Goal: Information Seeking & Learning: Learn about a topic

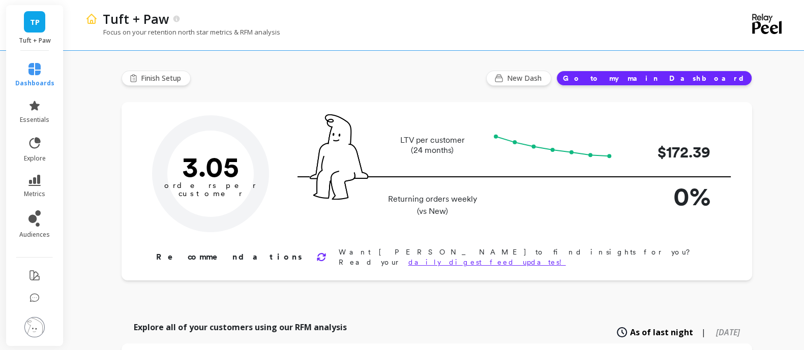
type input "Champions"
type input "18843"
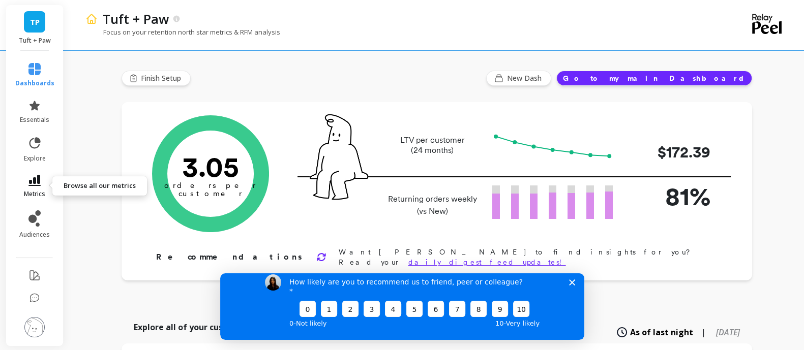
click at [29, 181] on icon at bounding box center [34, 180] width 12 height 11
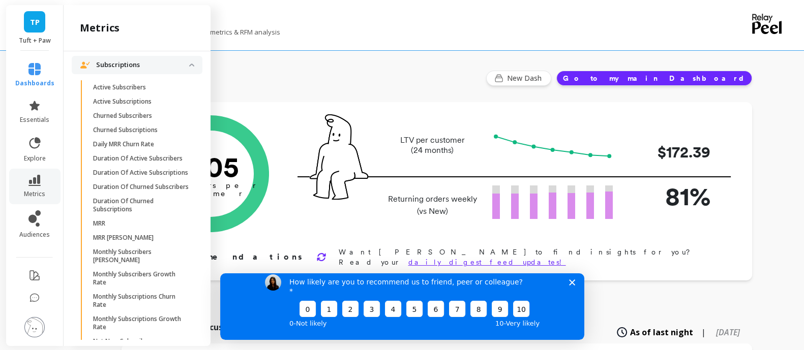
scroll to position [1398, 0]
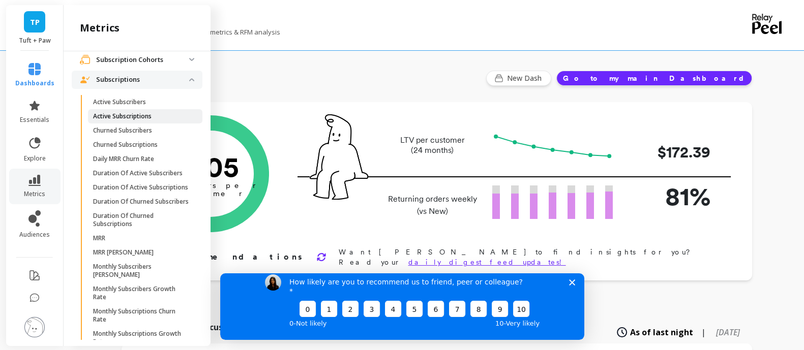
click at [161, 120] on span "Active Subscriptions" at bounding box center [141, 116] width 97 height 8
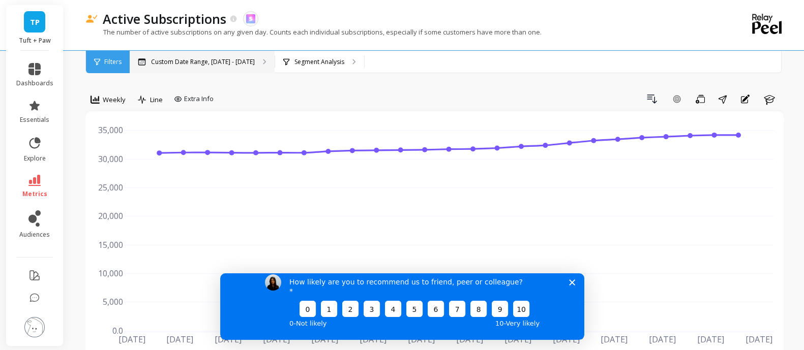
click at [245, 62] on p "Custom Date Range, [DATE] - [DATE]" at bounding box center [203, 62] width 104 height 8
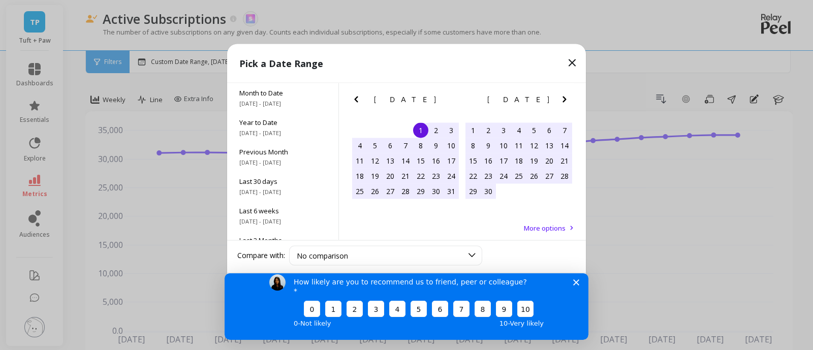
click at [357, 98] on icon "Previous Month" at bounding box center [356, 99] width 12 height 12
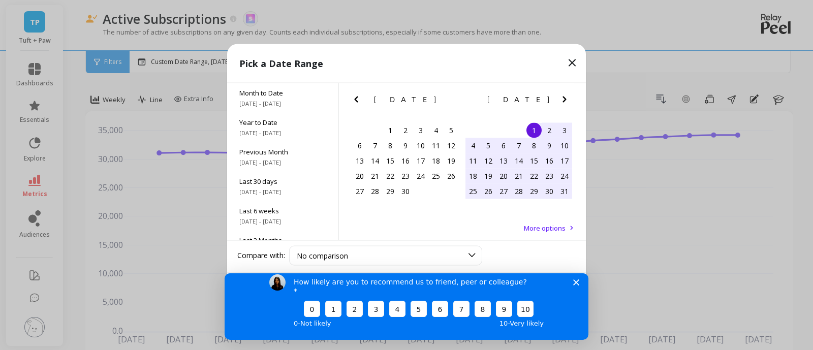
click at [357, 98] on icon "Previous Month" at bounding box center [356, 99] width 12 height 12
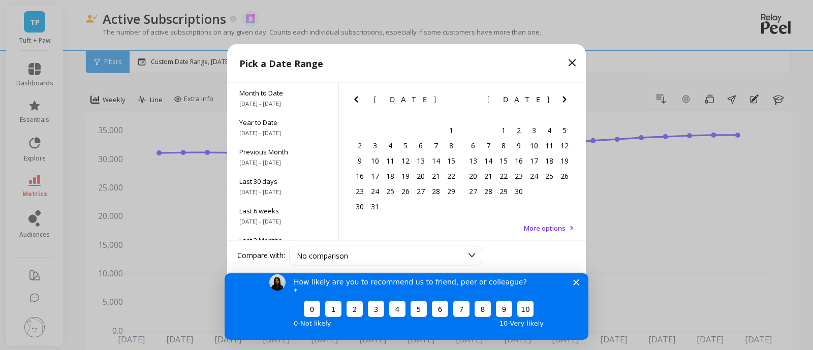
click at [357, 98] on icon "Previous Month" at bounding box center [356, 99] width 12 height 12
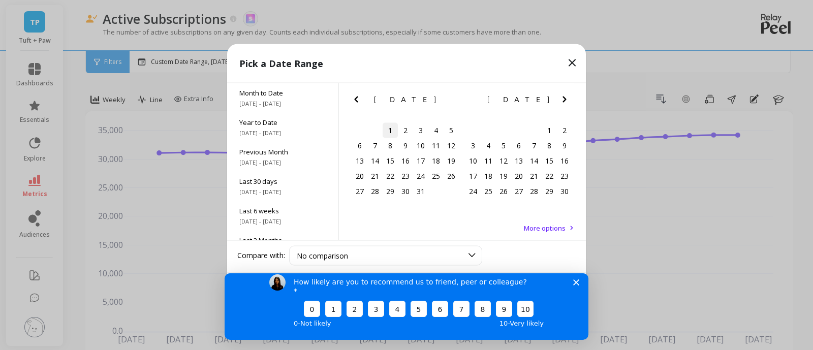
click at [393, 131] on div "1" at bounding box center [390, 130] width 15 height 15
click at [566, 98] on icon "Next Month" at bounding box center [565, 99] width 12 height 12
click at [355, 99] on icon "Previous Month" at bounding box center [356, 99] width 4 height 6
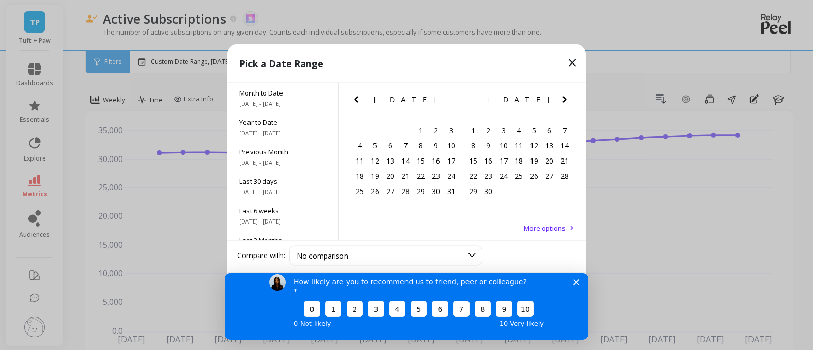
click at [355, 99] on icon "Previous Month" at bounding box center [356, 99] width 4 height 6
click at [567, 98] on icon "Next Month" at bounding box center [565, 99] width 12 height 12
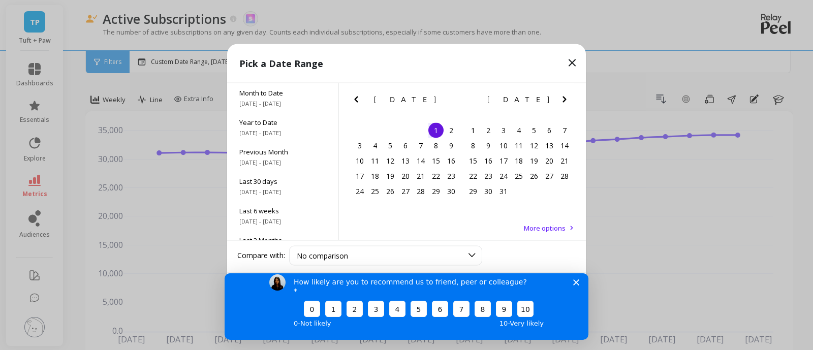
click at [567, 98] on icon "Next Month" at bounding box center [565, 99] width 12 height 12
click at [561, 98] on icon "Next Month" at bounding box center [565, 99] width 12 height 12
click at [450, 130] on div "1" at bounding box center [451, 130] width 15 height 15
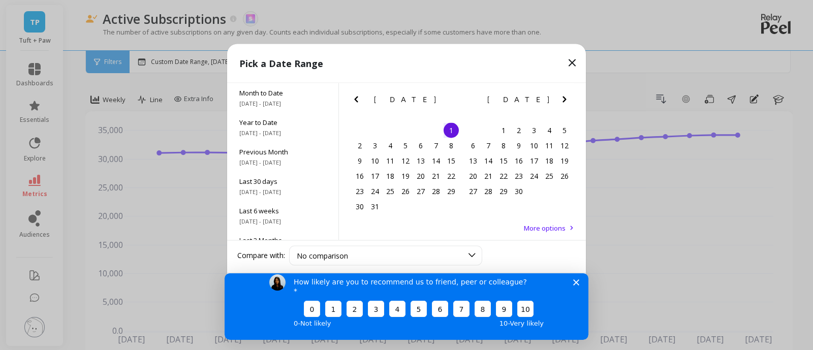
click at [562, 100] on icon "Next Month" at bounding box center [565, 99] width 12 height 12
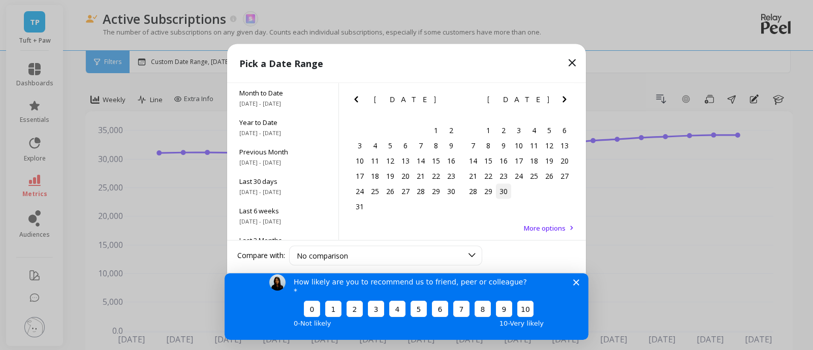
click at [501, 193] on div "30" at bounding box center [503, 191] width 15 height 15
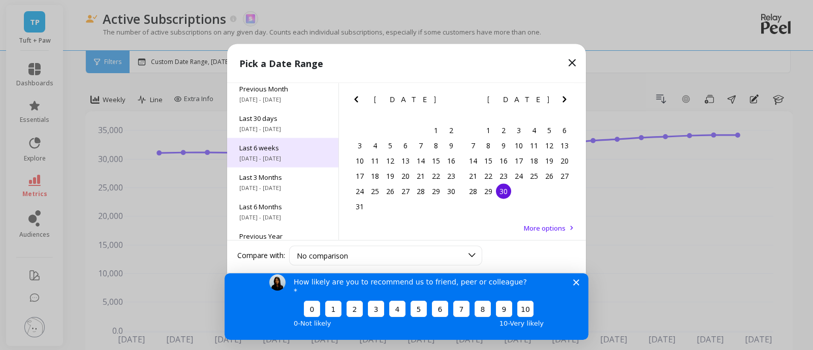
scroll to position [137, 0]
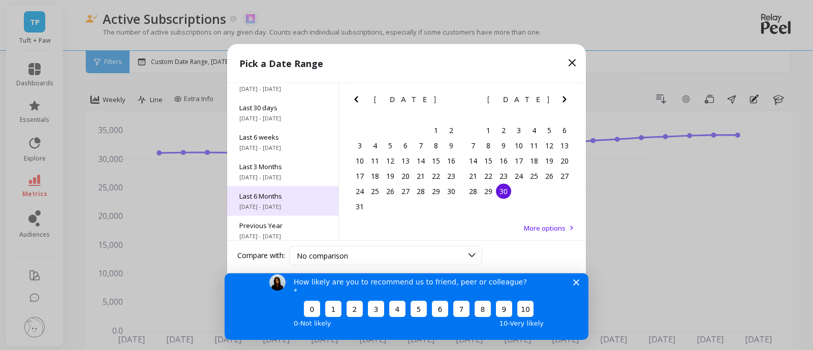
click at [284, 196] on span "Last 6 Months" at bounding box center [282, 195] width 87 height 9
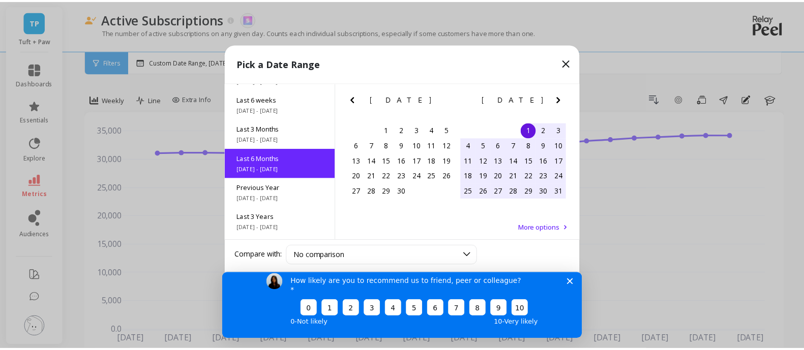
scroll to position [113, 0]
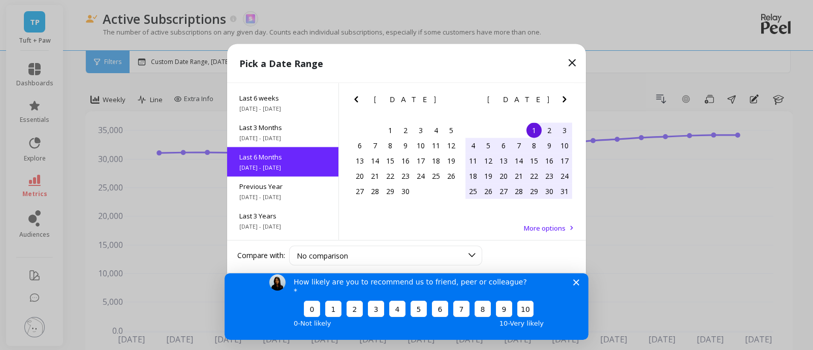
click at [357, 99] on icon "Previous Month" at bounding box center [356, 99] width 12 height 12
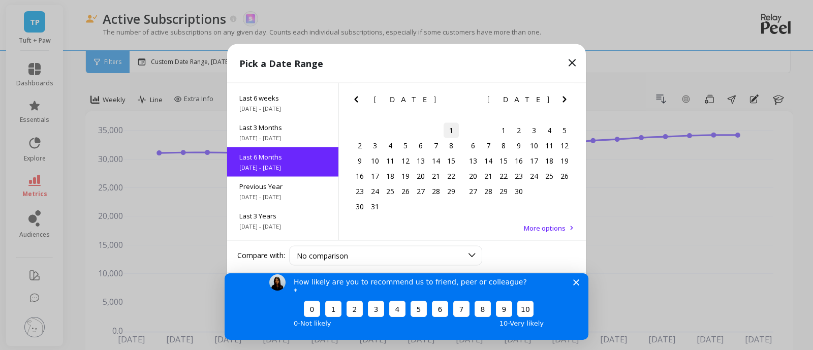
click at [449, 124] on div "1" at bounding box center [451, 130] width 15 height 15
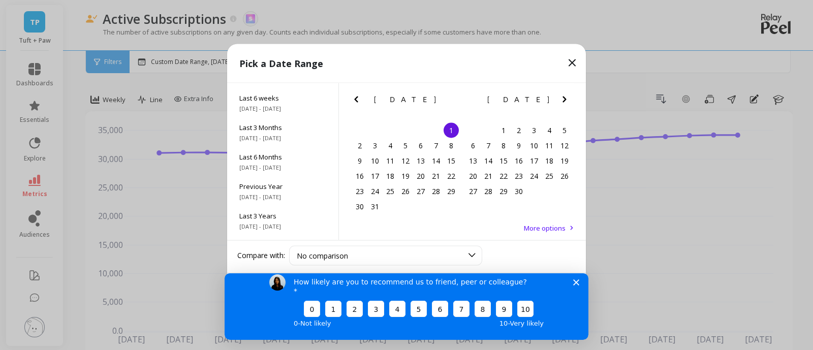
click at [565, 98] on icon "Next Month" at bounding box center [565, 99] width 4 height 6
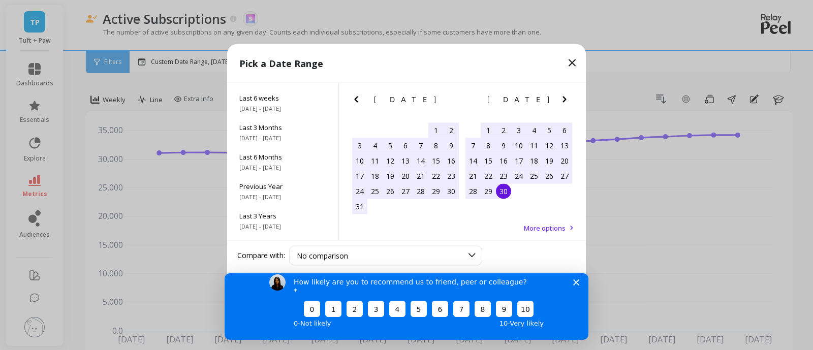
click at [504, 196] on div "30" at bounding box center [503, 191] width 15 height 15
click at [576, 285] on icon "Close survey" at bounding box center [576, 282] width 6 height 6
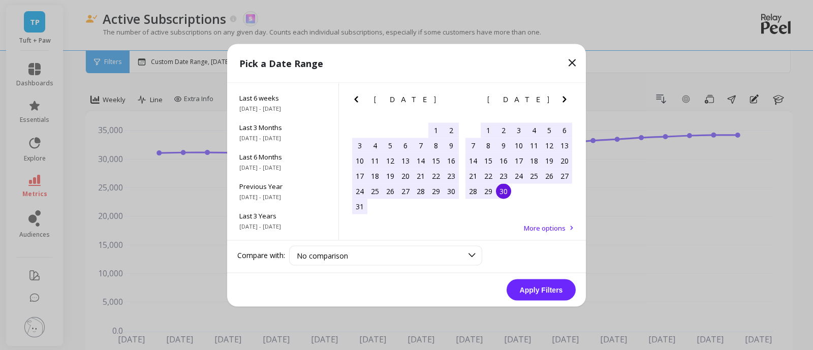
click at [540, 288] on button "Apply Filters" at bounding box center [541, 289] width 69 height 21
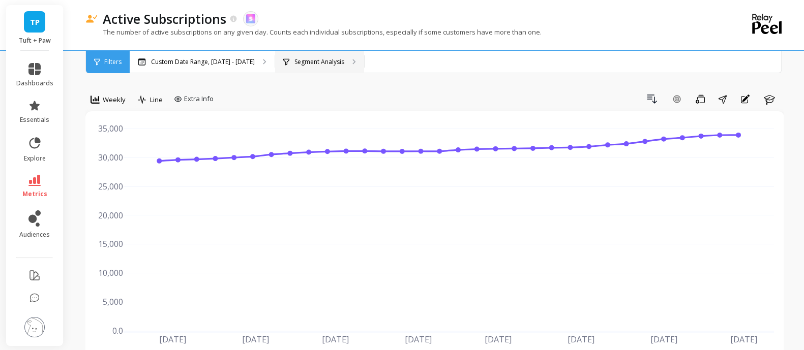
click at [325, 62] on p "Segment Analysis" at bounding box center [319, 62] width 50 height 8
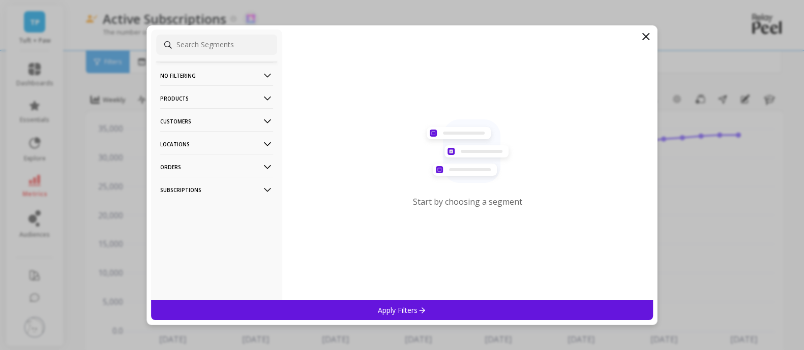
click at [249, 97] on p "Products" at bounding box center [216, 98] width 113 height 26
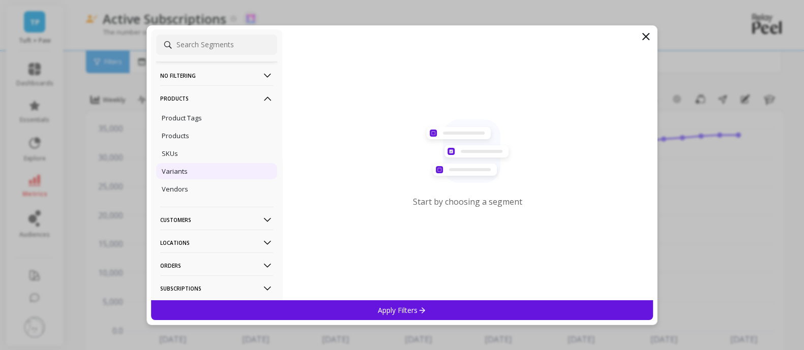
click at [170, 173] on p "Variants" at bounding box center [175, 171] width 26 height 9
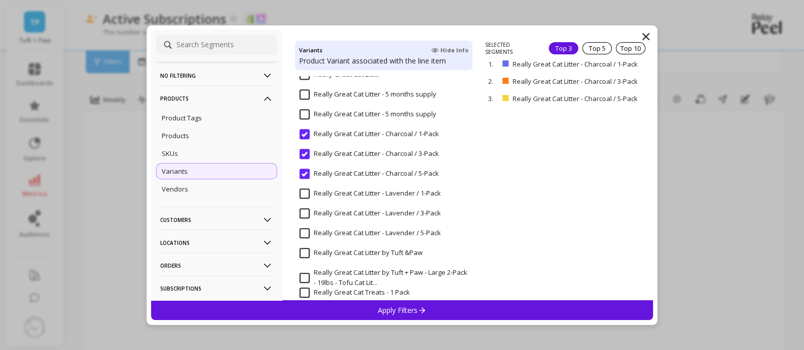
scroll to position [10275, 0]
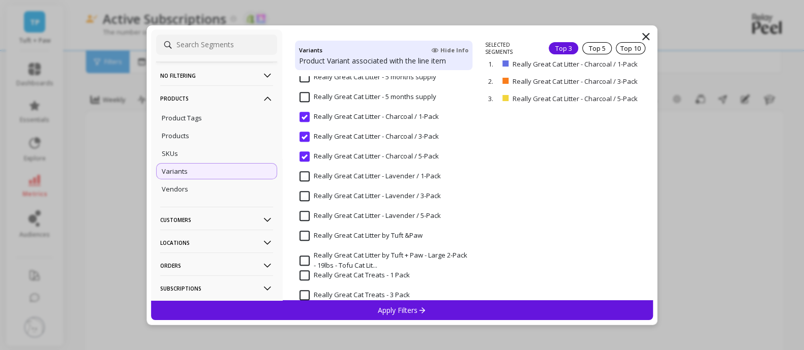
click at [301, 176] on input "Really Great Cat Litter - Lavender / 1-Pack" at bounding box center [369, 176] width 141 height 10
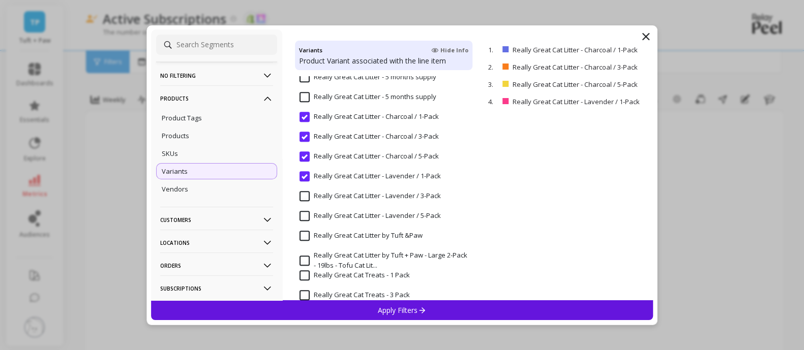
click at [302, 192] on input "Really Great Cat Litter - Lavender / 3-Pack" at bounding box center [369, 196] width 141 height 10
click at [303, 215] on input "Really Great Cat Litter - Lavender / 5-Pack" at bounding box center [369, 216] width 141 height 10
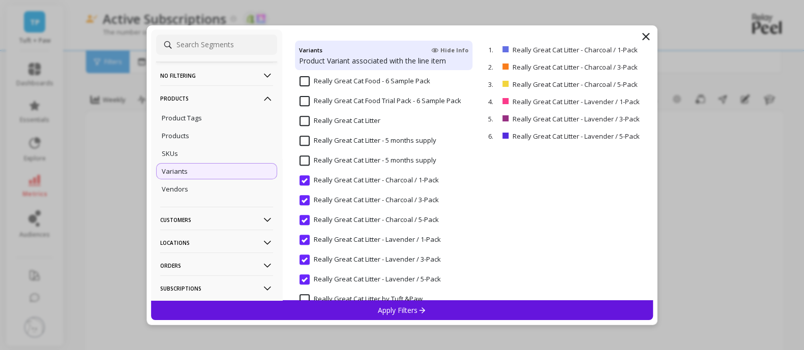
click at [478, 308] on div "Apply Filters" at bounding box center [402, 310] width 502 height 20
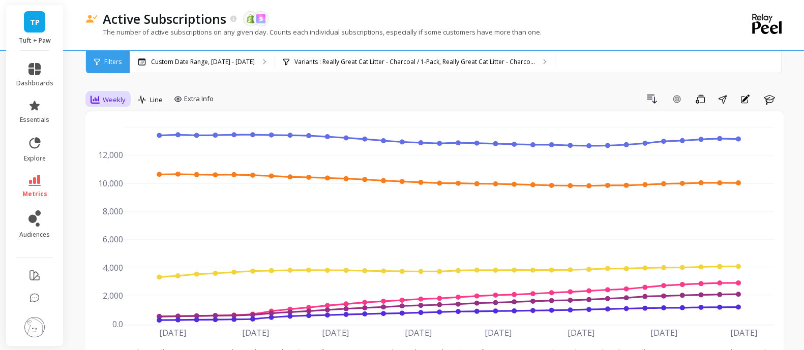
click at [112, 98] on span "Weekly" at bounding box center [114, 100] width 23 height 10
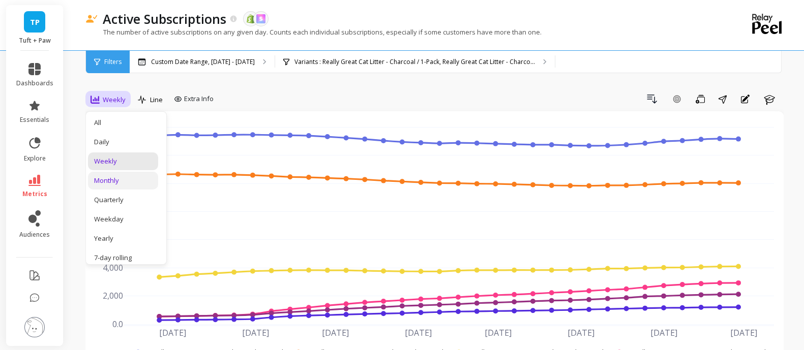
click at [114, 180] on div "Monthly" at bounding box center [123, 181] width 58 height 10
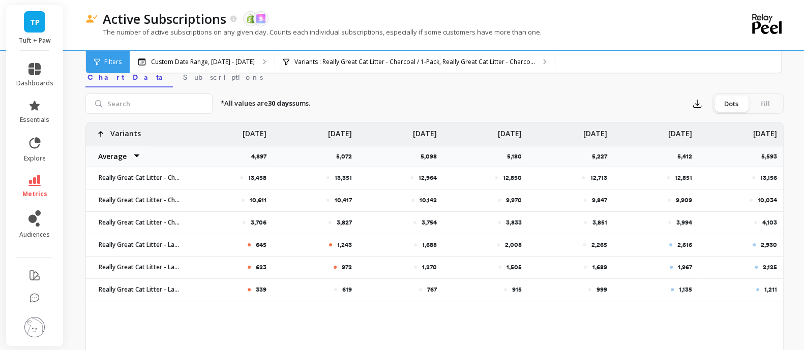
scroll to position [318, 0]
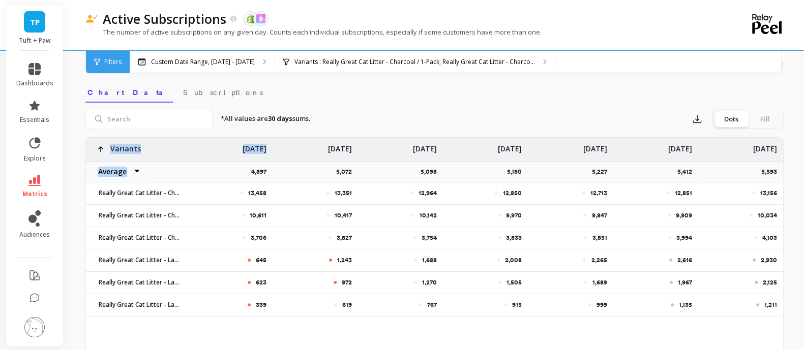
drag, startPoint x: 778, startPoint y: 307, endPoint x: 207, endPoint y: 175, distance: 585.9
click at [207, 175] on div "13,458 13,351 12,964 12,850 12,713 12,851 13,156 10,611 10,417 10,142 9,970 9,8…" at bounding box center [434, 227] width 697 height 179
click at [109, 145] on div "Variants" at bounding box center [113, 149] width 55 height 23
drag, startPoint x: 94, startPoint y: 145, endPoint x: 277, endPoint y: 155, distance: 183.8
click at [277, 155] on div "339 619 767 915 999 1,135 1,211 623 972 1,270 1,505 1,689 1,967 2,125 645 1,243…" at bounding box center [434, 227] width 697 height 179
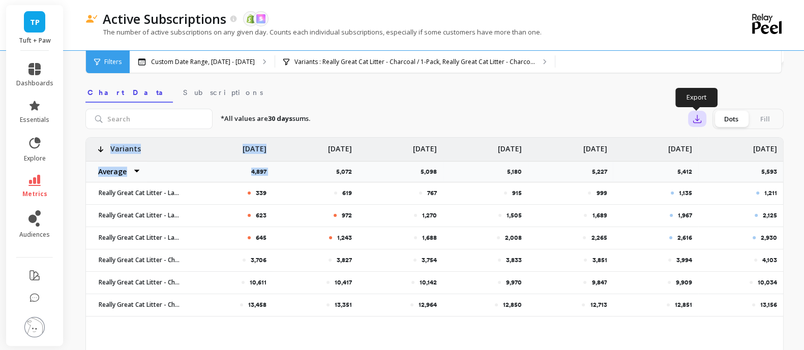
click at [696, 120] on icon "button" at bounding box center [697, 119] width 8 height 8
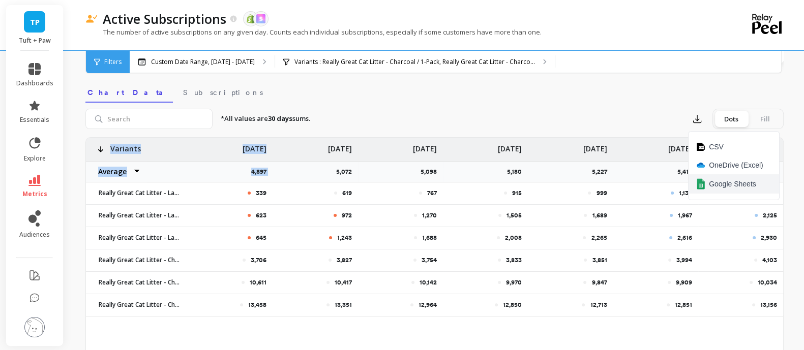
click at [728, 187] on span "Google Sheets" at bounding box center [732, 184] width 47 height 10
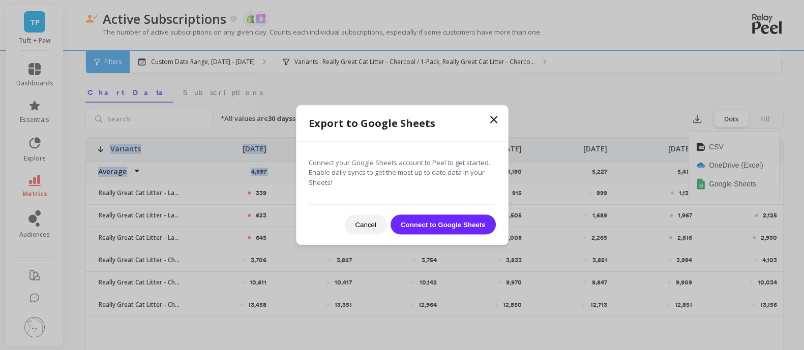
drag, startPoint x: 449, startPoint y: 224, endPoint x: 506, endPoint y: 119, distance: 119.2
click at [506, 119] on div "Export to Google Sheets Connect your Google Sheets account to Peel to get start…" at bounding box center [401, 175] width 211 height 140
click at [496, 122] on icon at bounding box center [494, 119] width 6 height 6
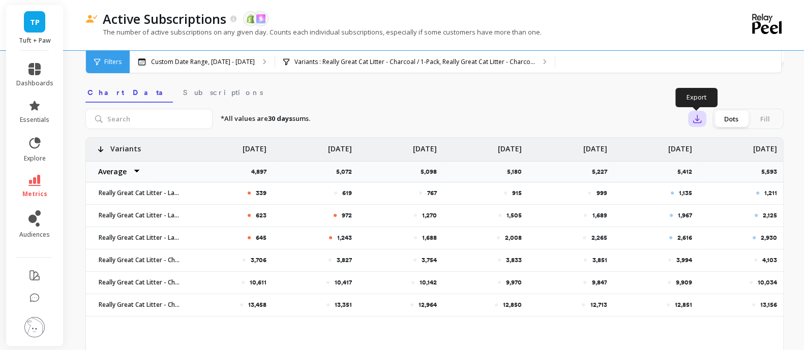
click at [704, 117] on button "button" at bounding box center [697, 119] width 18 height 16
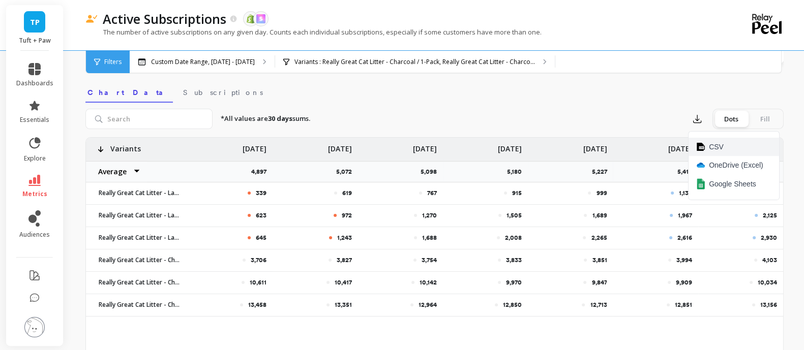
click at [714, 143] on span "CSV" at bounding box center [716, 147] width 15 height 10
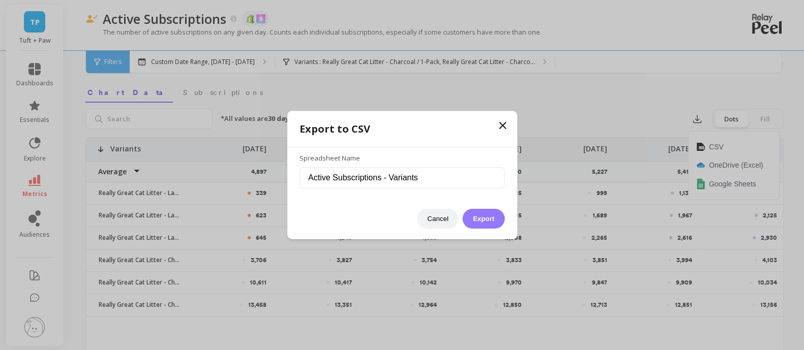
click at [488, 217] on button "Export" at bounding box center [484, 219] width 42 height 20
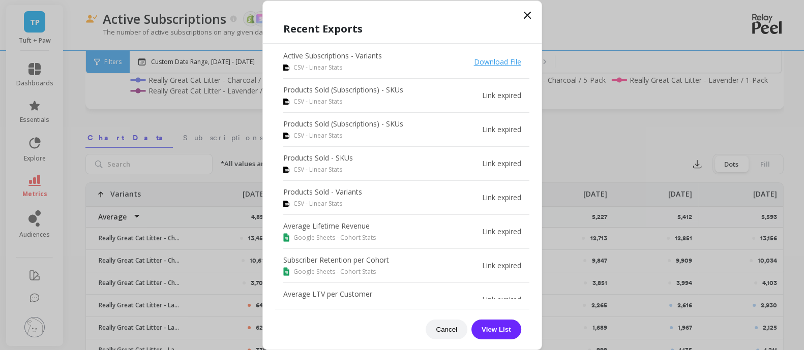
scroll to position [254, 0]
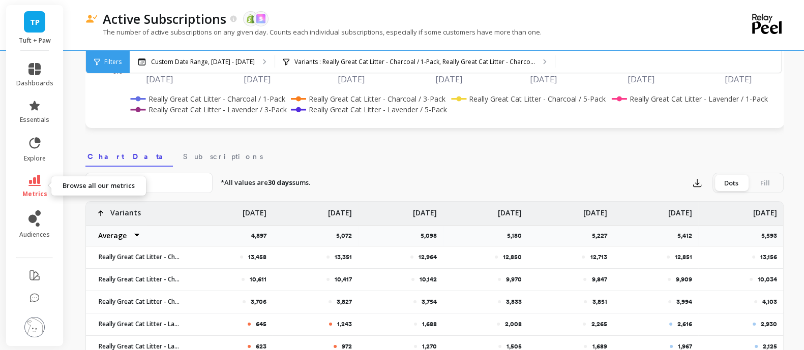
click at [36, 185] on icon at bounding box center [34, 180] width 12 height 11
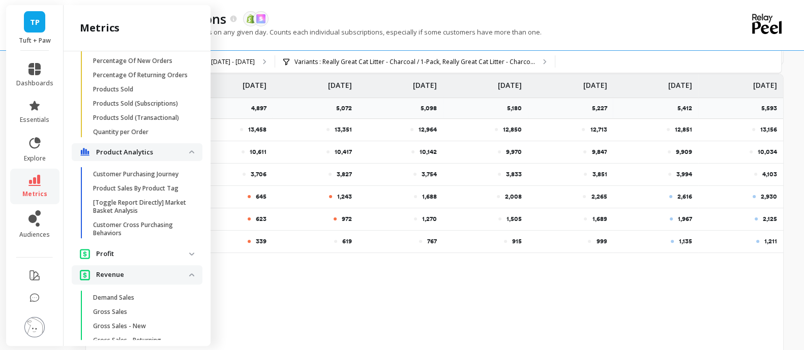
scroll to position [846, 0]
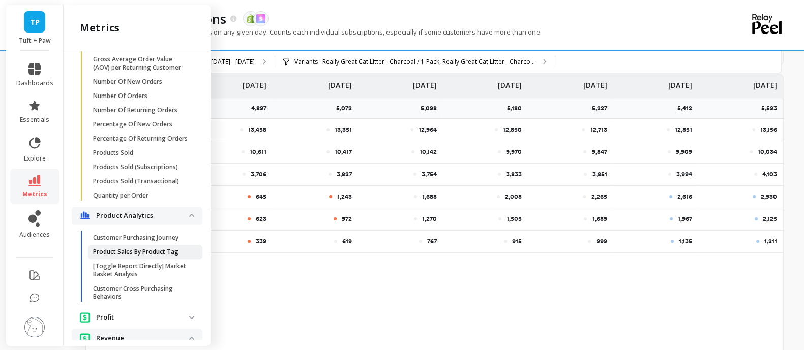
click at [165, 256] on p "Product Sales By Product Tag" at bounding box center [135, 252] width 85 height 8
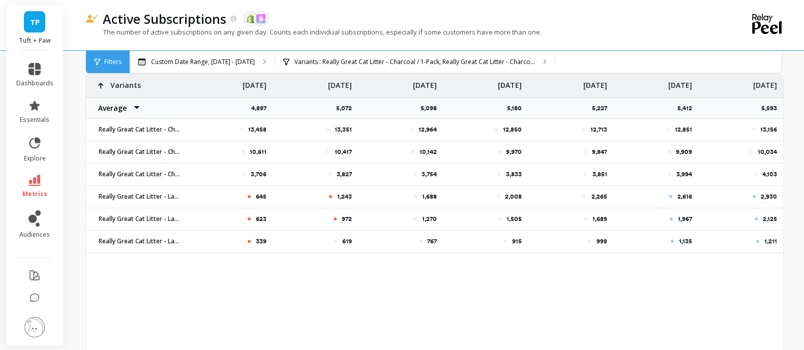
scroll to position [0, 0]
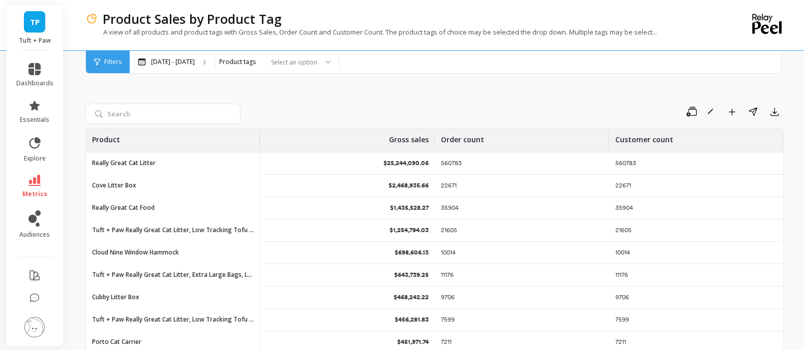
click at [120, 61] on span "Filters" at bounding box center [112, 62] width 17 height 8
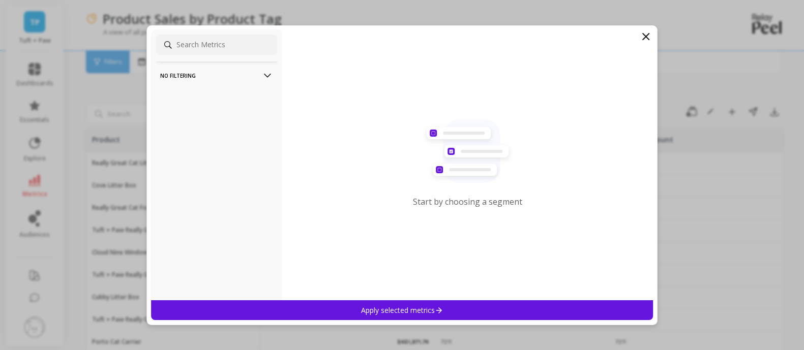
click at [652, 34] on div "Start by choosing a segment" at bounding box center [467, 164] width 371 height 271
click at [647, 37] on icon at bounding box center [646, 37] width 6 height 6
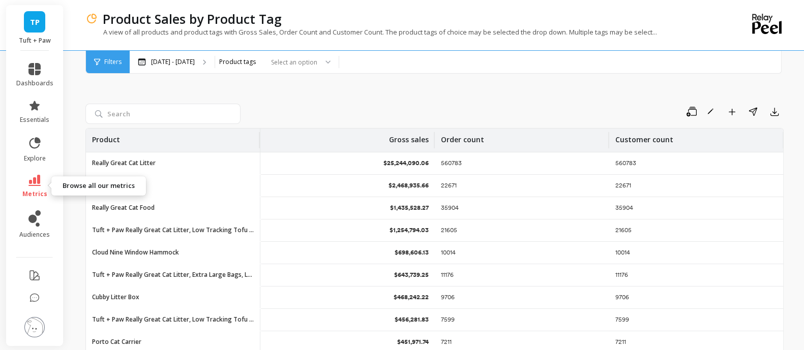
click at [32, 183] on icon at bounding box center [34, 180] width 12 height 11
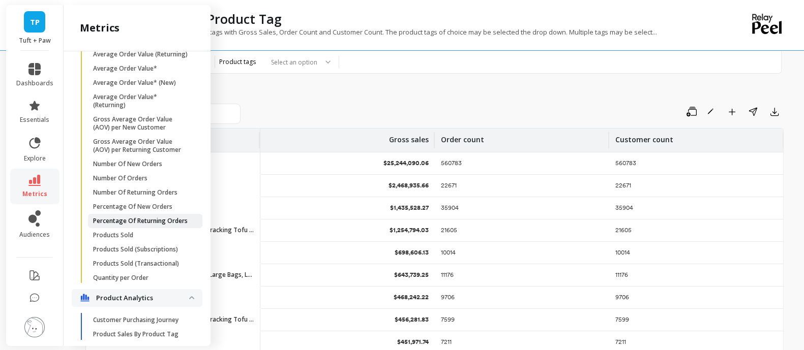
scroll to position [783, 0]
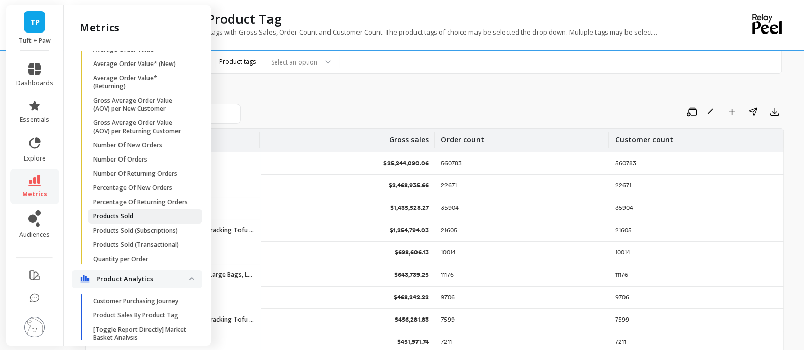
click at [127, 221] on p "Products Sold" at bounding box center [113, 216] width 40 height 8
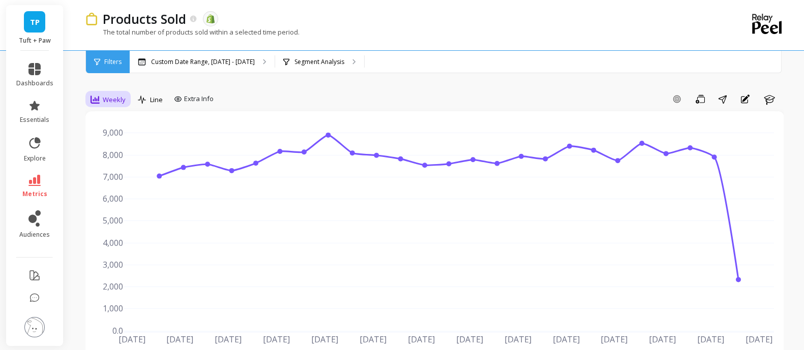
click at [110, 95] on span "Weekly" at bounding box center [114, 100] width 23 height 10
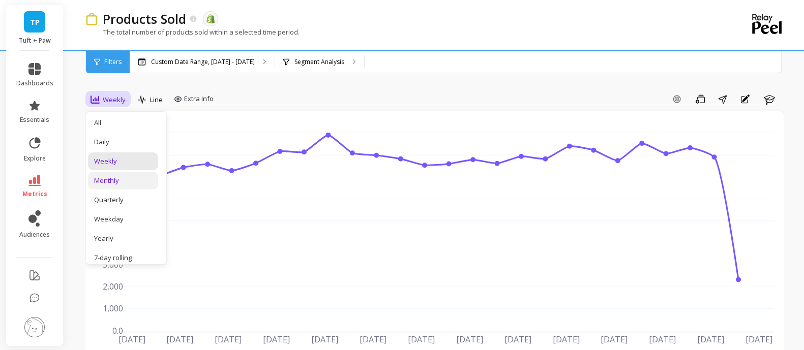
click at [125, 184] on div "Monthly" at bounding box center [123, 181] width 58 height 10
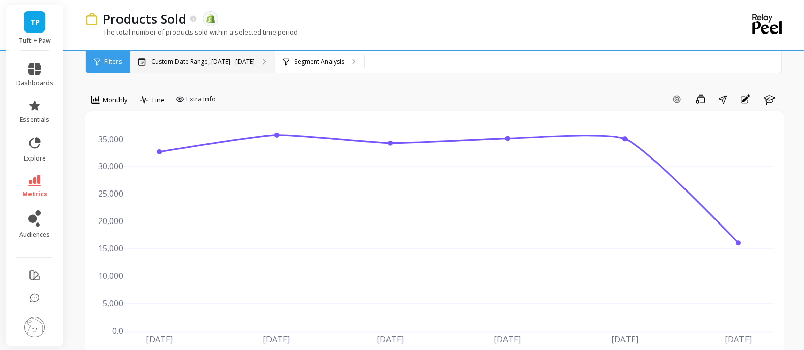
click at [218, 65] on p "Custom Date Range, [DATE] - [DATE]" at bounding box center [203, 62] width 104 height 8
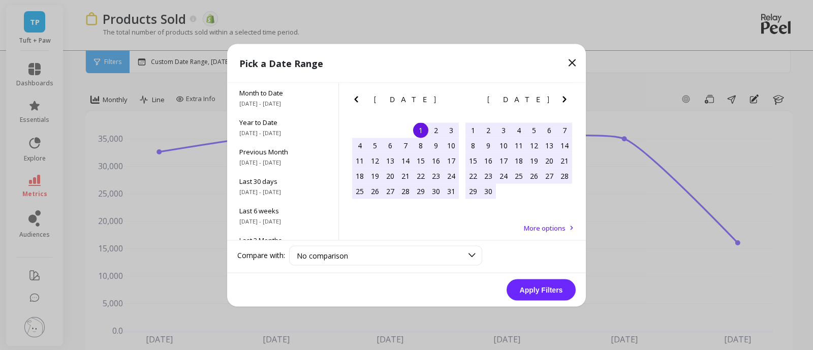
click at [361, 100] on icon "Previous Month" at bounding box center [356, 99] width 12 height 12
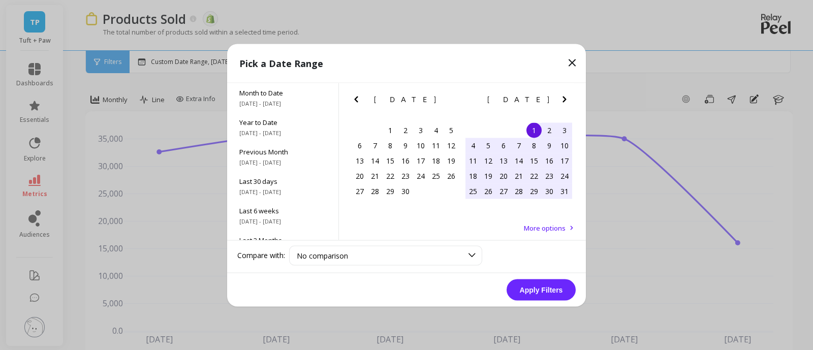
click at [359, 100] on icon "Previous Month" at bounding box center [356, 99] width 12 height 12
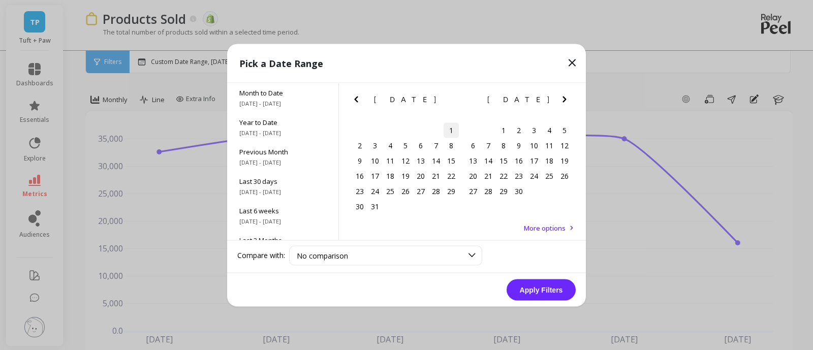
click at [451, 131] on div "1" at bounding box center [451, 130] width 15 height 15
click at [564, 100] on icon "Next Month" at bounding box center [565, 99] width 4 height 6
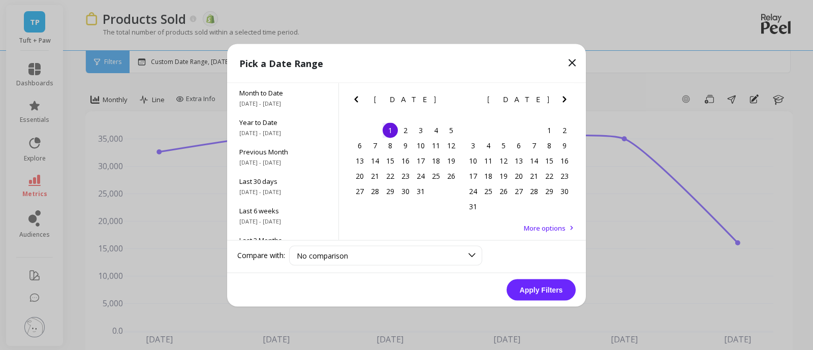
click at [564, 100] on icon "Next Month" at bounding box center [565, 99] width 4 height 6
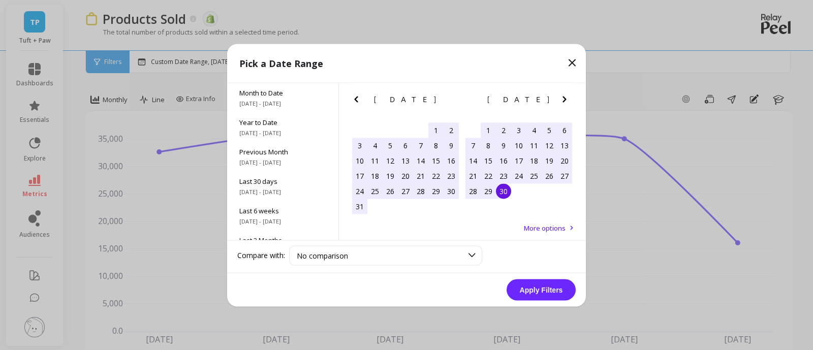
click at [503, 190] on div "30" at bounding box center [503, 191] width 15 height 15
click at [546, 295] on button "Apply Filters" at bounding box center [541, 289] width 69 height 21
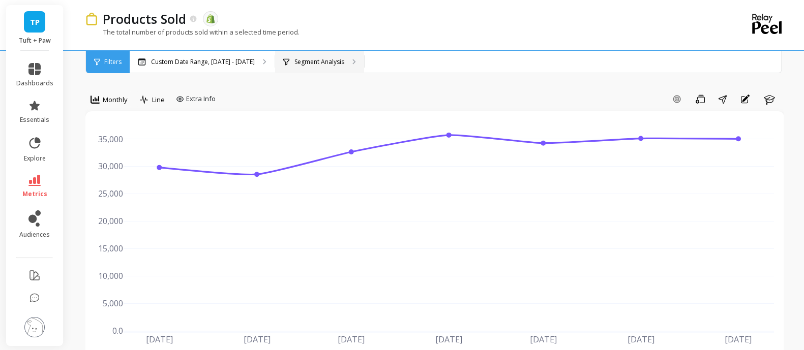
click at [312, 60] on p "Segment Analysis" at bounding box center [319, 62] width 50 height 8
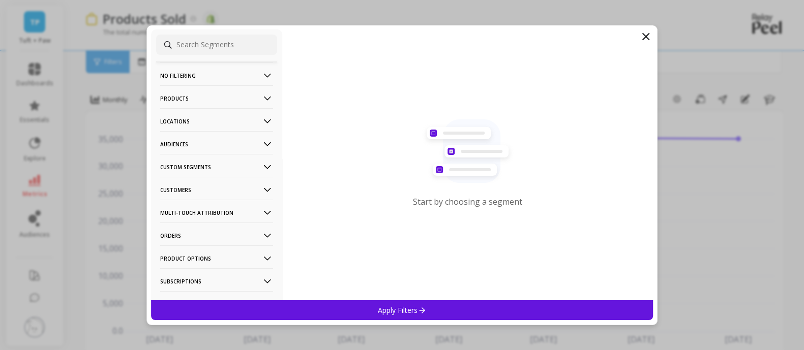
click at [249, 96] on p "Products" at bounding box center [216, 98] width 113 height 26
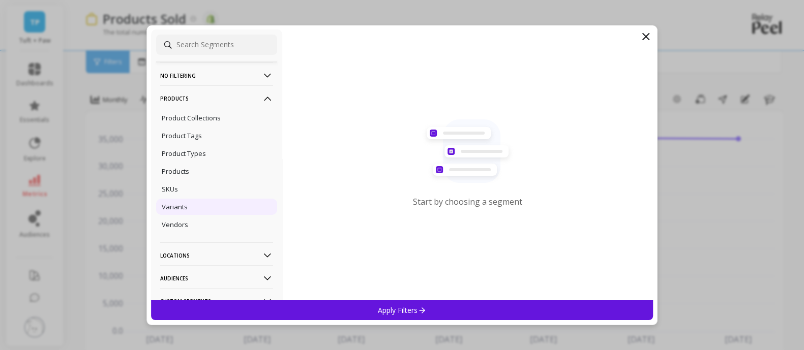
click at [187, 203] on div "Variants" at bounding box center [216, 207] width 121 height 16
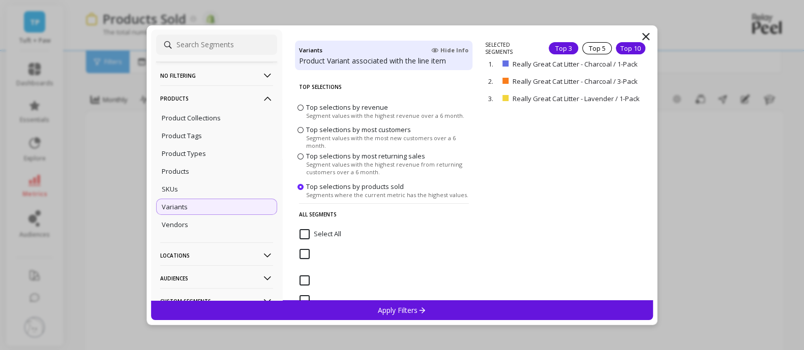
click at [627, 50] on div "Top 10" at bounding box center [630, 48] width 29 height 12
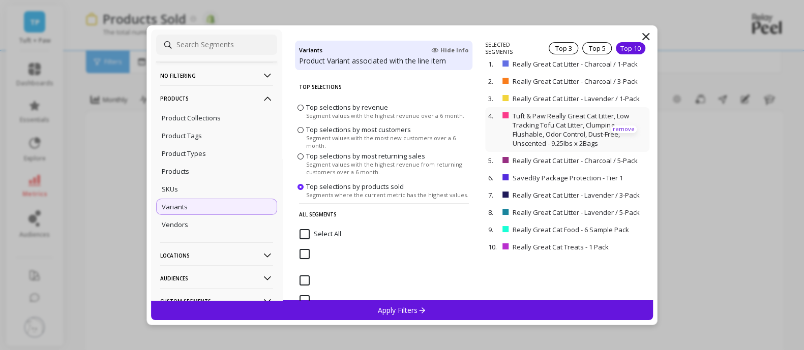
click at [611, 133] on p "remove" at bounding box center [624, 130] width 26 height 8
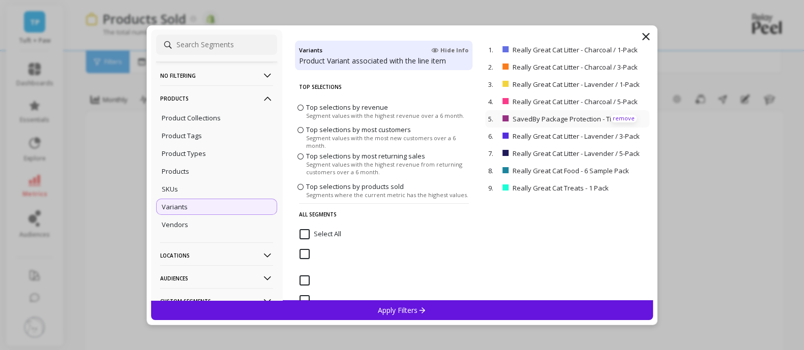
click at [617, 123] on p "remove" at bounding box center [624, 119] width 26 height 8
click at [613, 157] on p "remove" at bounding box center [624, 153] width 26 height 8
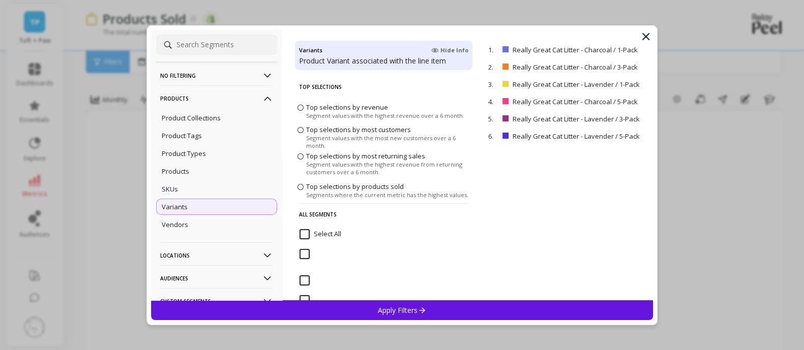
click at [456, 312] on div "Apply Filters" at bounding box center [402, 310] width 502 height 20
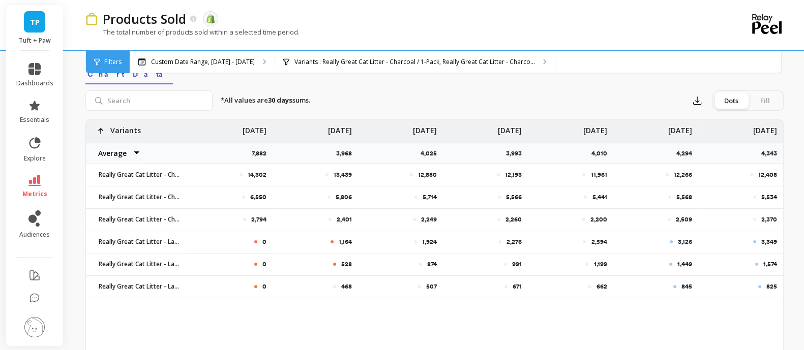
scroll to position [381, 0]
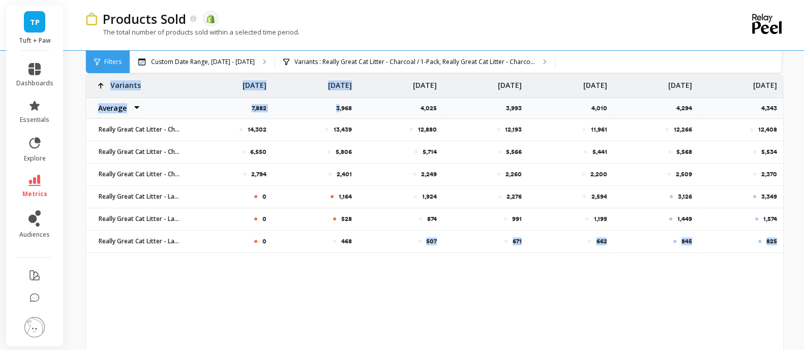
drag, startPoint x: 349, startPoint y: 245, endPoint x: 339, endPoint y: 108, distance: 137.6
click at [339, 108] on div "14,302 13,439 12,880 12,193 11,961 12,266 12,408 6,550 5,806 5,714 5,566 5,441 …" at bounding box center [434, 163] width 697 height 179
click at [538, 252] on div "662" at bounding box center [570, 241] width 85 height 21
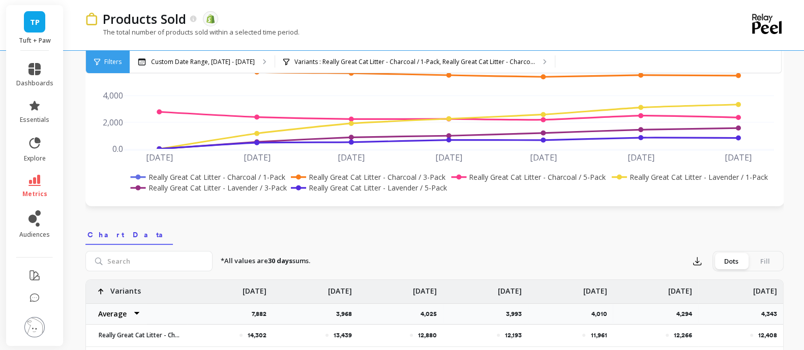
scroll to position [254, 0]
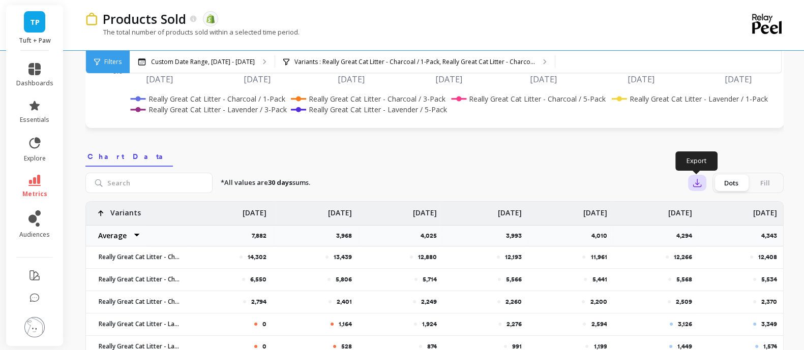
click at [696, 182] on icon "button" at bounding box center [697, 183] width 8 height 8
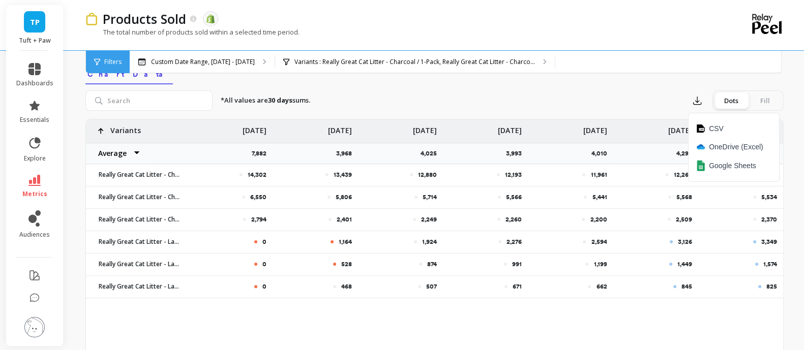
scroll to position [318, 0]
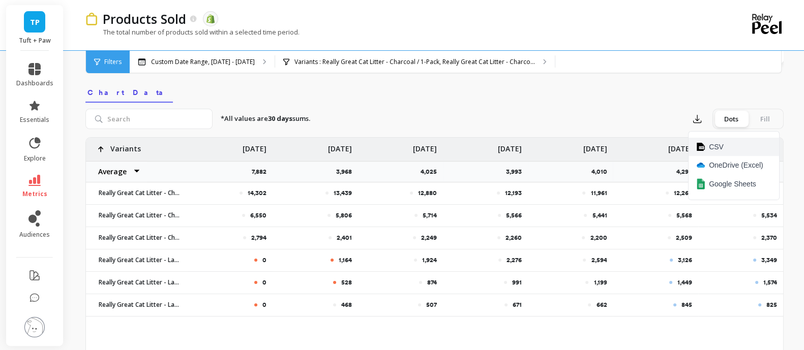
click at [718, 143] on span "CSV" at bounding box center [716, 147] width 15 height 10
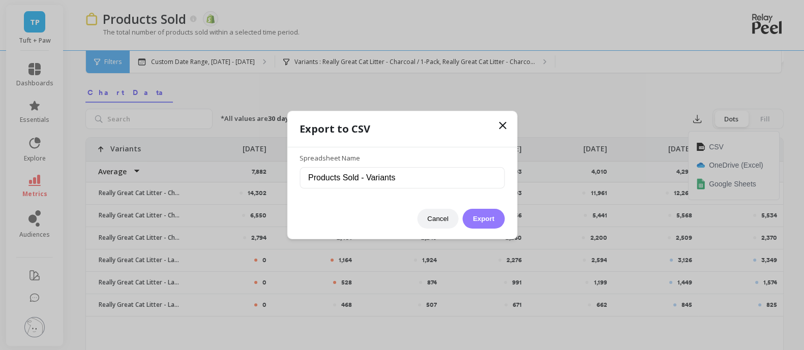
click at [495, 215] on button "Export" at bounding box center [484, 219] width 42 height 20
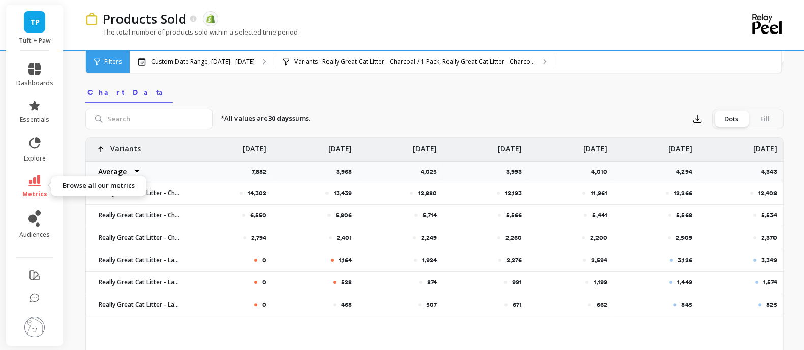
click at [32, 181] on icon at bounding box center [34, 180] width 12 height 11
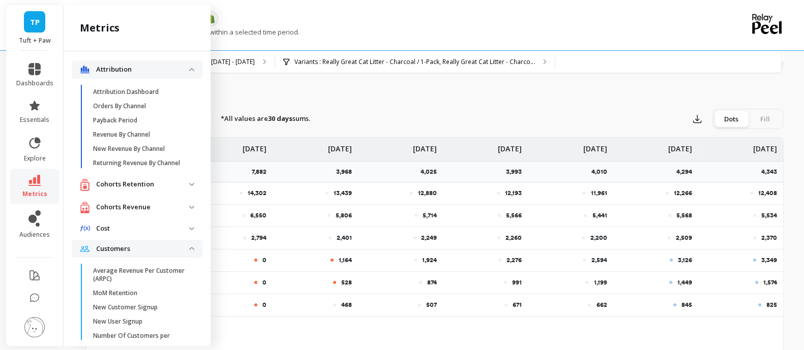
scroll to position [0, 0]
click at [571, 117] on div "*All values are 30 days sums. Export Dots Fill" at bounding box center [497, 119] width 571 height 20
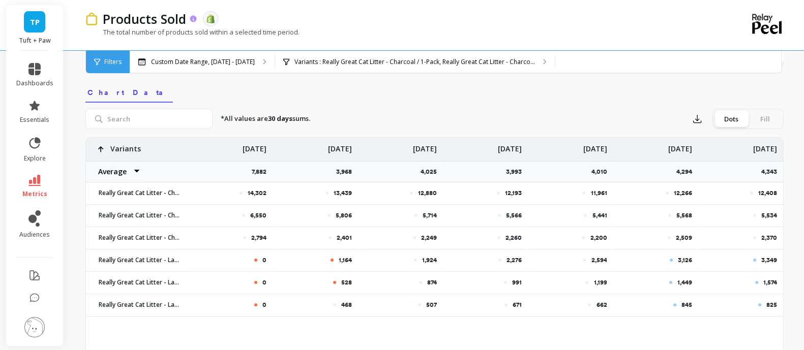
click at [193, 18] on icon at bounding box center [193, 19] width 9 height 9
click at [39, 180] on icon at bounding box center [34, 180] width 12 height 11
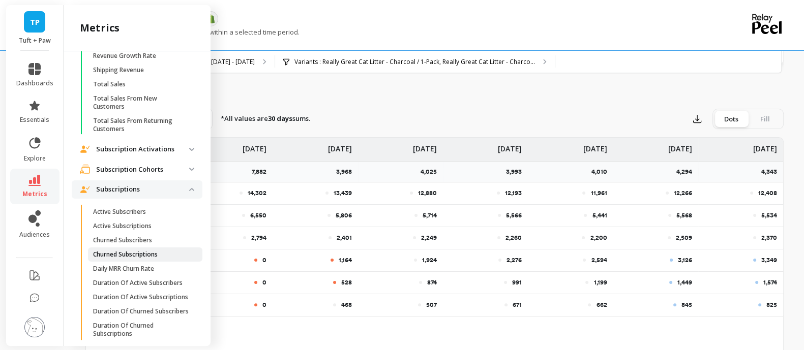
scroll to position [1398, 0]
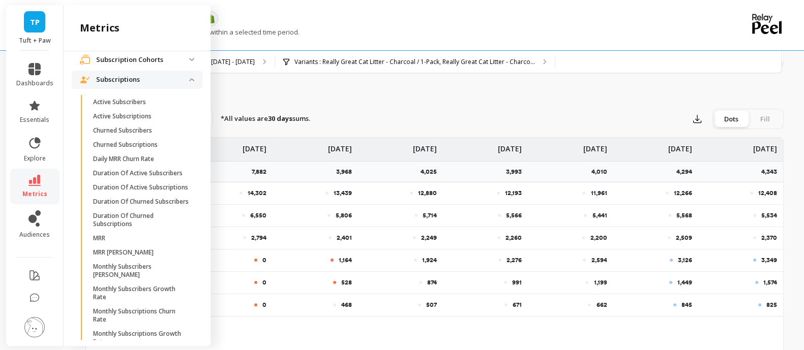
click at [634, 73] on div "Filters Filters Custom Date Range, Mar 1 - Sep 30 Variants : Really Great Cat L…" at bounding box center [433, 62] width 696 height 22
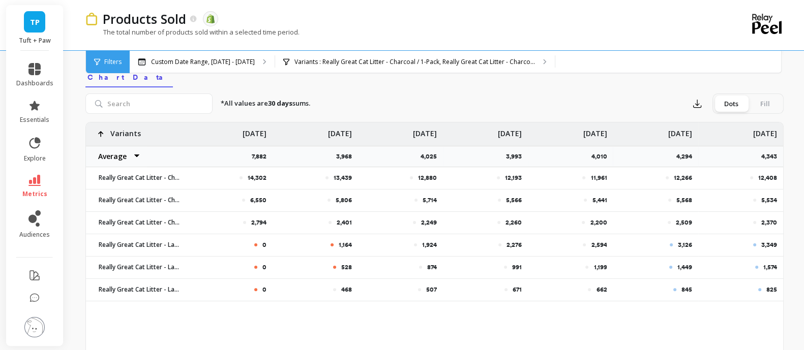
scroll to position [318, 0]
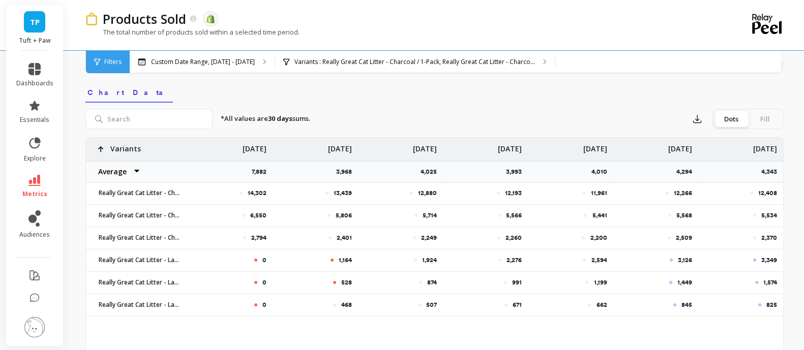
click at [762, 120] on div "Fill" at bounding box center [765, 119] width 34 height 16
click at [0, 0] on input "Dots Fill" at bounding box center [0, 0] width 0 height 0
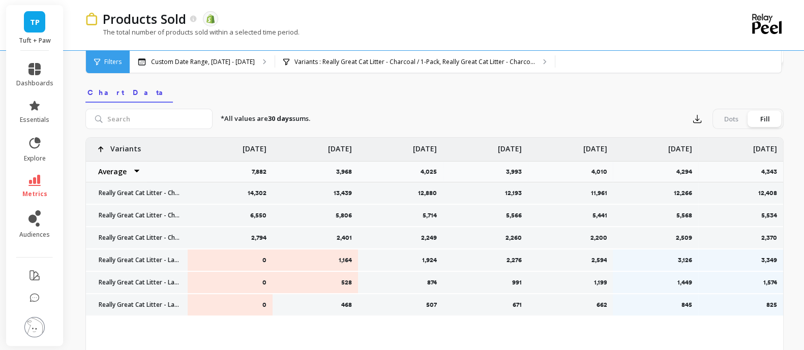
click at [737, 120] on div "Dots" at bounding box center [731, 119] width 34 height 16
click at [0, 0] on input "Dots Fill" at bounding box center [0, 0] width 0 height 0
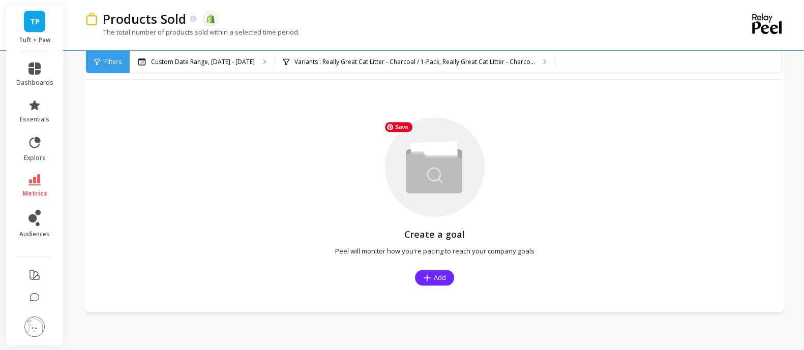
scroll to position [342, 0]
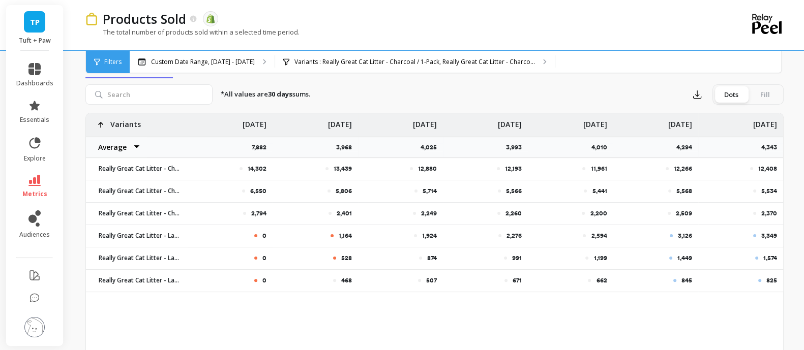
click at [335, 146] on div "3,968" at bounding box center [314, 147] width 85 height 21
drag, startPoint x: 346, startPoint y: 284, endPoint x: 336, endPoint y: 154, distance: 130.5
click at [336, 154] on div "14,302 13,439 12,880 12,193 11,961 12,266 12,408 6,550 5,806 5,714 5,566 5,441 …" at bounding box center [434, 202] width 697 height 179
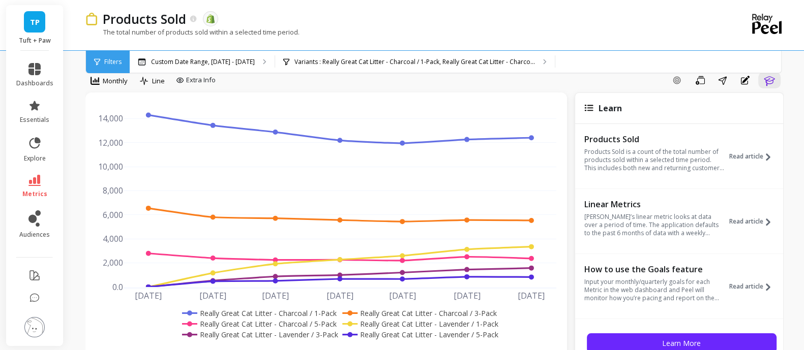
scroll to position [0, 0]
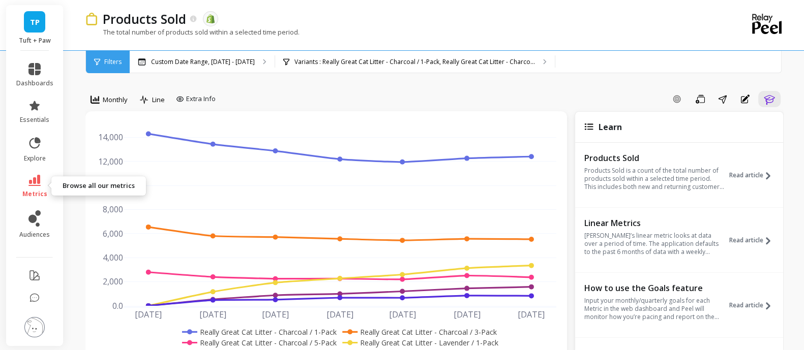
click at [37, 182] on icon at bounding box center [34, 180] width 12 height 11
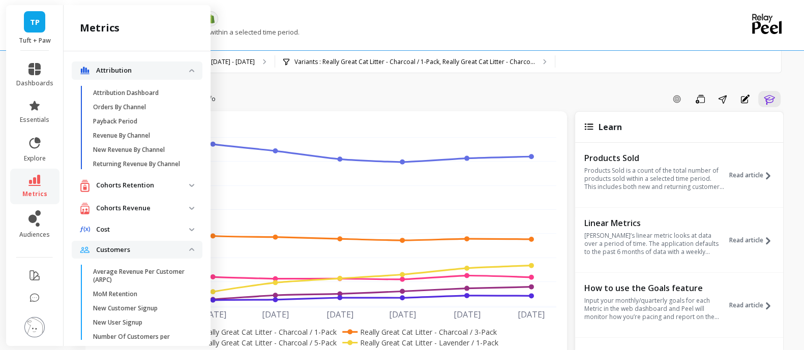
scroll to position [1398, 0]
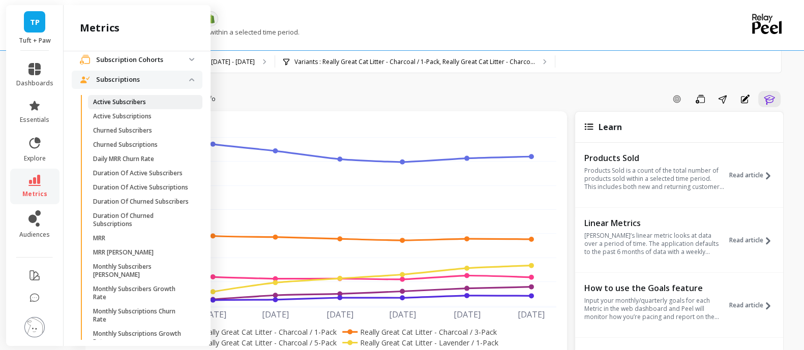
click at [144, 106] on p "Active Subscribers" at bounding box center [119, 102] width 53 height 8
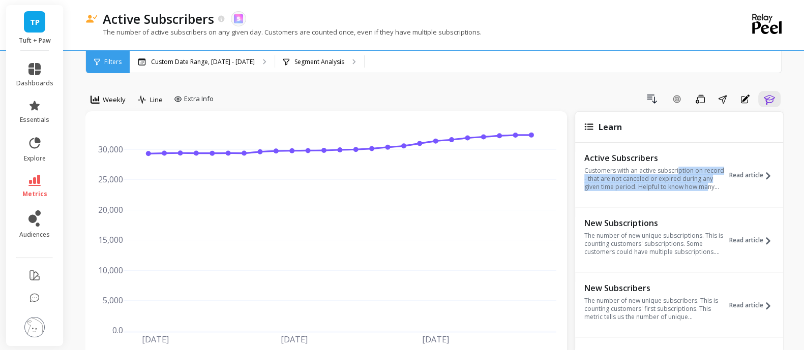
drag, startPoint x: 678, startPoint y: 171, endPoint x: 707, endPoint y: 189, distance: 34.4
click at [707, 189] on p "Customers with an active subscription on record - that are not canceled or expi…" at bounding box center [654, 179] width 140 height 24
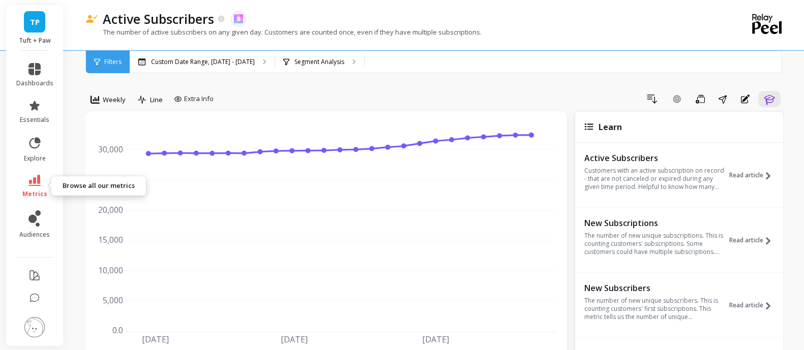
click at [38, 179] on icon at bounding box center [34, 180] width 12 height 11
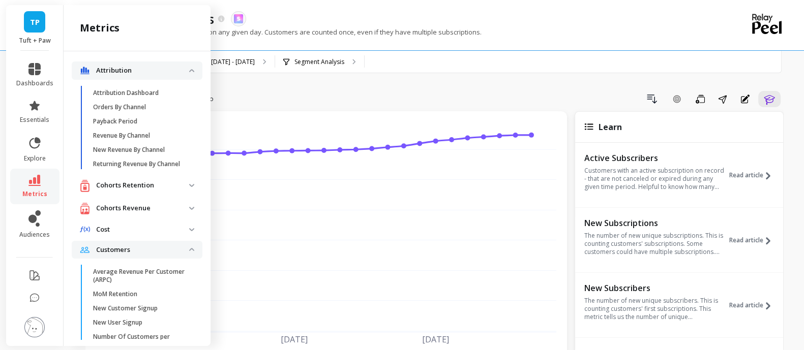
scroll to position [1398, 0]
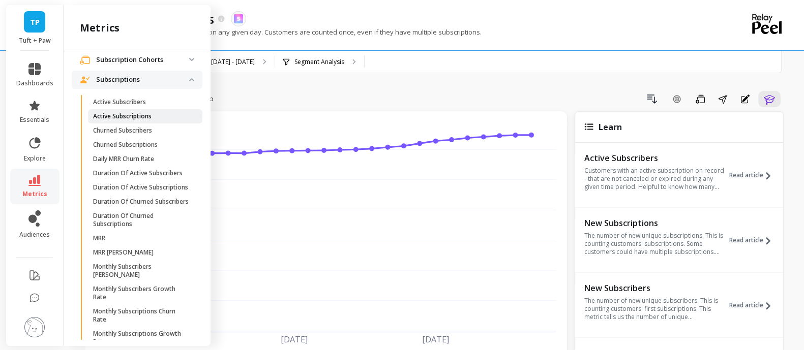
click at [150, 120] on p "Active Subscriptions" at bounding box center [122, 116] width 58 height 8
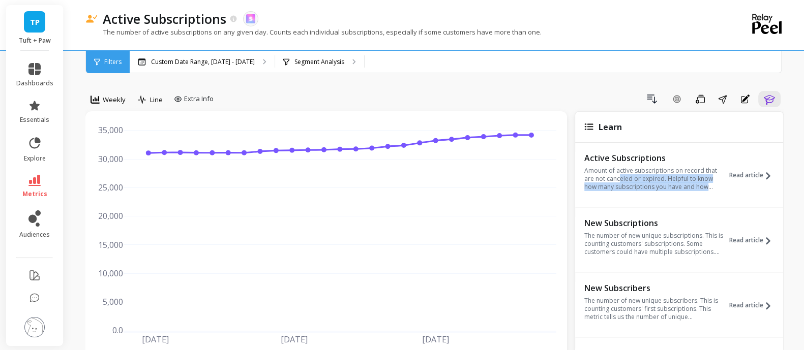
drag, startPoint x: 618, startPoint y: 175, endPoint x: 718, endPoint y: 187, distance: 101.3
click at [718, 187] on p "Amount of active subscriptions on record that are not canceled or expired. Help…" at bounding box center [654, 179] width 140 height 24
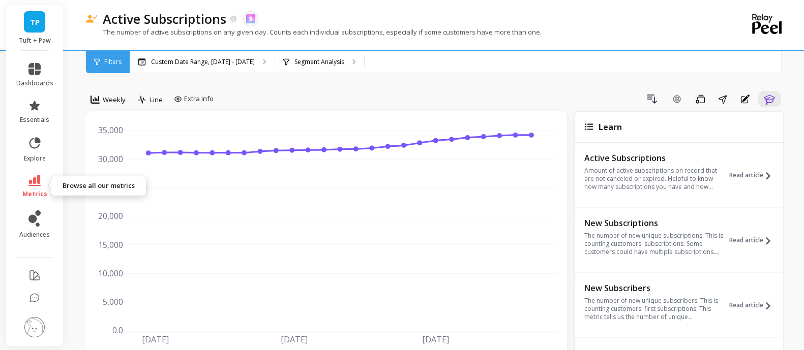
click at [33, 181] on icon at bounding box center [34, 180] width 12 height 11
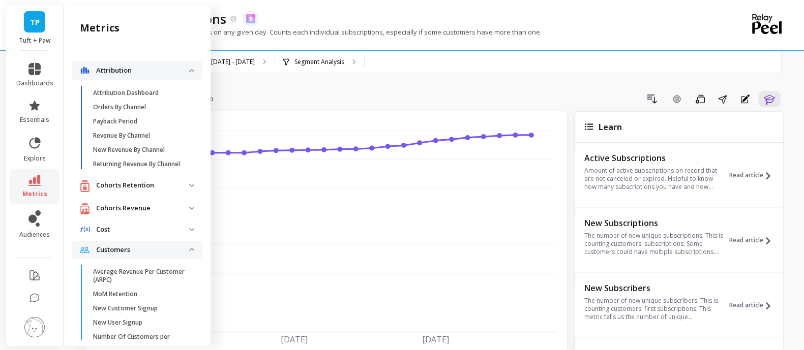
scroll to position [1398, 0]
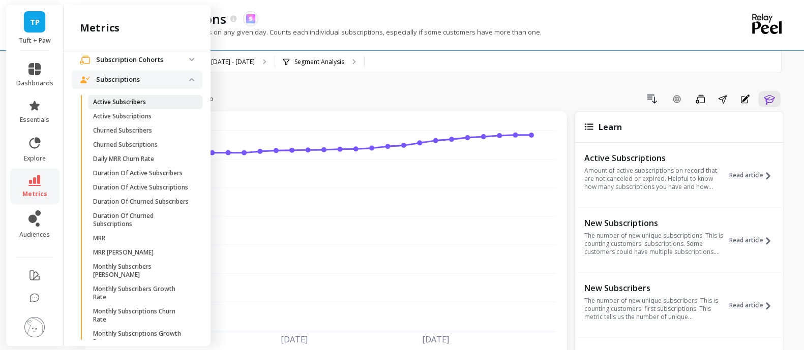
click at [117, 106] on p "Active Subscribers" at bounding box center [119, 102] width 53 height 8
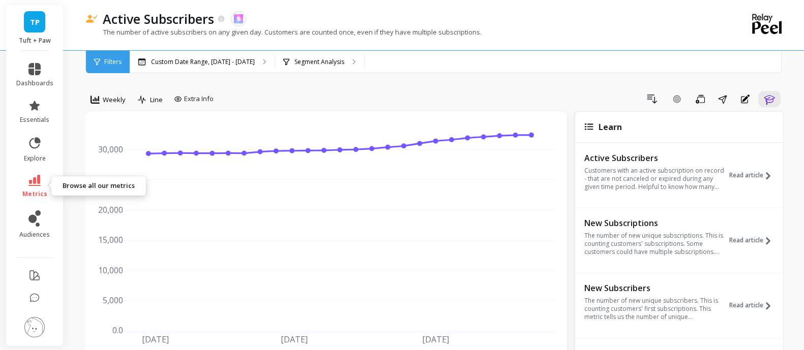
click at [32, 177] on icon at bounding box center [34, 180] width 12 height 11
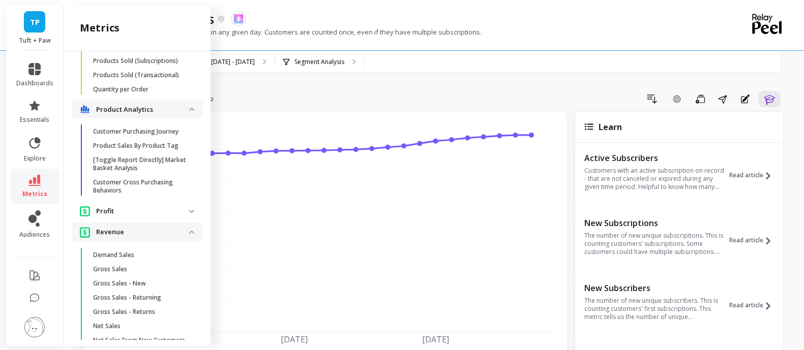
scroll to position [889, 0]
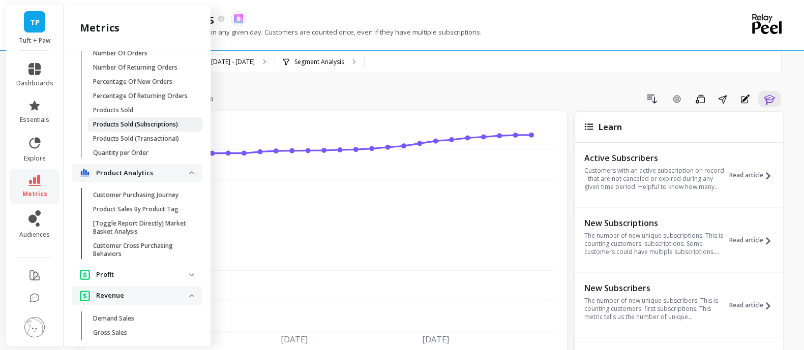
click at [137, 129] on p "Products Sold (Subscriptions)" at bounding box center [135, 124] width 85 height 8
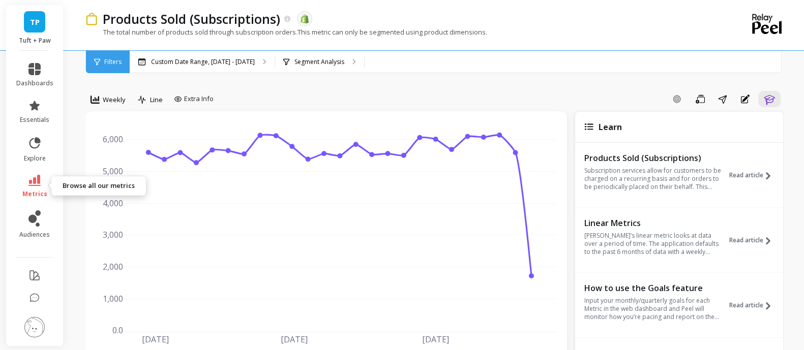
click at [33, 179] on icon at bounding box center [34, 180] width 12 height 11
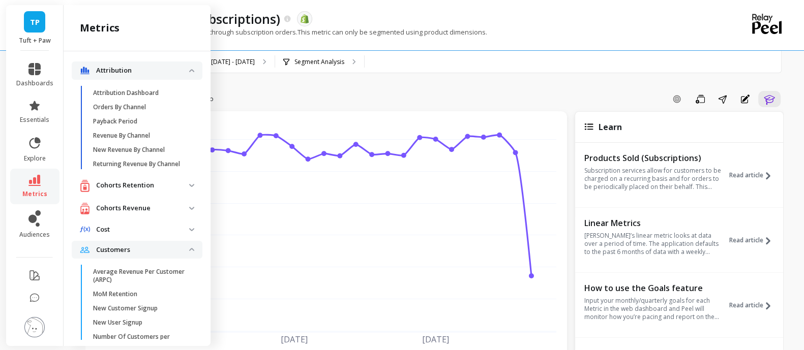
scroll to position [889, 0]
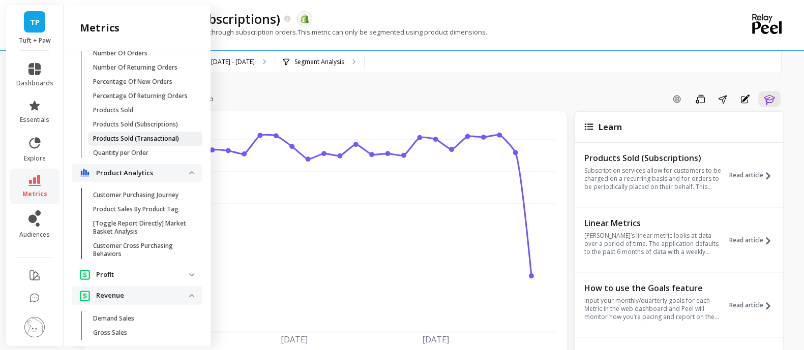
click at [114, 143] on p "Products Sold (Transactional)" at bounding box center [136, 139] width 86 height 8
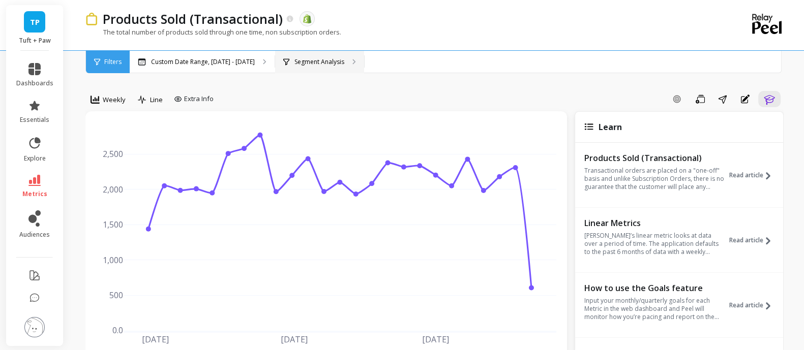
click at [320, 60] on p "Segment Analysis" at bounding box center [319, 62] width 50 height 8
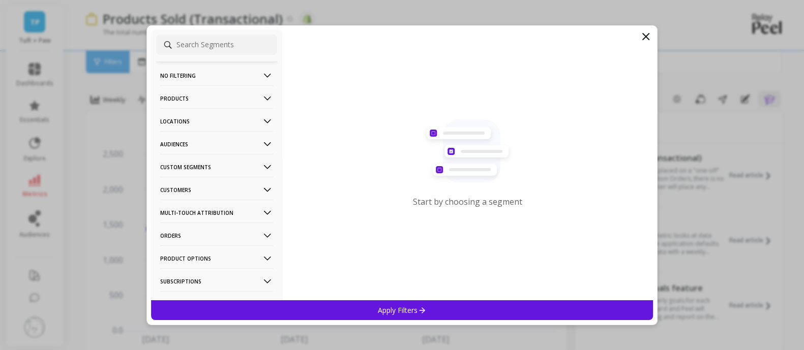
click at [262, 95] on icon at bounding box center [267, 98] width 11 height 11
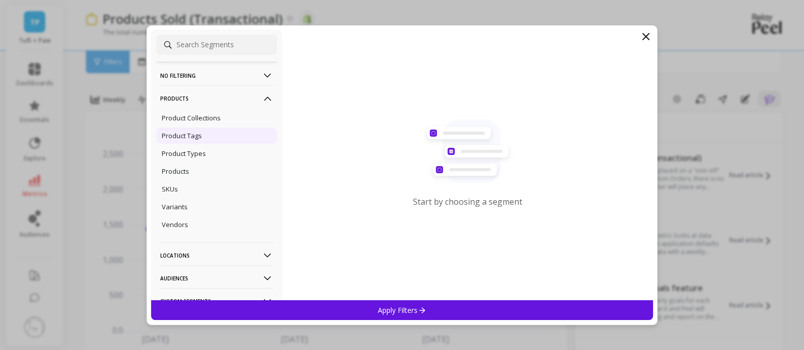
click at [195, 136] on p "Product Tags" at bounding box center [182, 135] width 40 height 9
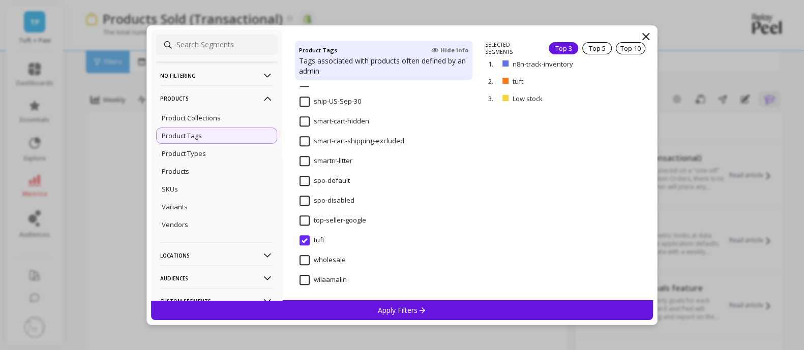
scroll to position [127, 0]
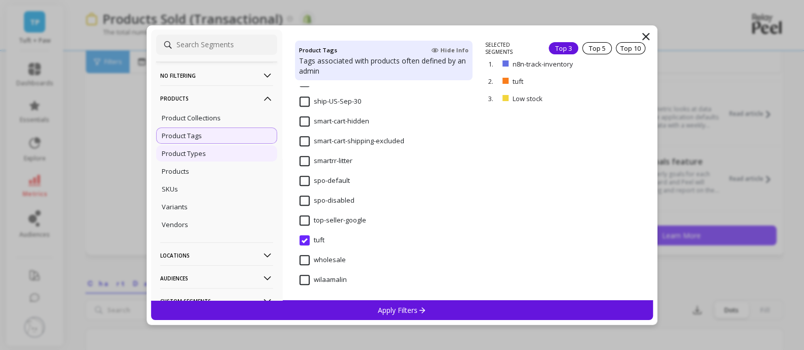
click at [205, 149] on div "Product Types" at bounding box center [216, 153] width 121 height 16
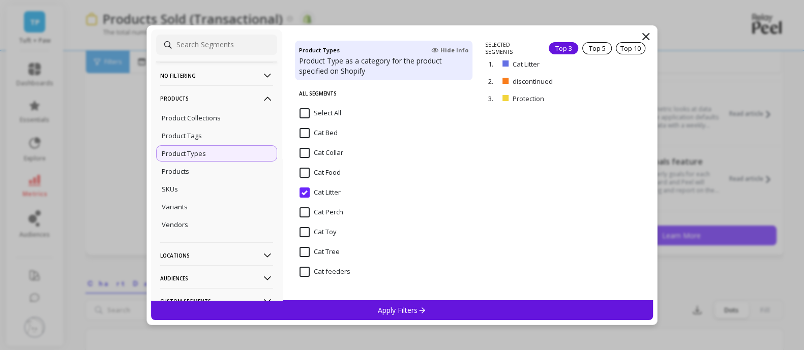
scroll to position [68, 0]
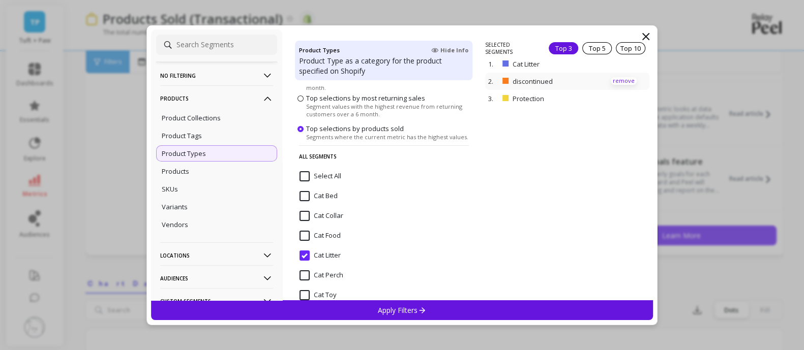
click at [613, 80] on p "remove" at bounding box center [624, 81] width 26 height 8
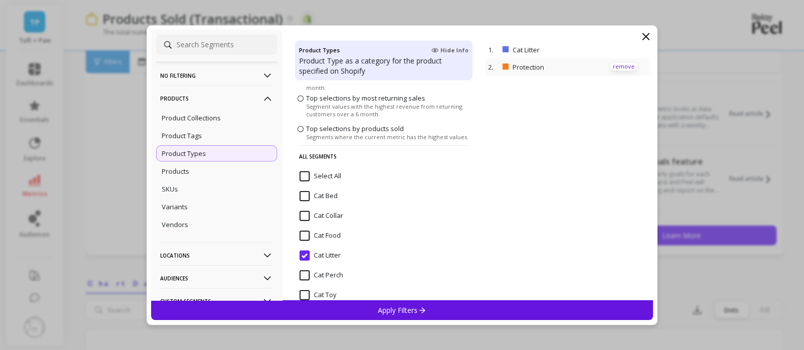
click at [620, 66] on p "remove" at bounding box center [624, 67] width 26 height 8
click at [414, 308] on p "Apply Filters" at bounding box center [402, 311] width 48 height 10
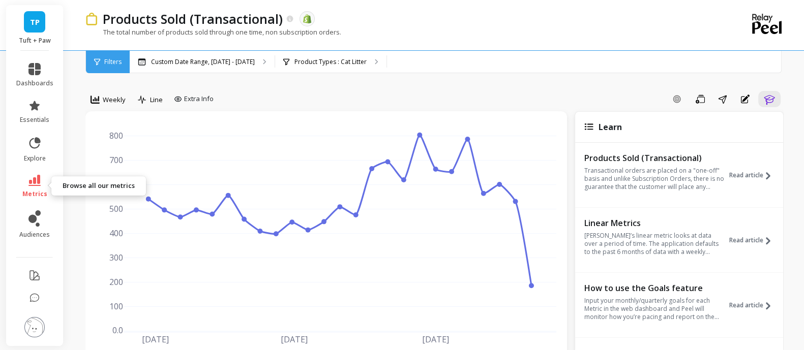
click at [32, 184] on icon at bounding box center [34, 180] width 12 height 11
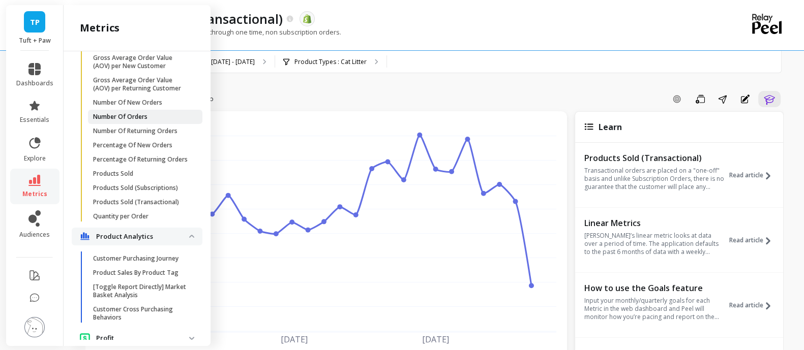
scroll to position [763, 0]
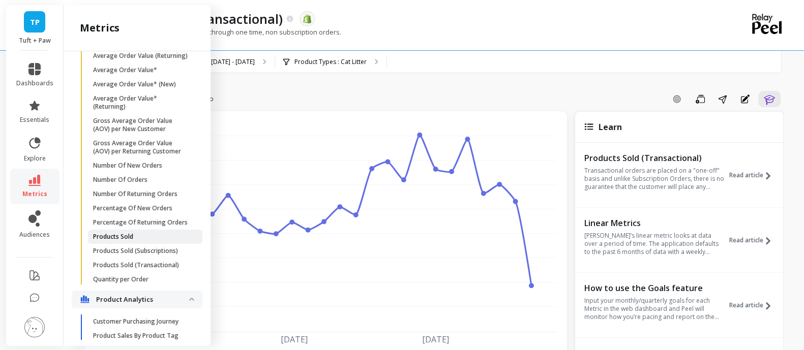
click at [122, 241] on p "Products Sold" at bounding box center [113, 237] width 40 height 8
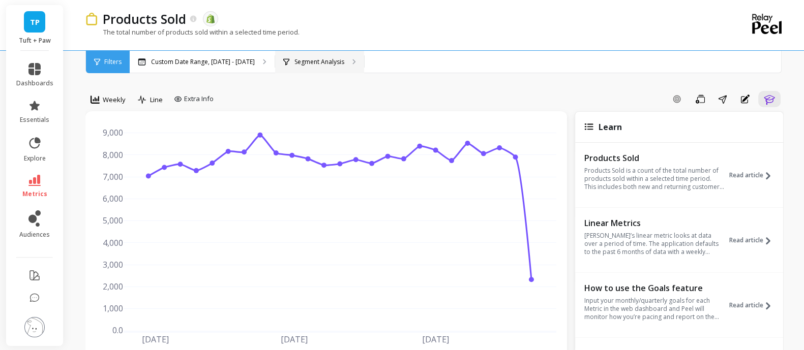
click at [305, 65] on p "Segment Analysis" at bounding box center [319, 62] width 50 height 8
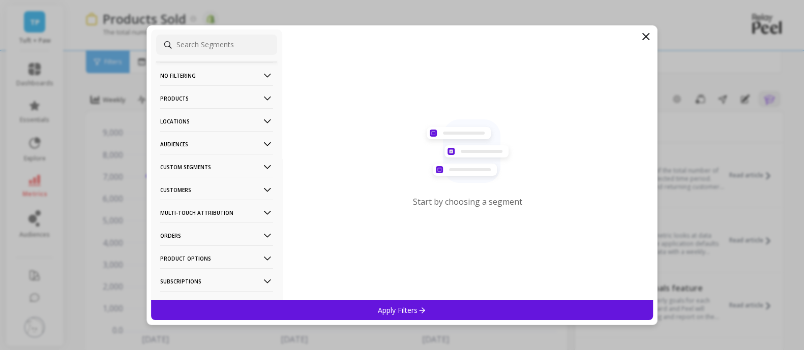
click at [251, 89] on p "Products" at bounding box center [216, 98] width 113 height 26
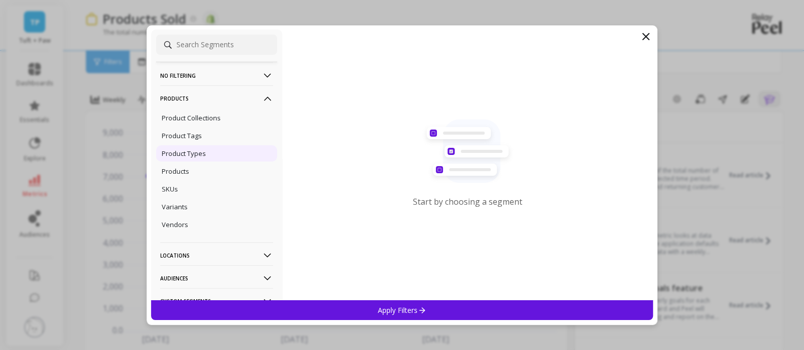
click at [182, 149] on p "Product Types" at bounding box center [184, 153] width 44 height 9
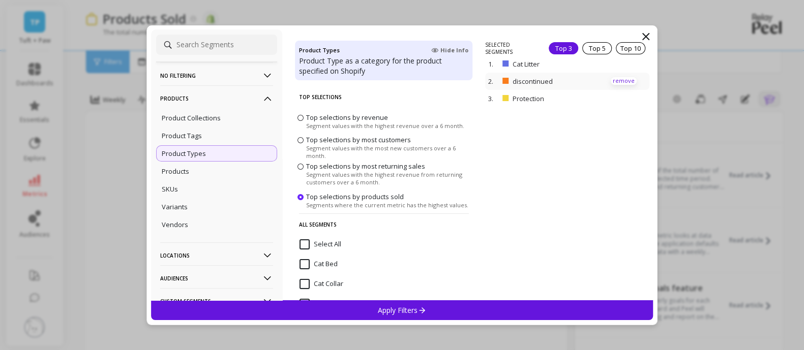
click at [611, 80] on p "remove" at bounding box center [624, 81] width 26 height 8
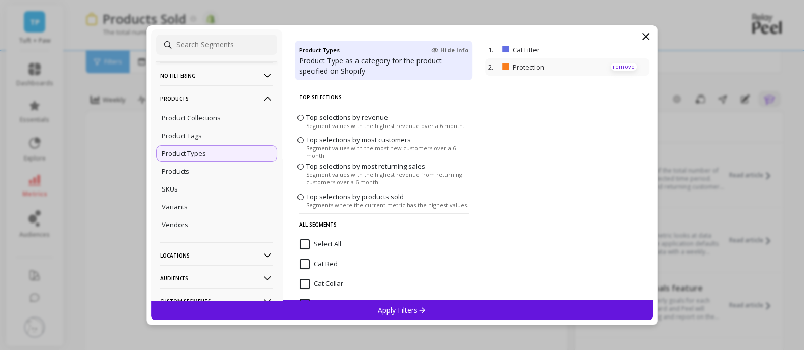
click at [611, 66] on p "remove" at bounding box center [624, 67] width 26 height 8
click at [490, 305] on div "Apply Filters" at bounding box center [402, 310] width 502 height 20
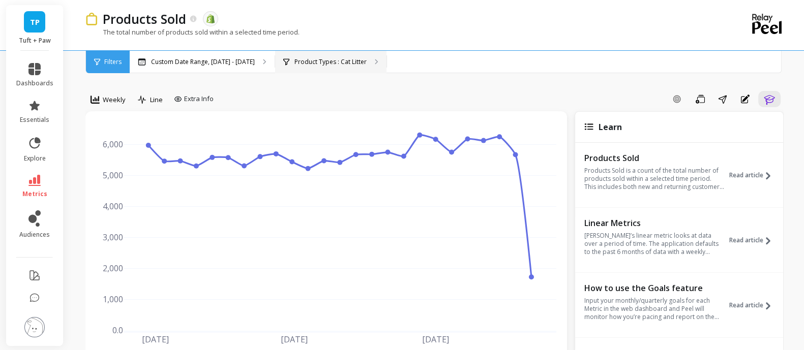
click at [321, 62] on p "Product Types : Cat Litter" at bounding box center [330, 62] width 72 height 8
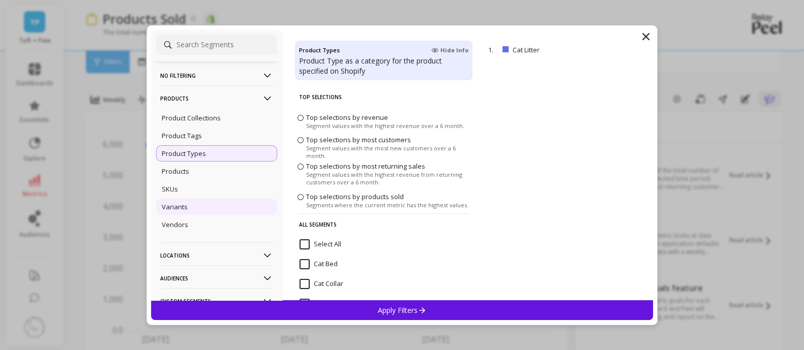
click at [199, 205] on div "Variants" at bounding box center [216, 207] width 121 height 16
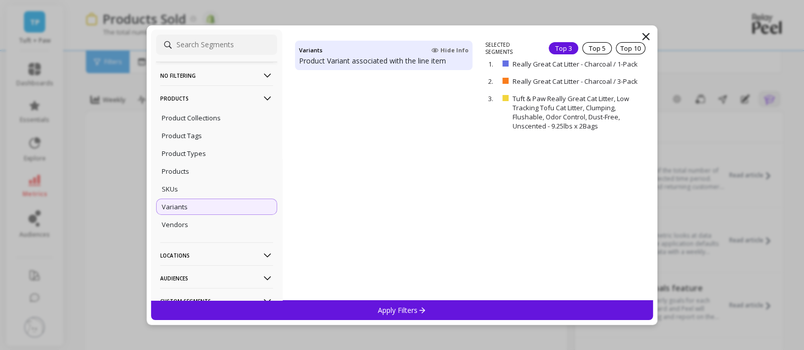
scroll to position [2987, 0]
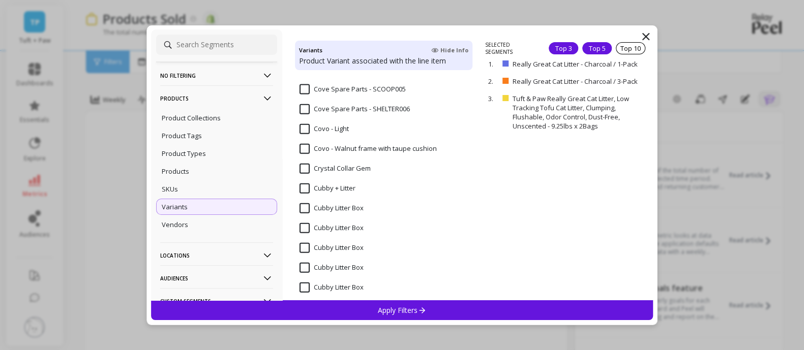
click at [583, 52] on div "Top 5" at bounding box center [596, 48] width 29 height 12
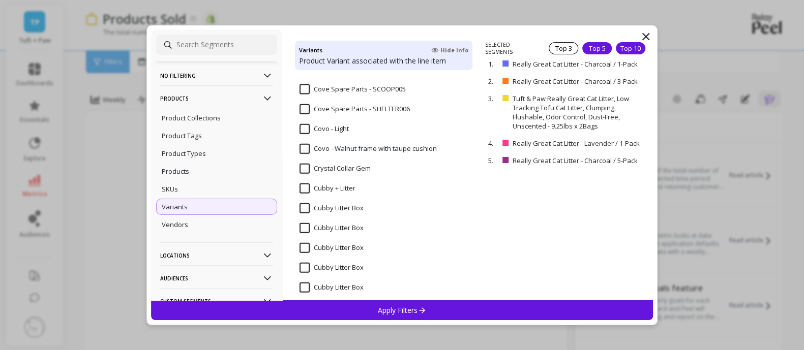
click at [625, 48] on div "Top 10" at bounding box center [630, 48] width 29 height 12
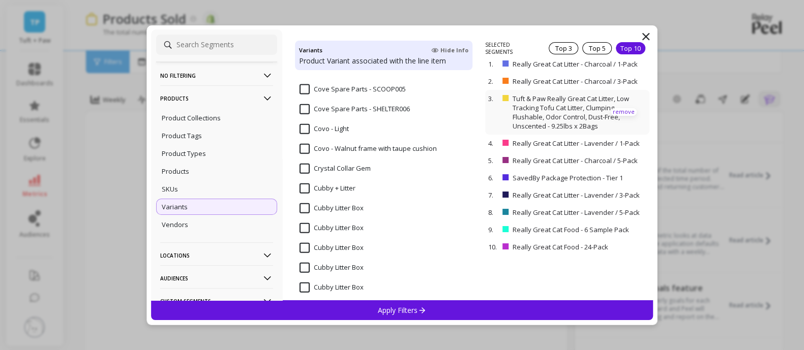
click at [618, 116] on p "remove" at bounding box center [624, 112] width 26 height 8
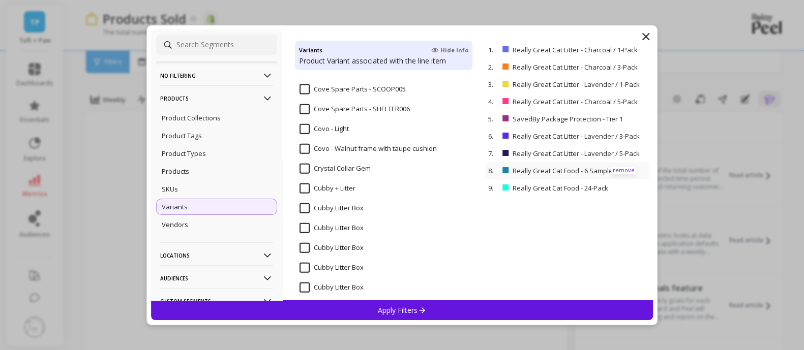
click at [611, 174] on p "remove" at bounding box center [624, 171] width 26 height 8
click at [616, 174] on p "remove" at bounding box center [624, 171] width 26 height 8
click at [619, 123] on p "remove" at bounding box center [624, 119] width 26 height 8
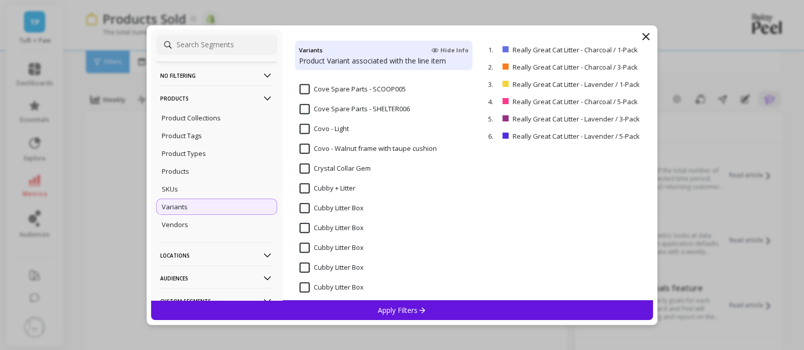
click at [498, 307] on div "Apply Filters" at bounding box center [402, 310] width 502 height 20
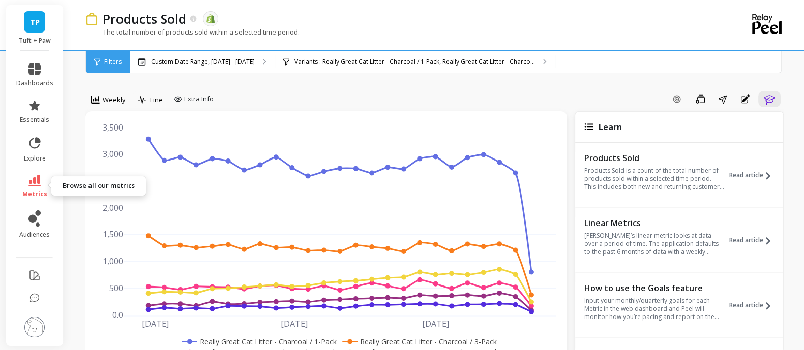
click at [40, 185] on icon at bounding box center [34, 180] width 12 height 11
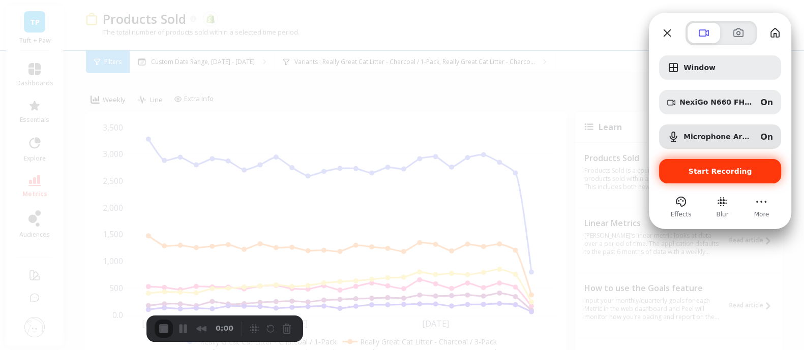
click at [696, 169] on span "Start Recording" at bounding box center [720, 171] width 64 height 8
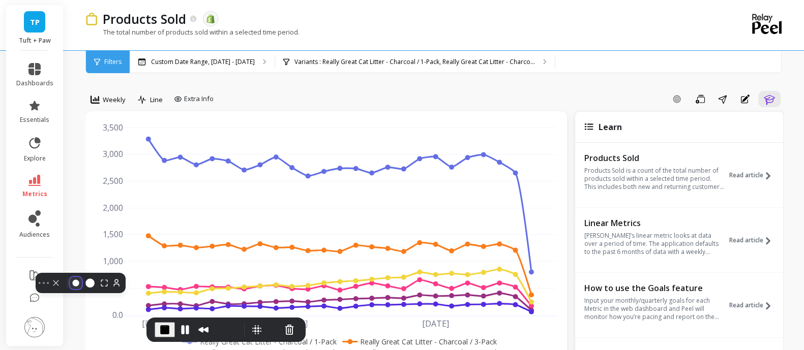
click at [70, 289] on button "Resize small" at bounding box center [76, 283] width 12 height 12
click at [50, 289] on button "Camera off" at bounding box center [56, 283] width 12 height 12
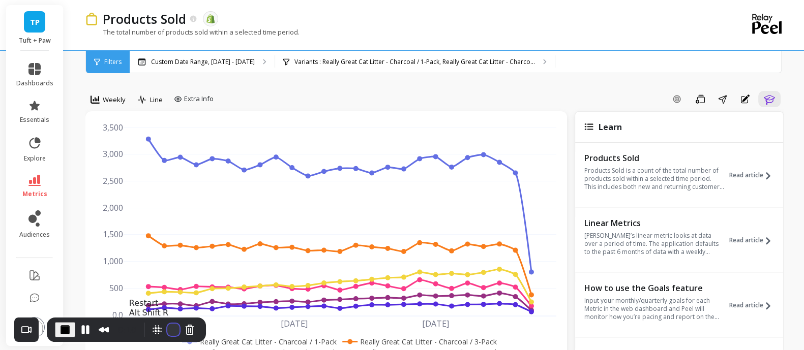
click at [172, 326] on button "Restart Recording" at bounding box center [173, 330] width 12 height 12
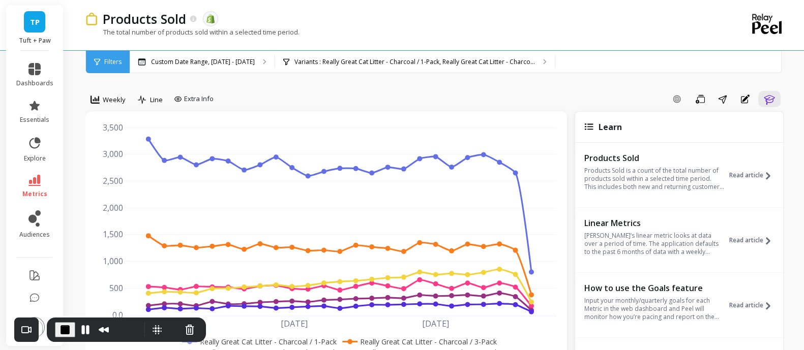
click at [32, 182] on icon at bounding box center [34, 180] width 12 height 11
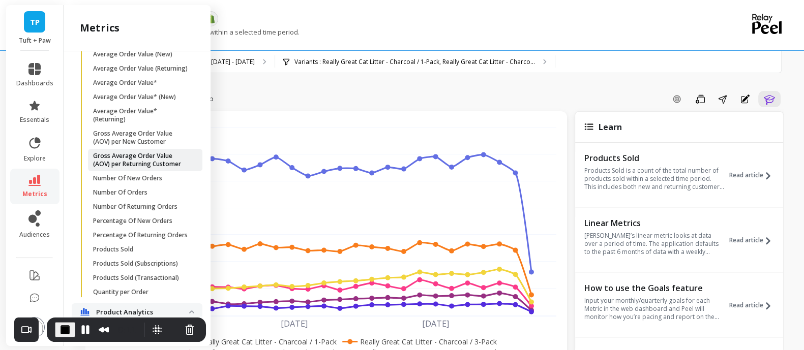
scroll to position [826, 0]
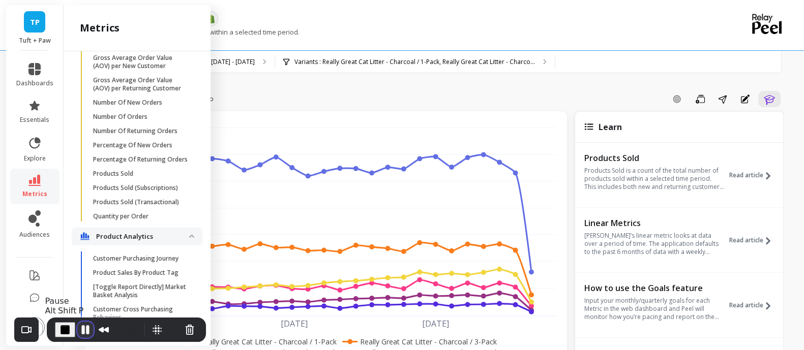
click at [86, 334] on button "Pause Recording" at bounding box center [85, 330] width 16 height 16
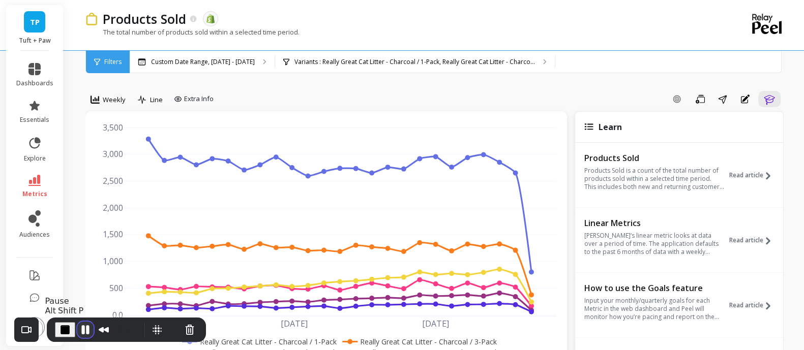
scroll to position [0, 0]
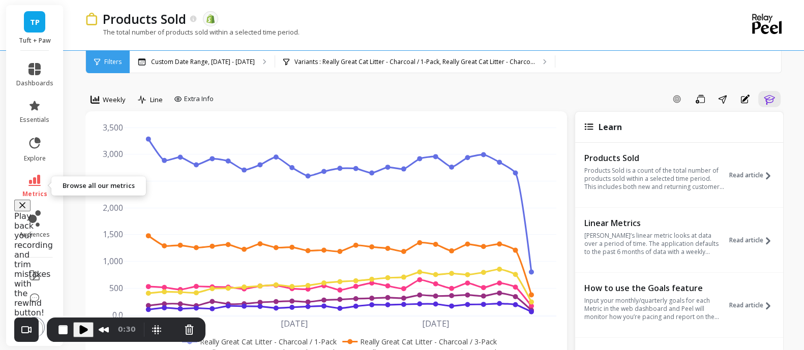
click at [29, 179] on icon at bounding box center [34, 180] width 12 height 11
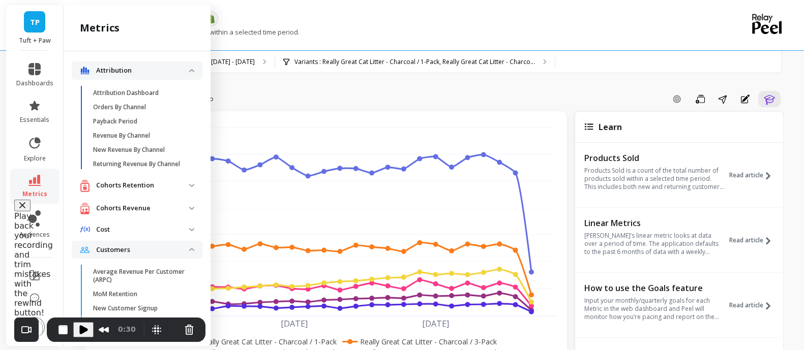
scroll to position [826, 0]
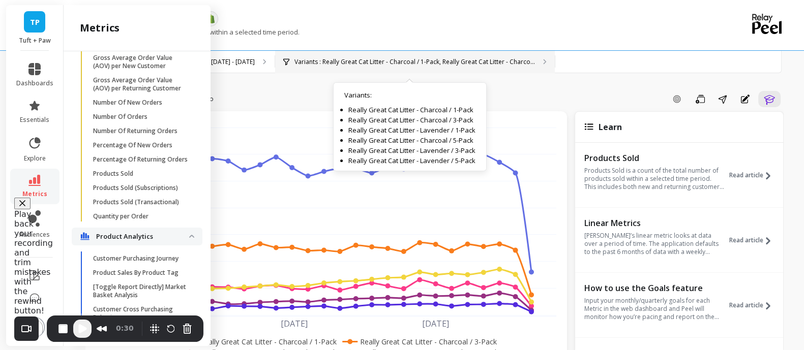
click at [438, 65] on p "Variants : Really Great Cat Litter - Charcoal / 1-Pack, Really Great Cat Litter…" at bounding box center [414, 62] width 240 height 8
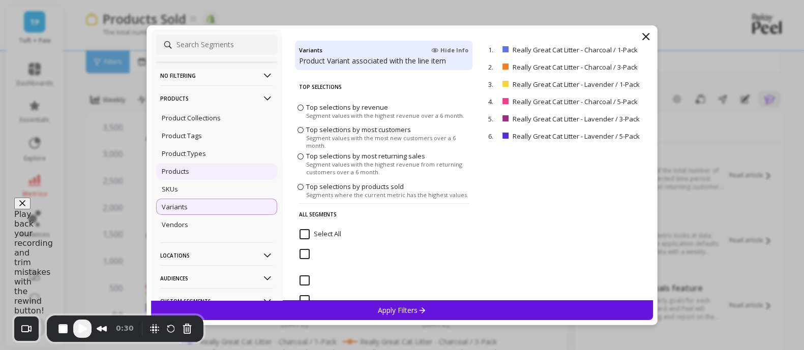
click at [198, 166] on div "Products" at bounding box center [216, 171] width 121 height 16
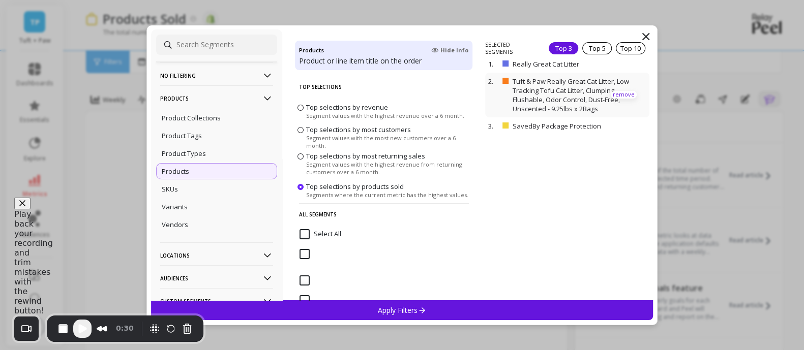
click at [616, 94] on p "remove" at bounding box center [624, 95] width 26 height 8
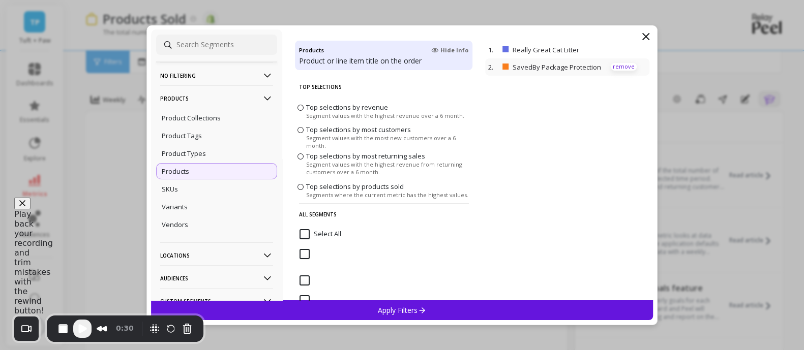
click at [611, 70] on p "remove" at bounding box center [624, 67] width 26 height 8
click at [450, 302] on div "Apply Filters" at bounding box center [402, 310] width 502 height 20
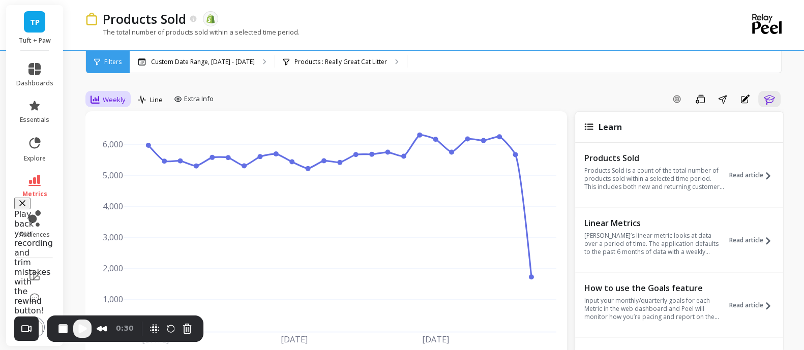
click at [117, 100] on span "Weekly" at bounding box center [114, 100] width 23 height 10
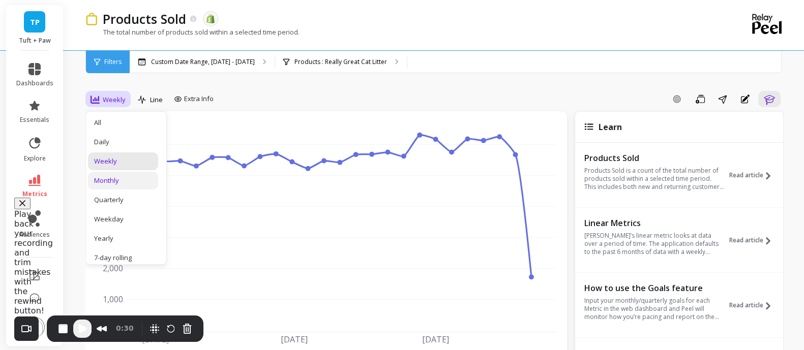
click at [119, 181] on div "Monthly" at bounding box center [123, 181] width 58 height 10
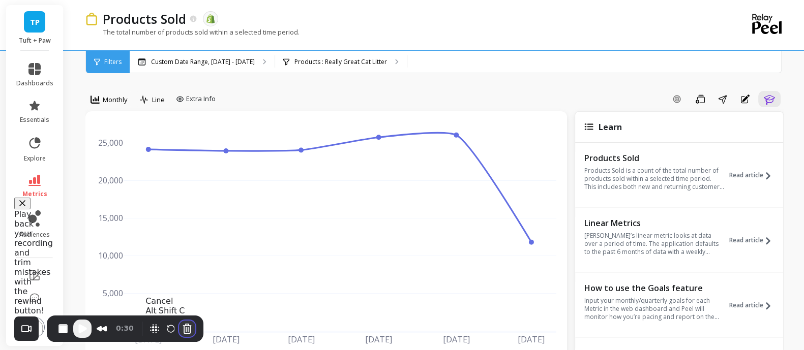
click at [188, 330] on button "Cancel Recording" at bounding box center [187, 329] width 16 height 16
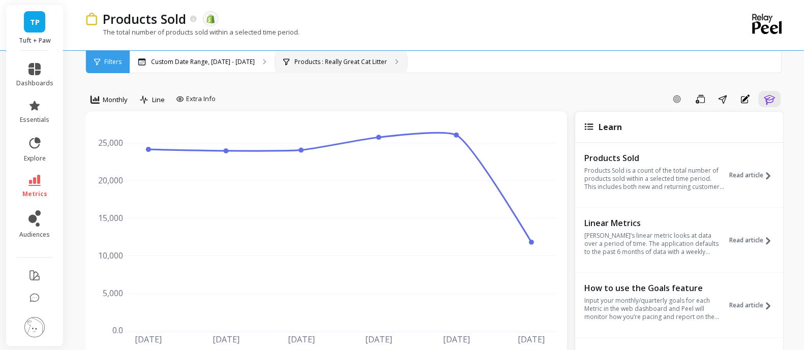
click at [328, 58] on p "Products : Really Great Cat Litter" at bounding box center [340, 62] width 93 height 8
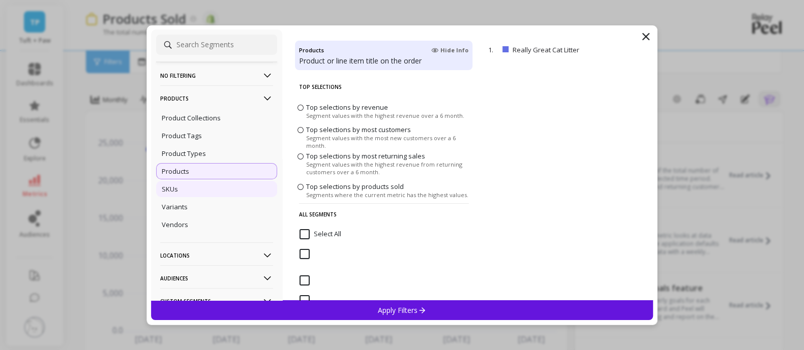
click at [214, 188] on div "SKUs" at bounding box center [216, 189] width 121 height 16
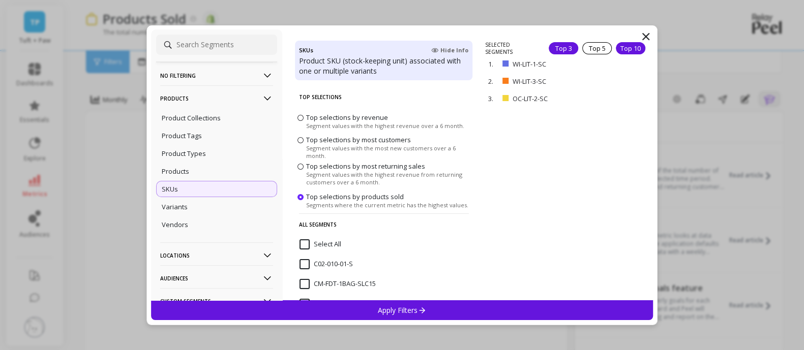
click at [619, 45] on div "Top 10" at bounding box center [630, 48] width 29 height 12
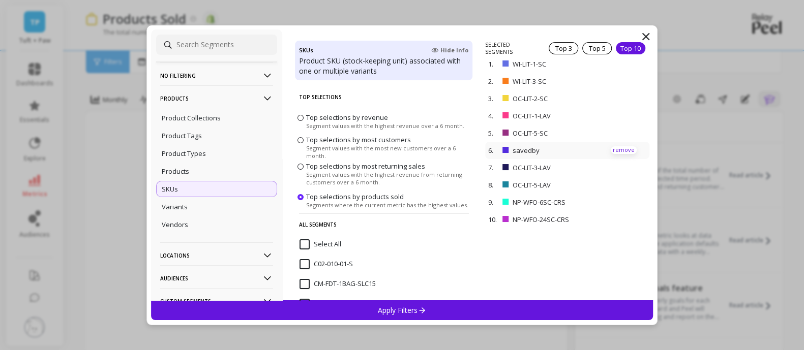
click at [625, 150] on p "remove" at bounding box center [624, 150] width 26 height 8
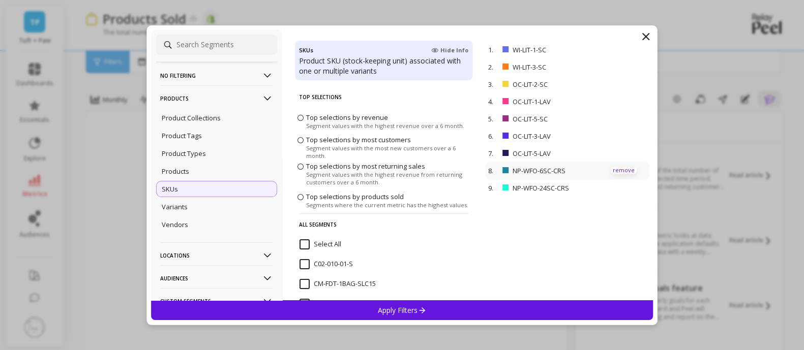
click at [618, 174] on p "remove" at bounding box center [624, 171] width 26 height 8
click at [616, 169] on p "remove" at bounding box center [624, 171] width 26 height 8
click at [488, 303] on div "Apply Filters" at bounding box center [402, 310] width 502 height 20
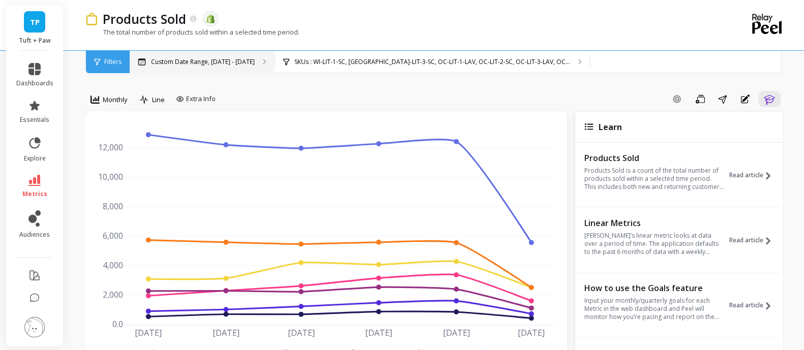
click at [194, 60] on p "Custom Date Range, [DATE] - [DATE]" at bounding box center [203, 62] width 104 height 8
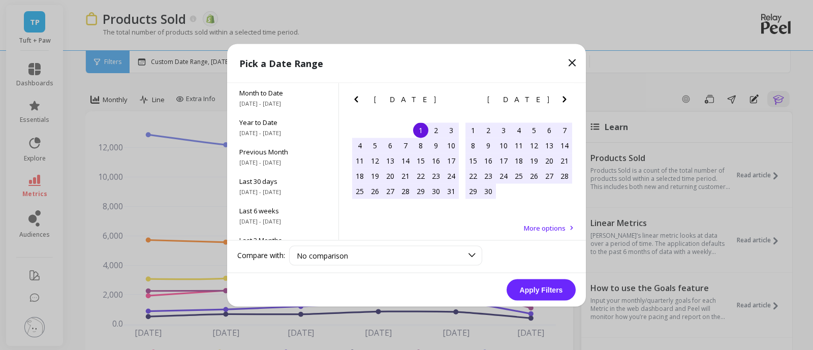
click at [358, 100] on icon "Previous Month" at bounding box center [356, 99] width 12 height 12
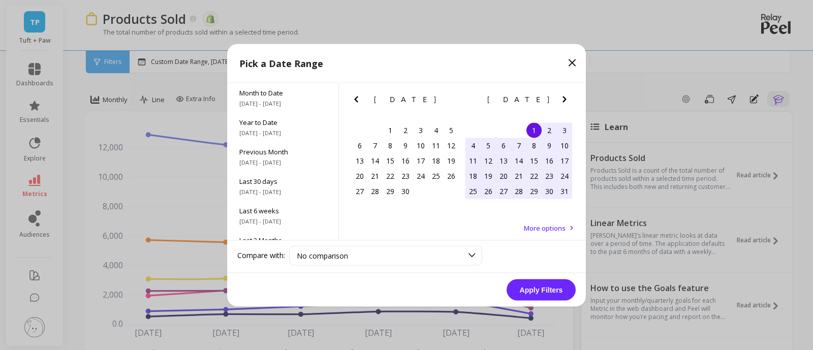
click at [358, 100] on icon "Previous Month" at bounding box center [356, 99] width 12 height 12
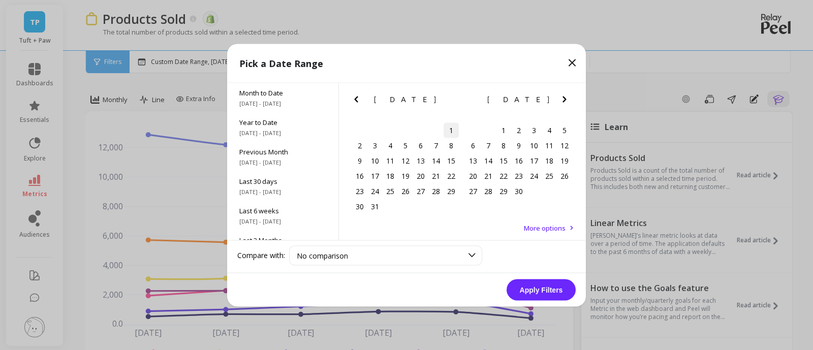
click at [454, 131] on div "1" at bounding box center [451, 130] width 15 height 15
click at [566, 101] on icon "Next Month" at bounding box center [565, 99] width 12 height 12
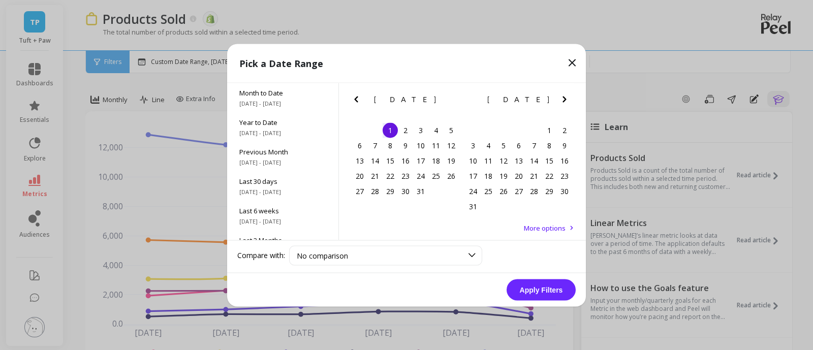
click at [566, 101] on icon "Next Month" at bounding box center [565, 99] width 12 height 12
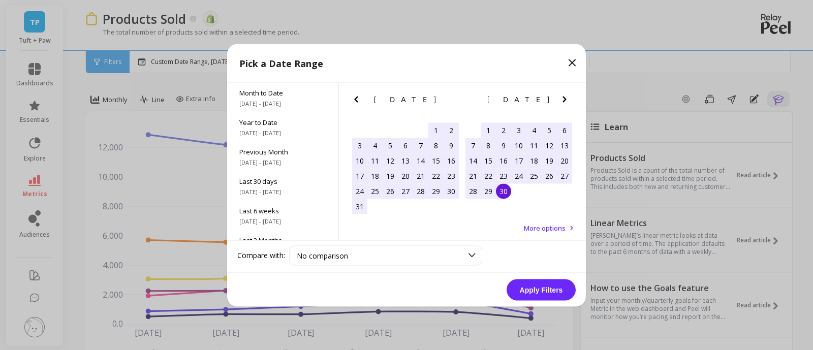
click at [506, 190] on div "30" at bounding box center [503, 191] width 15 height 15
click at [532, 285] on button "Apply Filters" at bounding box center [541, 289] width 69 height 21
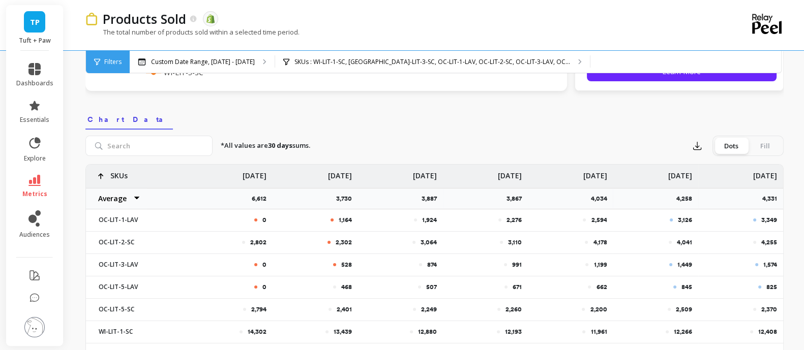
scroll to position [318, 0]
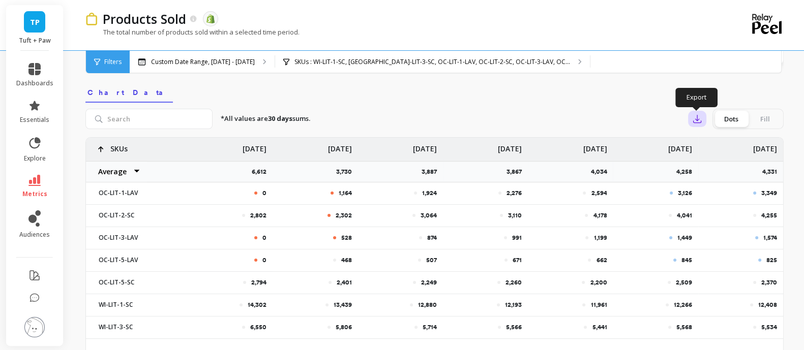
click at [704, 113] on button "button" at bounding box center [697, 119] width 18 height 16
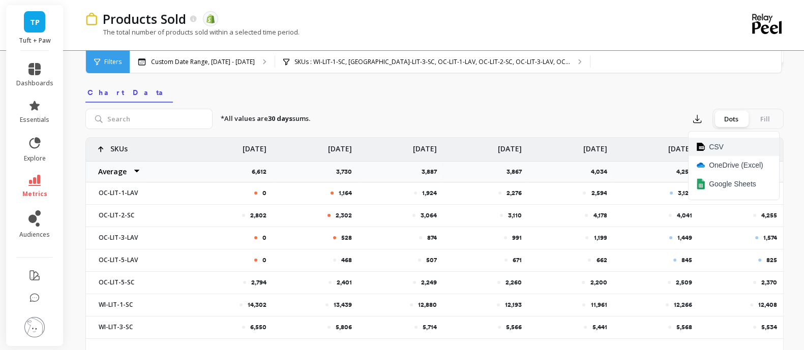
click at [706, 147] on button "CSV" at bounding box center [733, 147] width 90 height 18
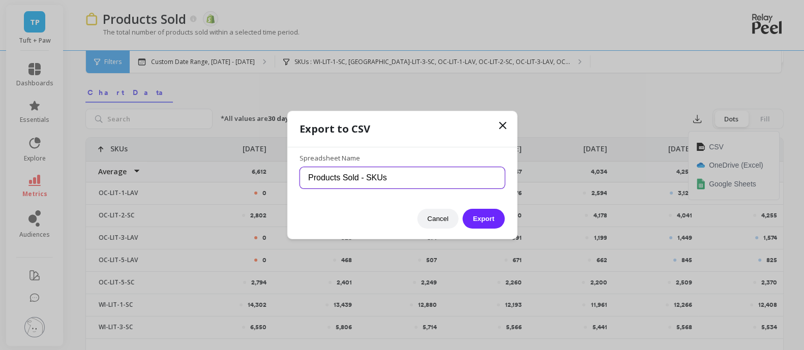
click at [417, 179] on input "Products Sold - SKUs" at bounding box center [401, 177] width 205 height 21
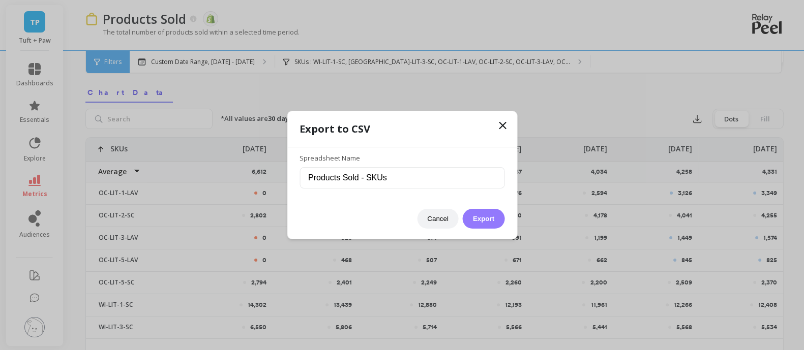
click at [482, 223] on button "Export" at bounding box center [484, 219] width 42 height 20
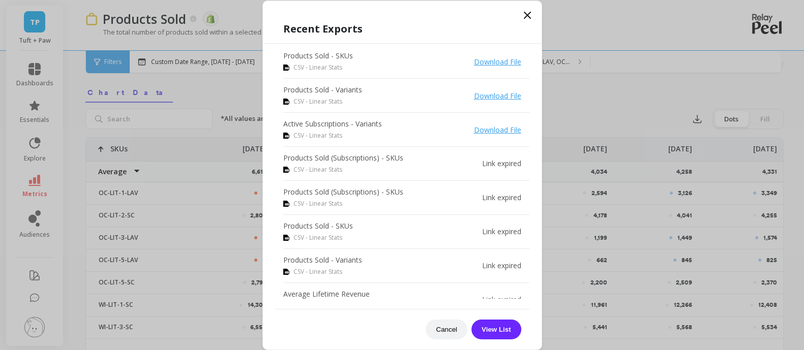
click at [526, 9] on icon at bounding box center [527, 15] width 12 height 12
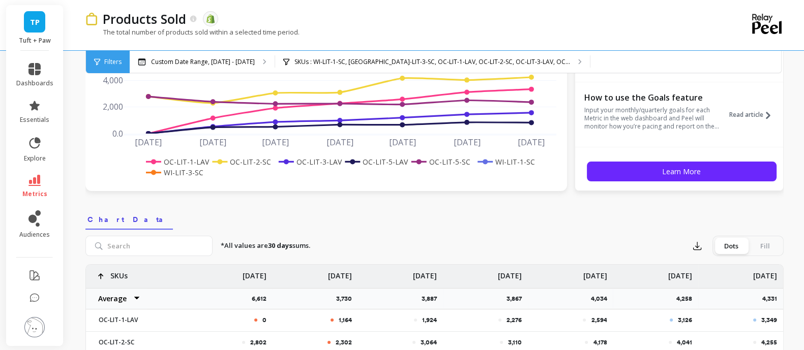
scroll to position [0, 0]
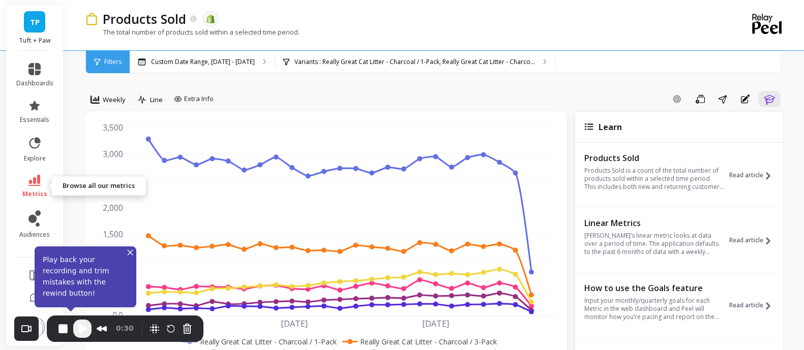
click at [30, 184] on icon at bounding box center [34, 180] width 12 height 11
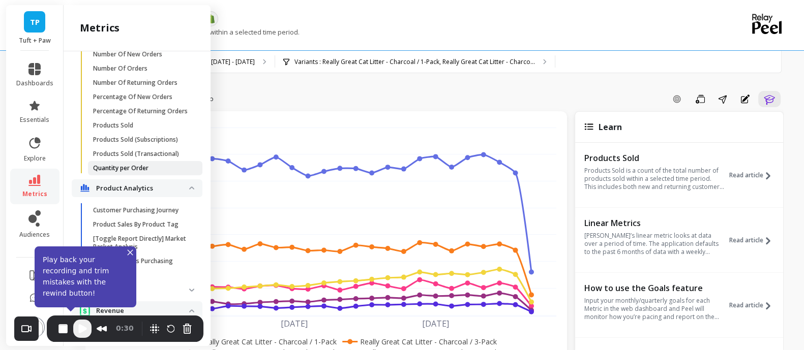
scroll to position [889, 0]
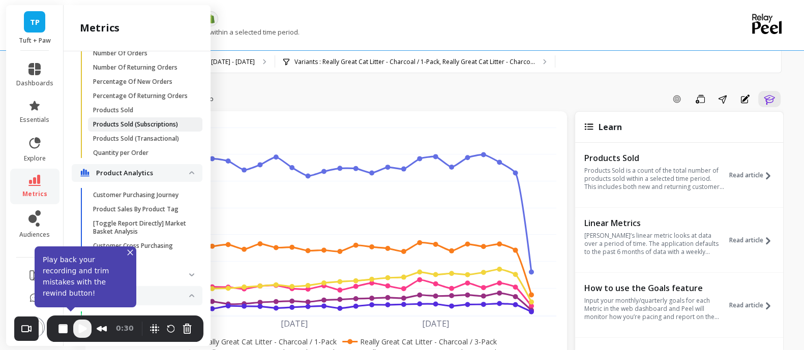
click at [149, 129] on p "Products Sold (Subscriptions)" at bounding box center [135, 124] width 85 height 8
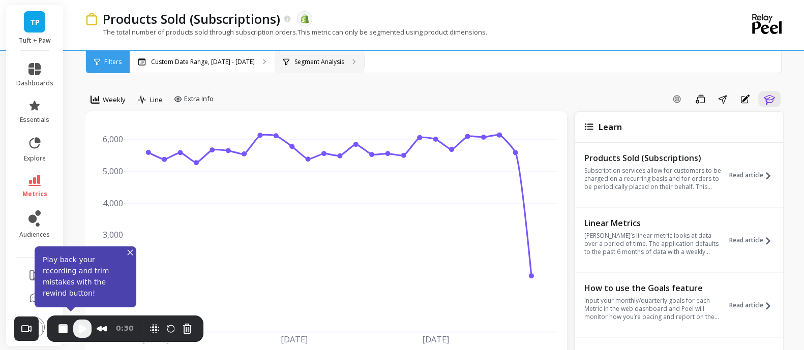
click at [310, 62] on p "Segment Analysis" at bounding box center [319, 62] width 50 height 8
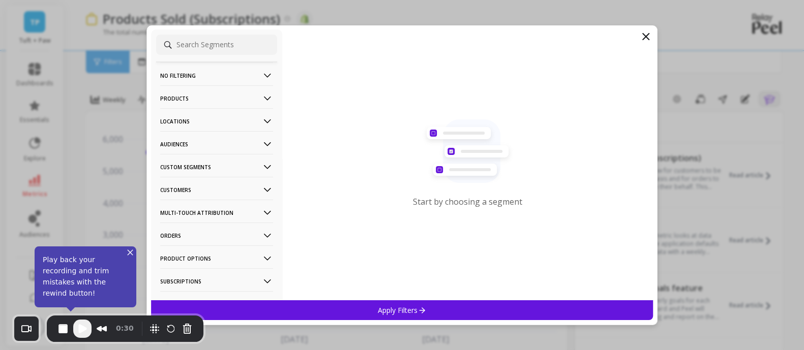
click at [247, 93] on p "Products" at bounding box center [216, 98] width 113 height 26
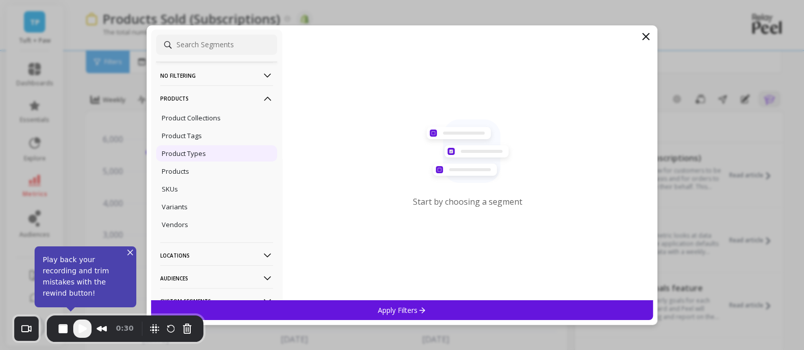
click at [200, 146] on div "Product Types" at bounding box center [216, 153] width 121 height 16
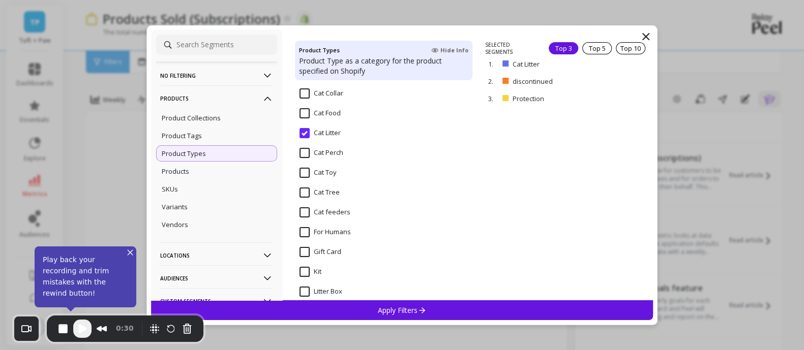
scroll to position [322, 0]
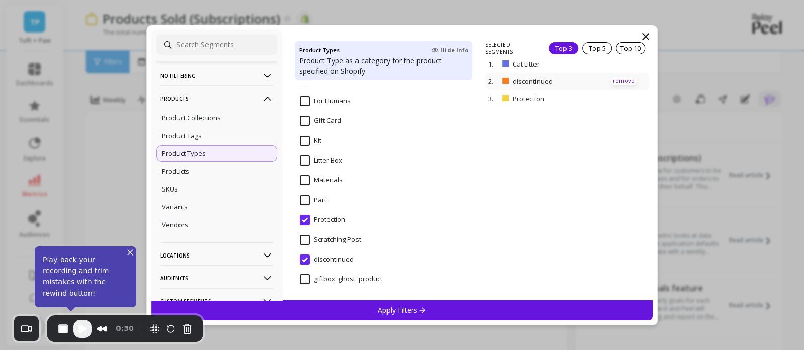
click at [615, 84] on p "remove" at bounding box center [624, 81] width 26 height 8
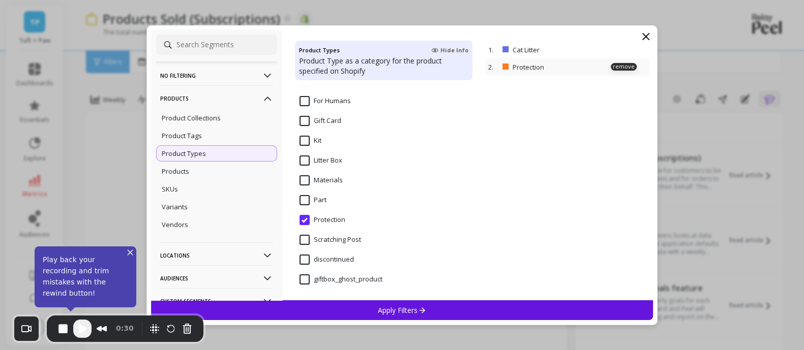
click at [615, 71] on div "2. Protection remove" at bounding box center [567, 66] width 164 height 17
click at [615, 65] on p "remove" at bounding box center [624, 67] width 26 height 8
click at [386, 313] on p "Apply Filters" at bounding box center [402, 311] width 48 height 10
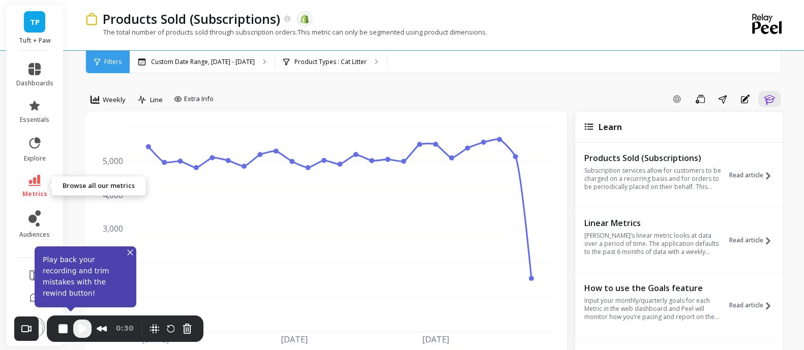
click at [33, 181] on icon at bounding box center [34, 180] width 12 height 11
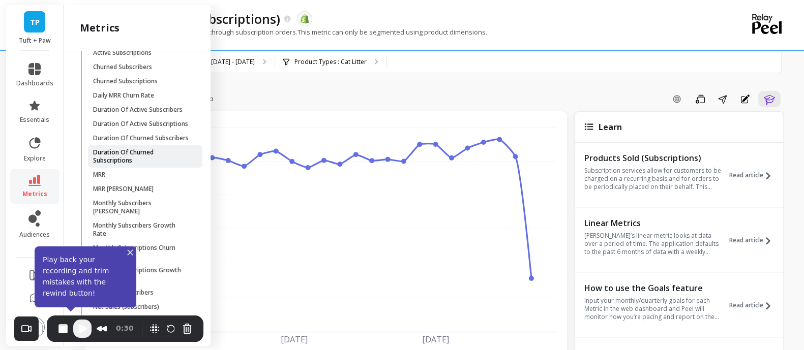
scroll to position [1525, 0]
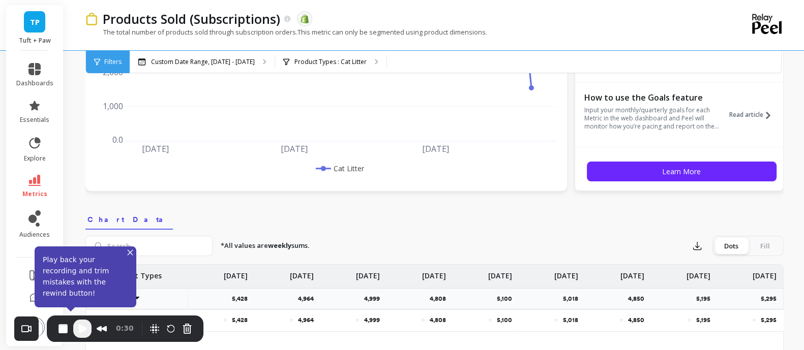
scroll to position [0, 0]
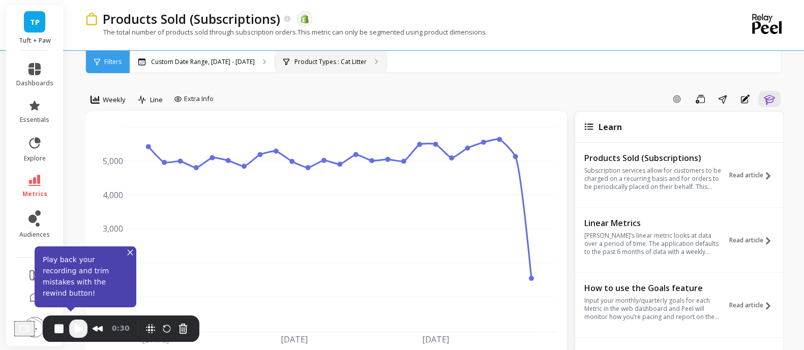
click at [331, 60] on p "Product Types : Cat Litter" at bounding box center [330, 62] width 72 height 8
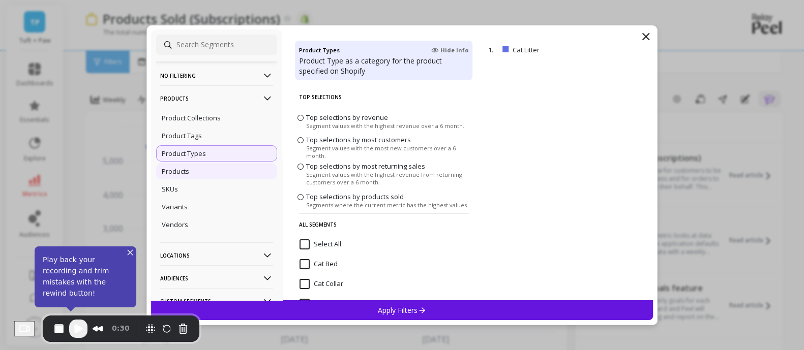
click at [198, 172] on div "Products" at bounding box center [216, 171] width 121 height 16
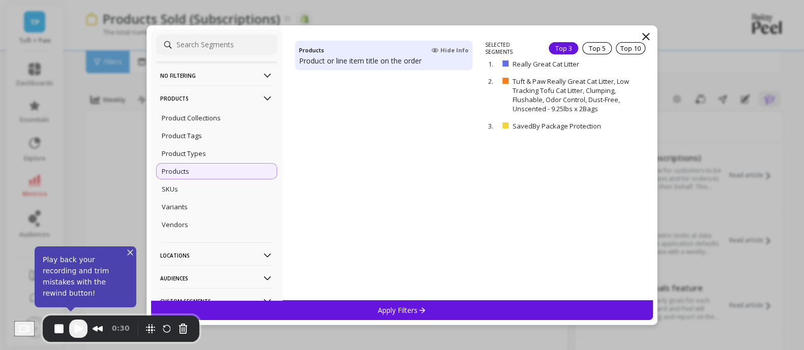
scroll to position [1271, 0]
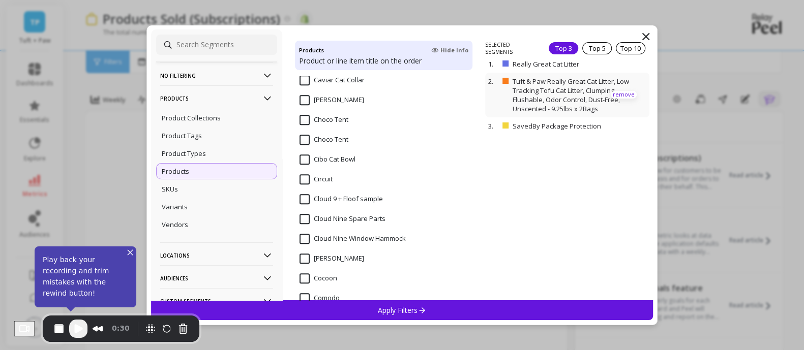
click at [621, 95] on p "remove" at bounding box center [624, 95] width 26 height 8
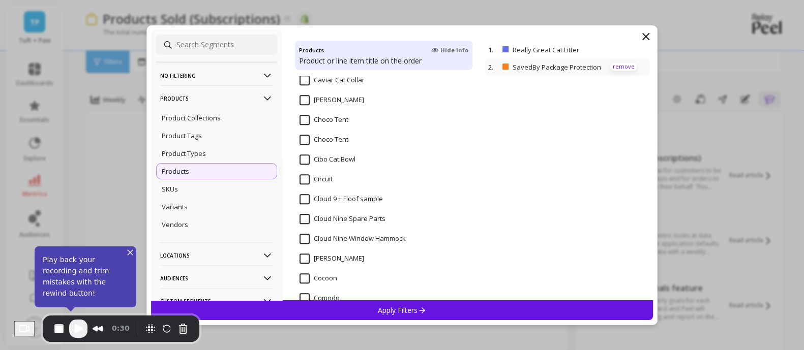
click at [612, 67] on p "remove" at bounding box center [624, 67] width 26 height 8
click at [484, 303] on div "Apply Filters" at bounding box center [402, 310] width 502 height 20
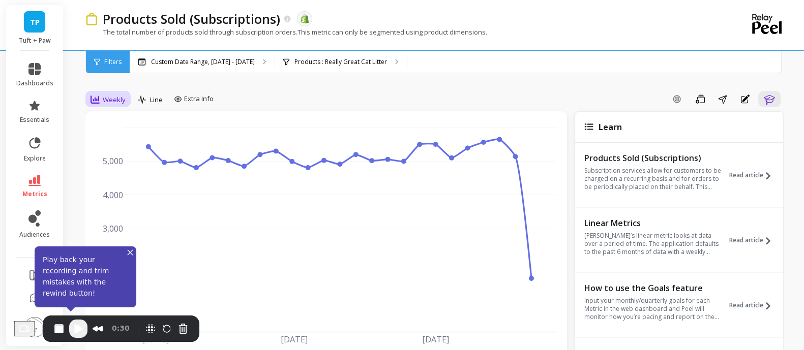
click at [116, 99] on span "Weekly" at bounding box center [114, 100] width 23 height 10
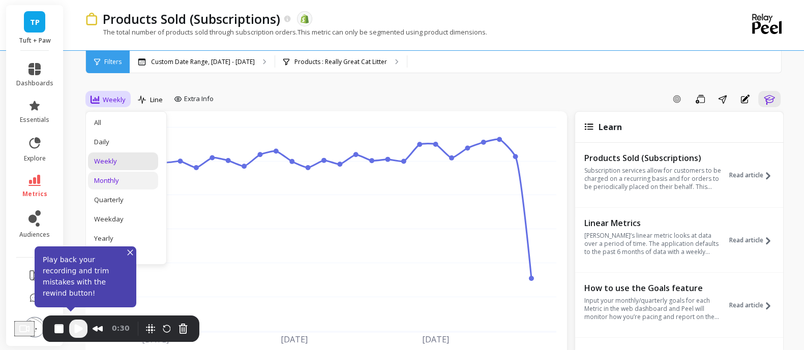
click at [133, 176] on div "Monthly" at bounding box center [123, 181] width 58 height 10
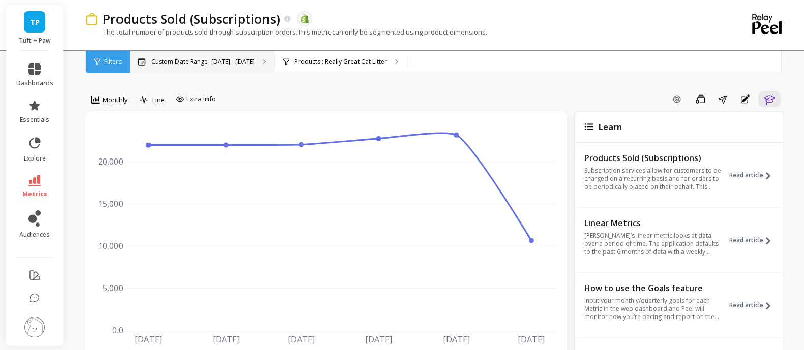
click at [196, 58] on p "Custom Date Range, [DATE] - [DATE]" at bounding box center [203, 62] width 104 height 8
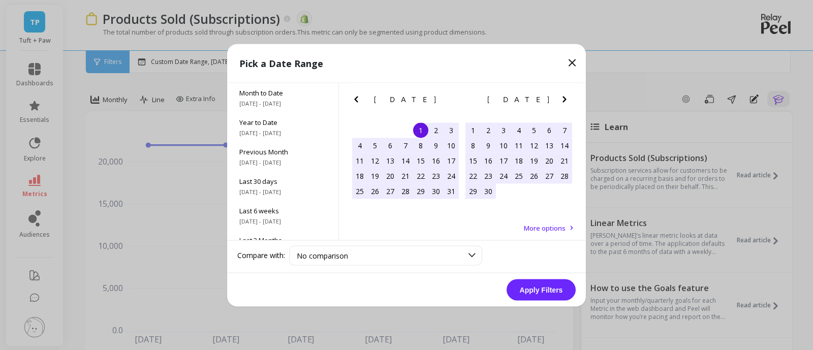
click at [357, 99] on icon "Previous Month" at bounding box center [356, 99] width 12 height 12
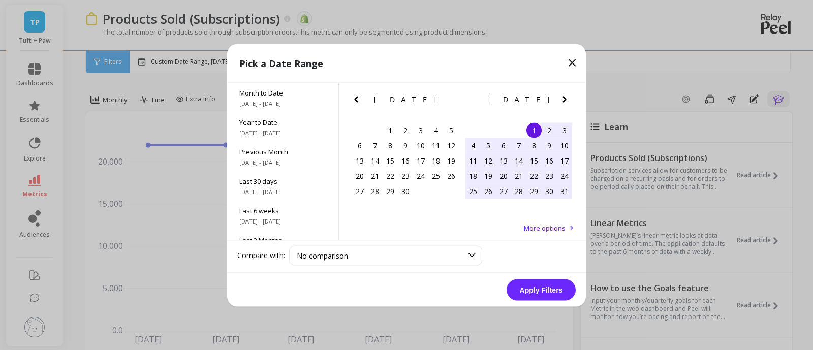
click at [357, 99] on icon "Previous Month" at bounding box center [356, 99] width 12 height 12
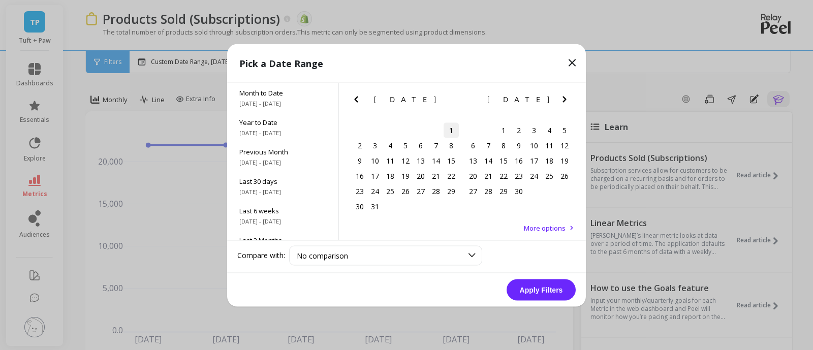
click at [449, 129] on div "1" at bounding box center [451, 130] width 15 height 15
click at [565, 100] on icon "Next Month" at bounding box center [565, 99] width 4 height 6
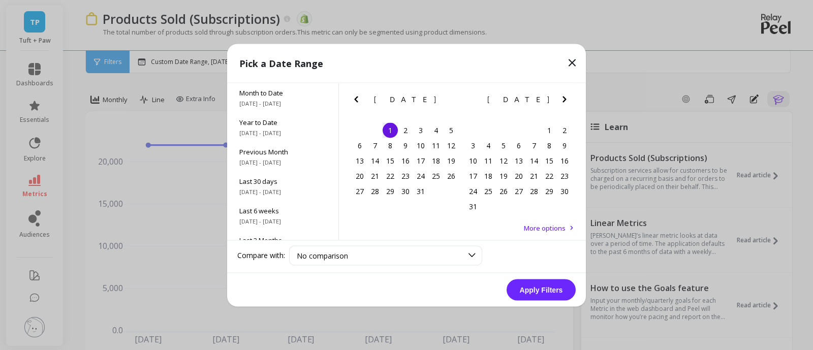
click at [565, 100] on icon "Next Month" at bounding box center [565, 99] width 4 height 6
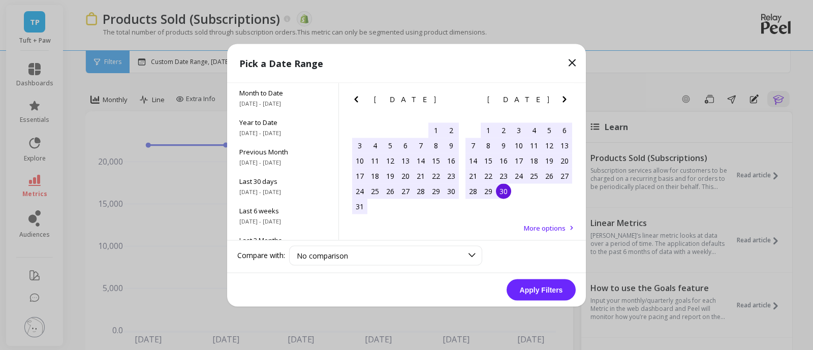
click at [506, 192] on div "30" at bounding box center [503, 191] width 15 height 15
click at [529, 289] on button "Apply Filters" at bounding box center [541, 289] width 69 height 21
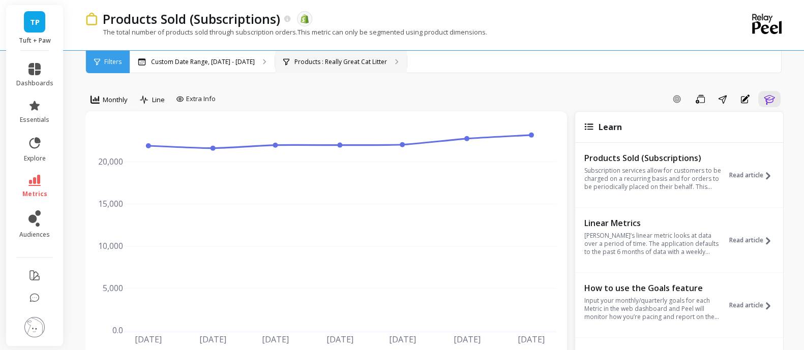
click at [395, 61] on div "Products : Really Great Cat Litter" at bounding box center [341, 62] width 132 height 22
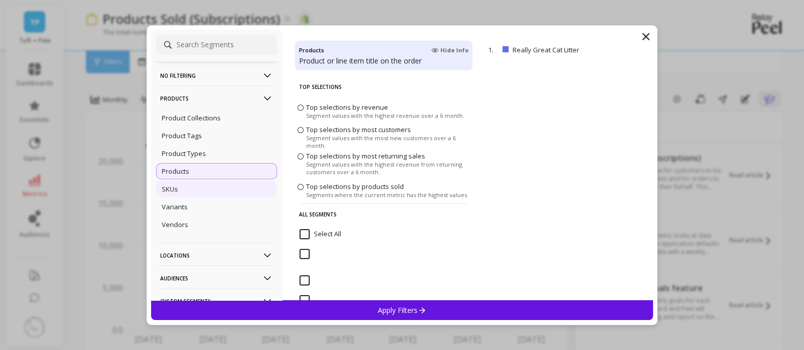
click at [206, 184] on div "SKUs" at bounding box center [216, 189] width 121 height 16
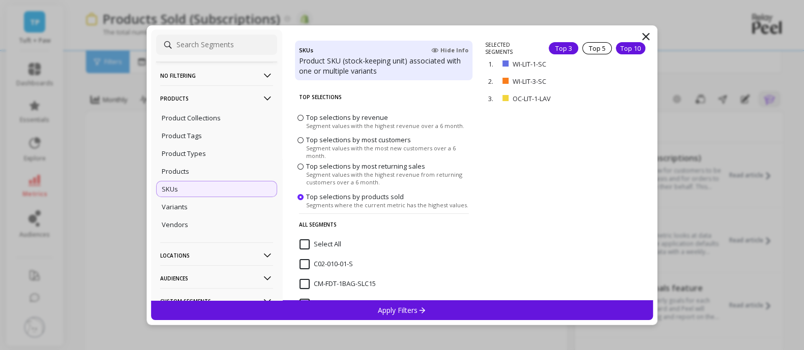
click at [621, 49] on div "Top 10" at bounding box center [630, 48] width 29 height 12
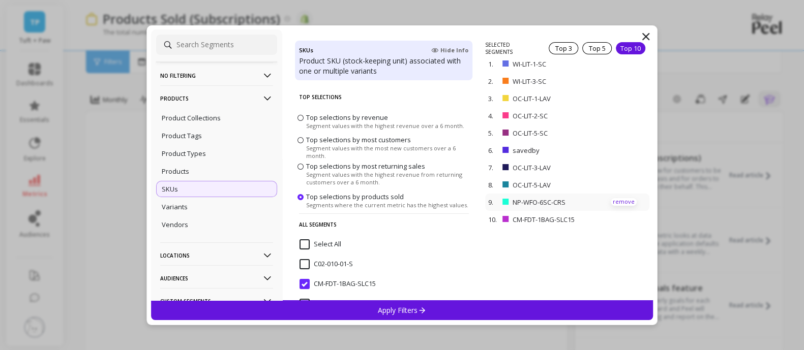
click at [619, 201] on p "remove" at bounding box center [624, 202] width 26 height 8
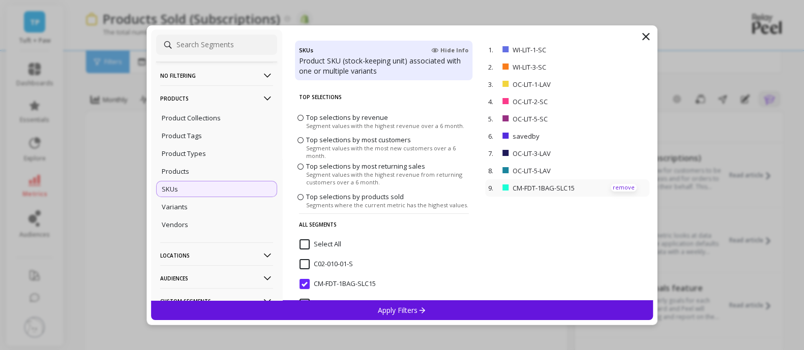
click at [613, 187] on p "remove" at bounding box center [624, 188] width 26 height 8
click at [618, 134] on p "remove" at bounding box center [624, 136] width 26 height 8
click at [611, 100] on p "remove" at bounding box center [624, 102] width 26 height 8
click at [473, 311] on div "Apply Filters" at bounding box center [402, 310] width 502 height 20
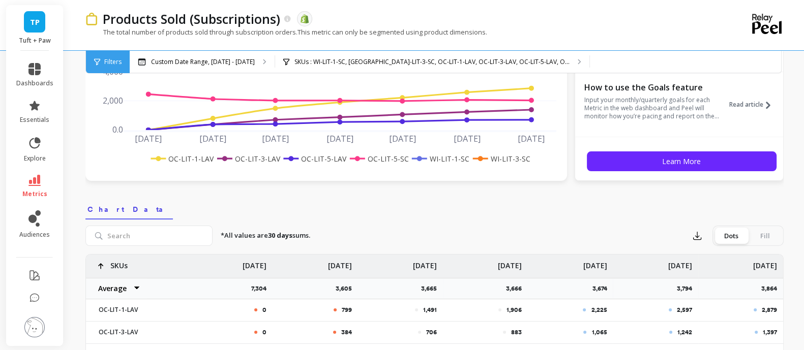
scroll to position [318, 0]
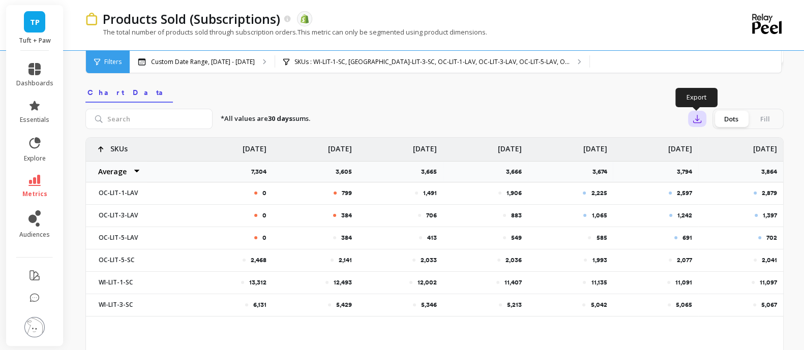
click at [699, 118] on icon "button" at bounding box center [697, 119] width 10 height 10
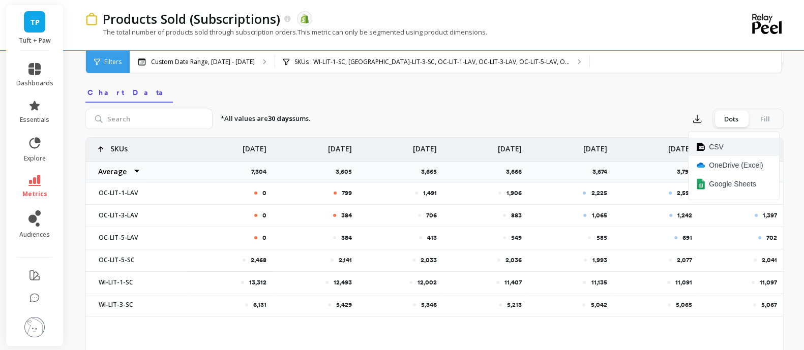
click at [715, 143] on span "CSV" at bounding box center [716, 147] width 15 height 10
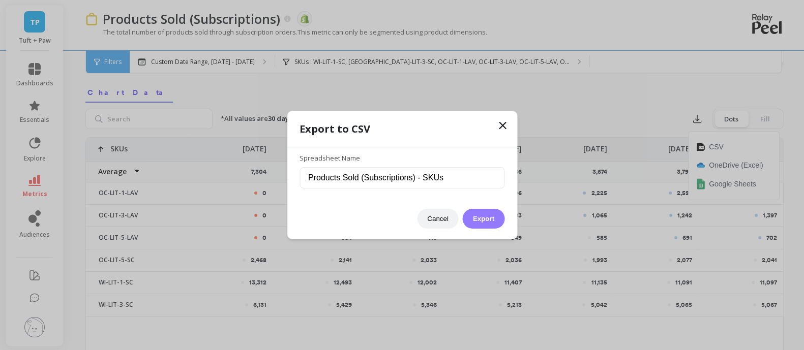
click at [480, 221] on button "Export" at bounding box center [484, 219] width 42 height 20
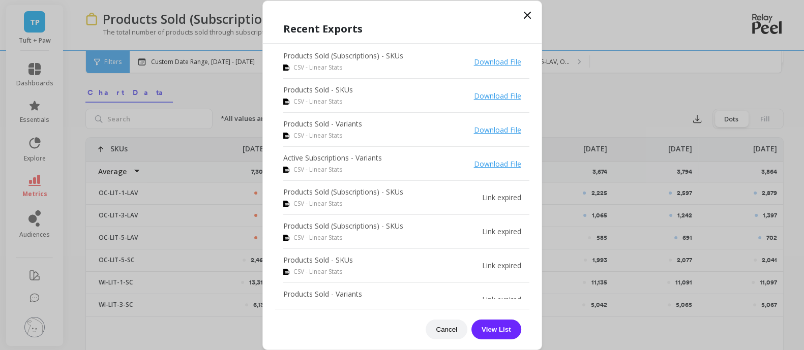
click at [524, 14] on icon at bounding box center [527, 15] width 12 height 12
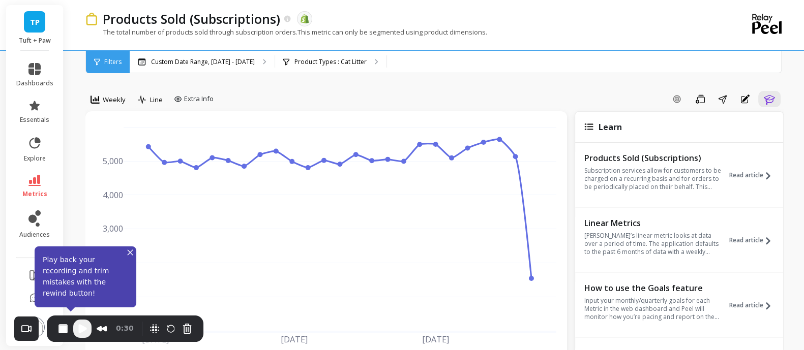
click at [104, 62] on span "Filters" at bounding box center [112, 62] width 17 height 8
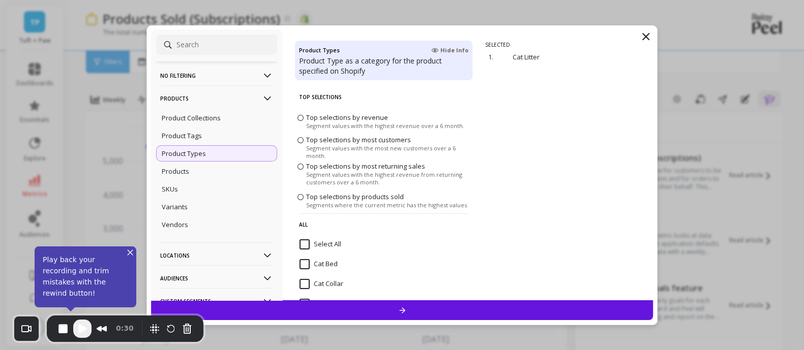
click at [648, 35] on icon at bounding box center [646, 37] width 12 height 12
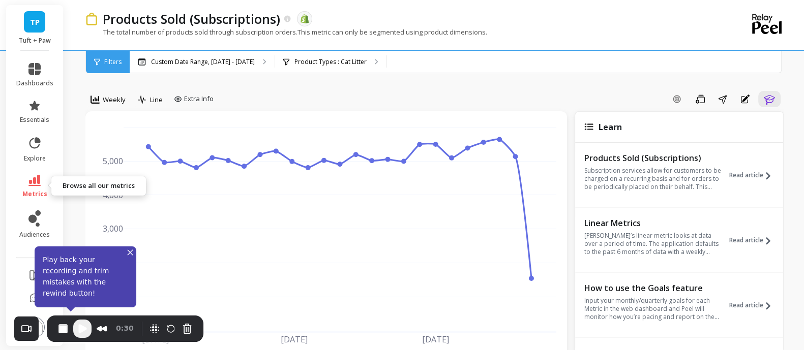
click at [29, 188] on link "metrics" at bounding box center [34, 186] width 37 height 23
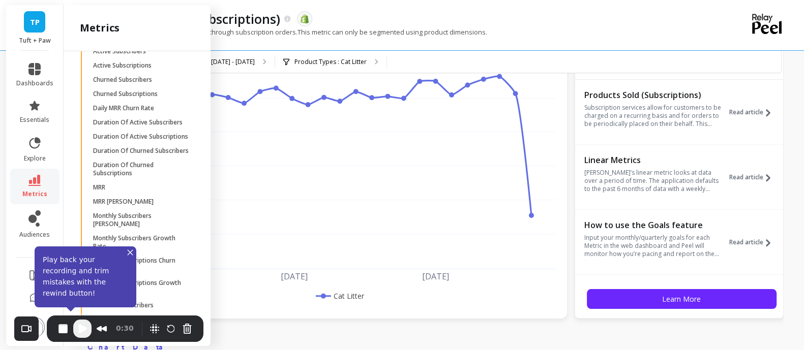
scroll to position [1409, 0]
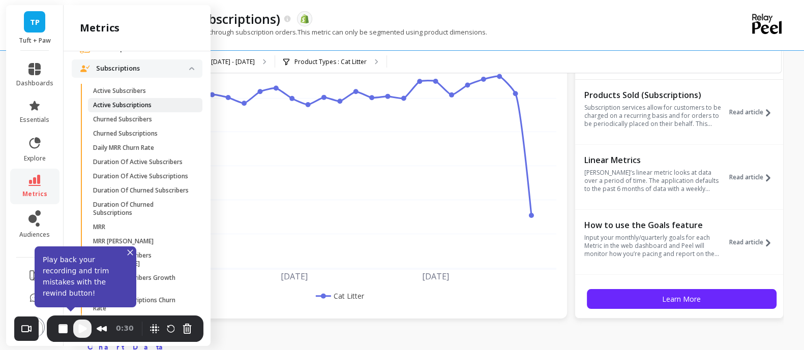
click at [144, 109] on p "Active Subscriptions" at bounding box center [122, 105] width 58 height 8
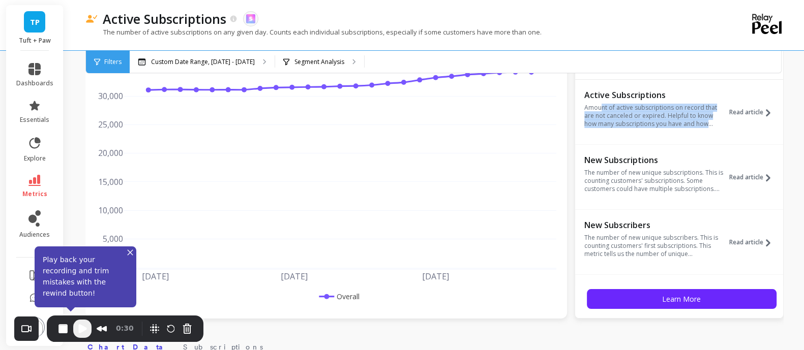
drag, startPoint x: 602, startPoint y: 103, endPoint x: 710, endPoint y: 123, distance: 109.7
click at [710, 123] on p "Amount of active subscriptions on record that are not canceled or expired. Help…" at bounding box center [654, 116] width 140 height 24
click at [766, 111] on icon at bounding box center [768, 112] width 5 height 7
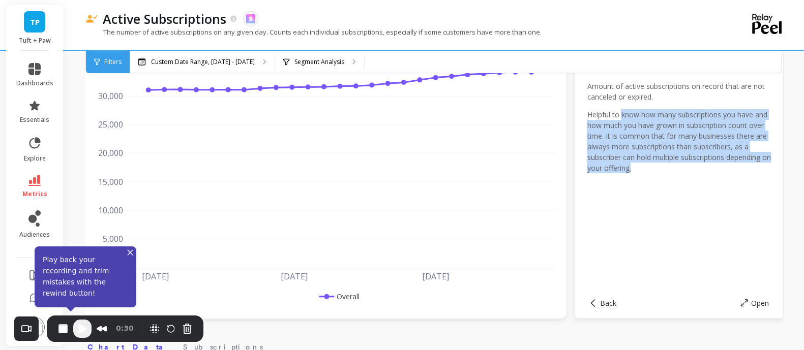
drag, startPoint x: 623, startPoint y: 111, endPoint x: 744, endPoint y: 170, distance: 135.3
click at [744, 170] on p "Helpful to know how many subscriptions you have and how much you have grown in …" at bounding box center [679, 141] width 184 height 64
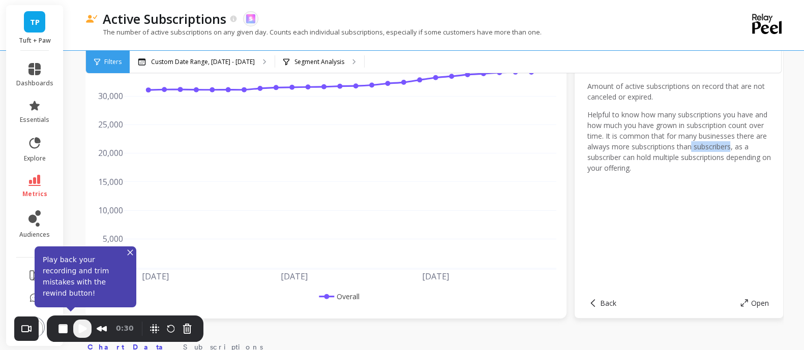
drag, startPoint x: 602, startPoint y: 157, endPoint x: 643, endPoint y: 158, distance: 40.7
click at [643, 158] on p "Helpful to know how many subscriptions you have and how much you have grown in …" at bounding box center [679, 141] width 184 height 64
click at [650, 175] on div "Amount of active subscriptions on record that are not canceled or expired. Help…" at bounding box center [679, 131] width 184 height 100
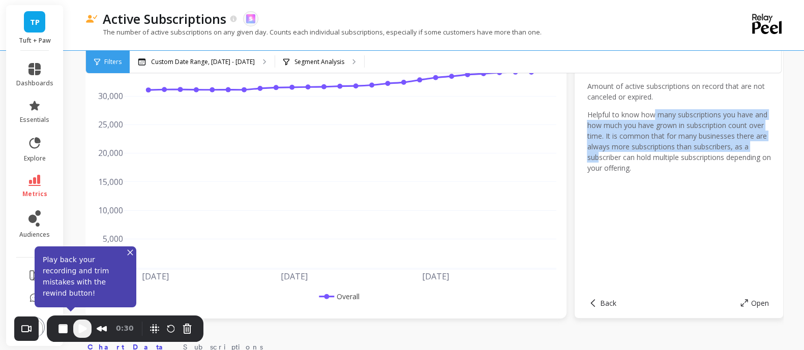
drag, startPoint x: 653, startPoint y: 114, endPoint x: 673, endPoint y: 155, distance: 45.2
click at [673, 155] on p "Helpful to know how many subscriptions you have and how much you have grown in …" at bounding box center [679, 141] width 184 height 64
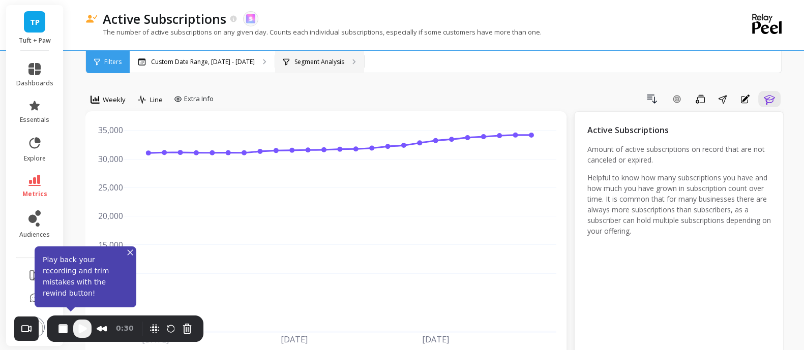
click at [340, 65] on div "Segment Analysis" at bounding box center [319, 62] width 89 height 22
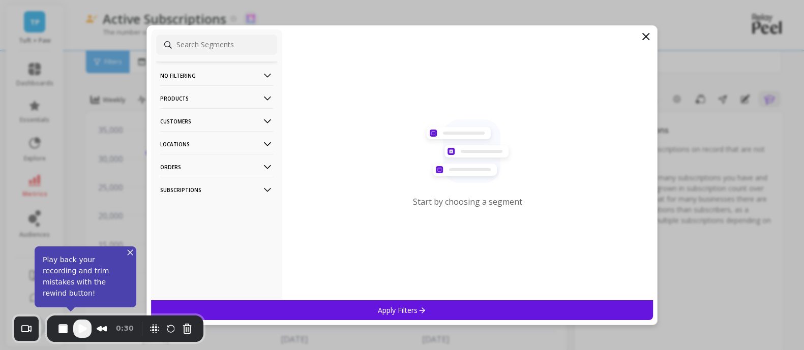
click at [262, 97] on icon at bounding box center [267, 98] width 11 height 11
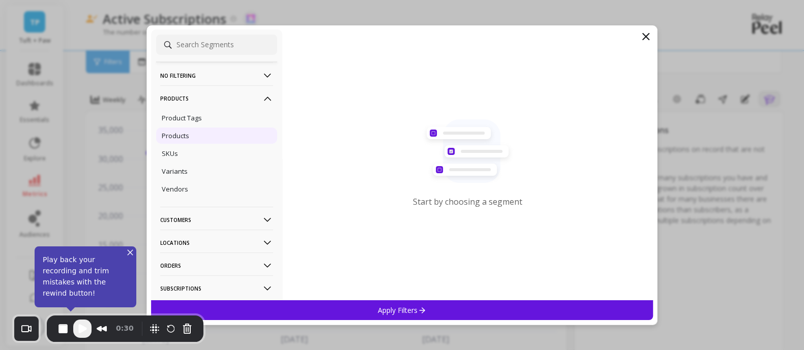
click at [194, 132] on div "Products" at bounding box center [216, 136] width 121 height 16
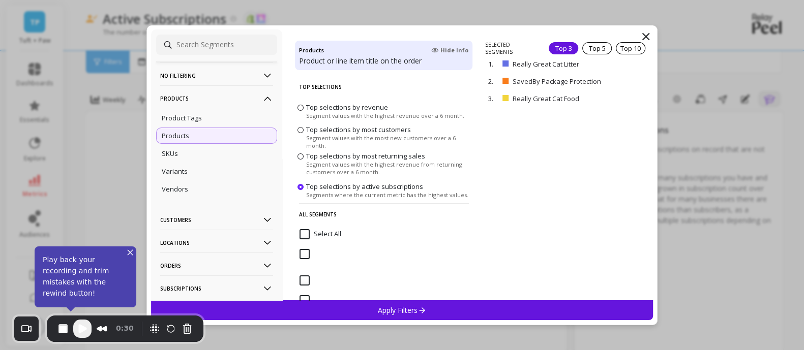
click at [262, 98] on icon at bounding box center [267, 98] width 11 height 11
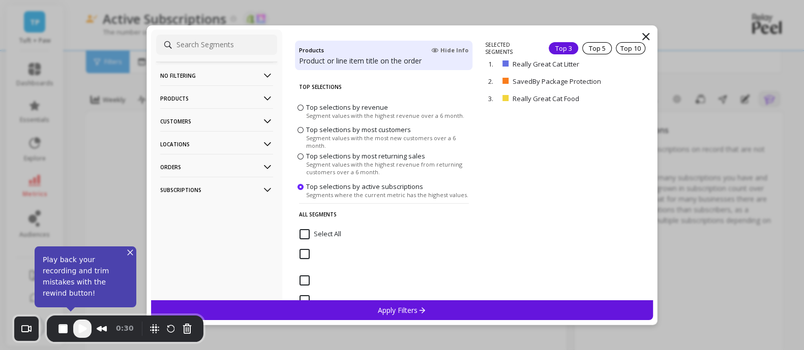
click at [262, 73] on filtering-icon at bounding box center [267, 75] width 11 height 11
click at [262, 100] on icon at bounding box center [267, 98] width 11 height 11
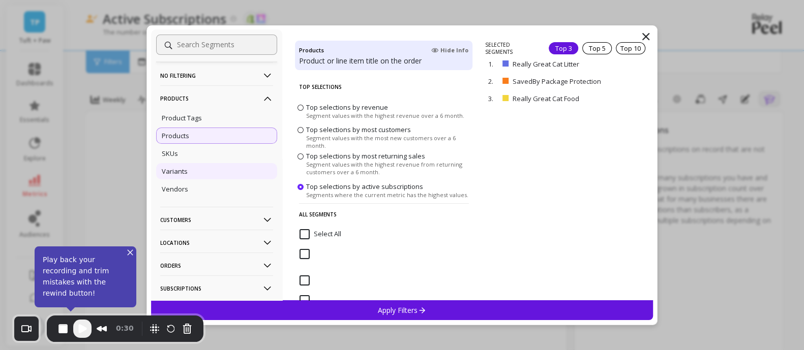
scroll to position [22, 0]
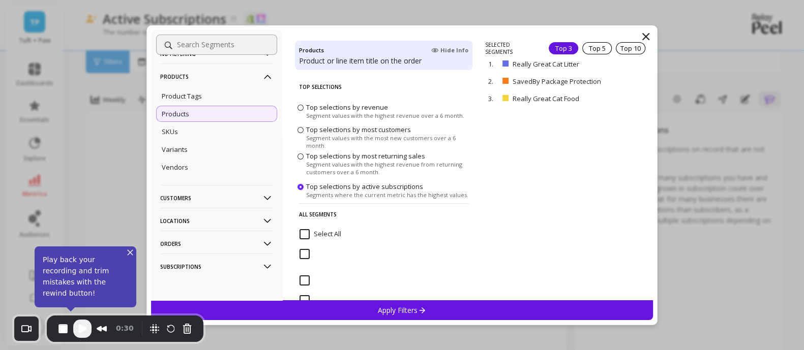
click at [229, 262] on p "Subscriptions" at bounding box center [216, 267] width 113 height 26
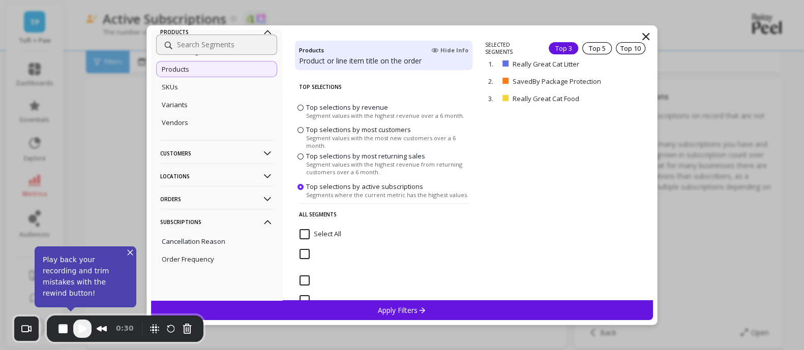
scroll to position [0, 0]
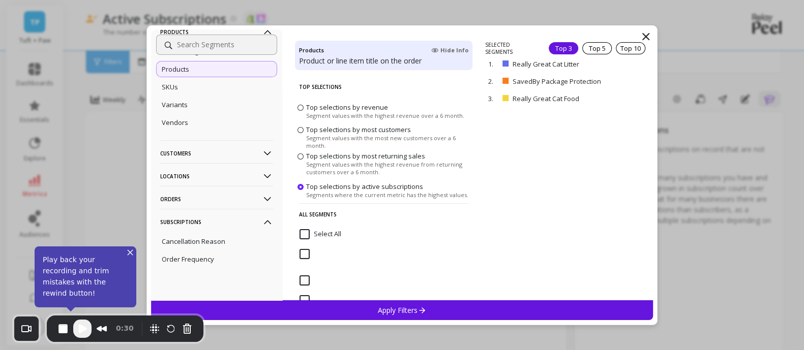
click at [234, 197] on p "Orders" at bounding box center [216, 199] width 113 height 26
click at [226, 168] on p "Locations" at bounding box center [216, 176] width 113 height 26
click at [226, 147] on p "Customers" at bounding box center [216, 153] width 113 height 26
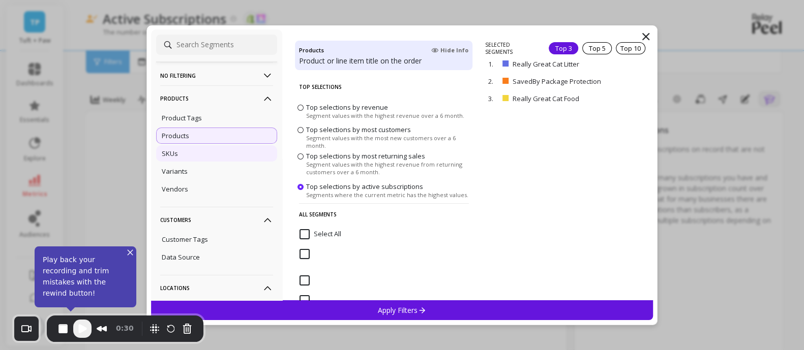
click at [212, 154] on div "SKUs" at bounding box center [216, 153] width 121 height 16
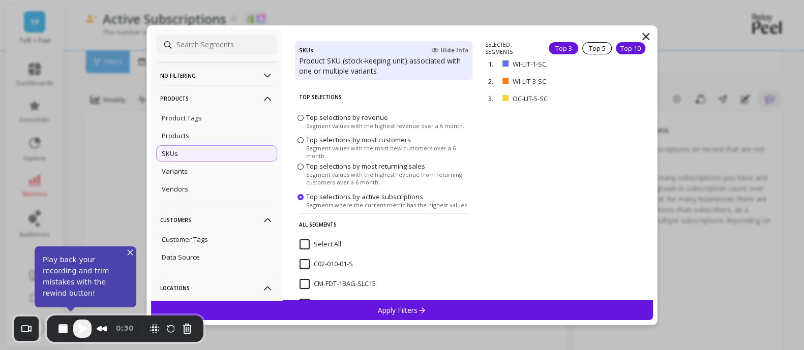
click at [630, 48] on div "Top 10" at bounding box center [630, 48] width 29 height 12
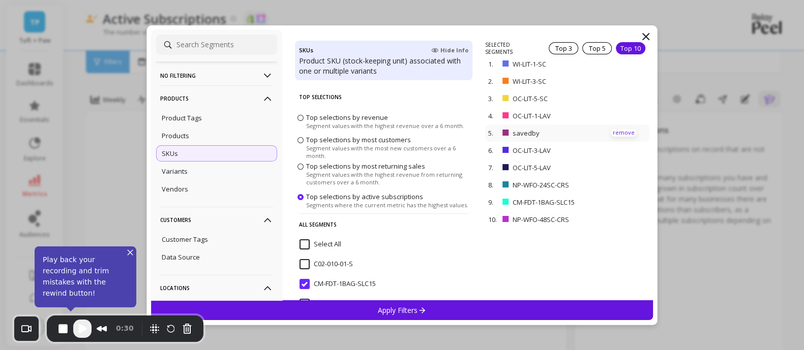
click at [620, 130] on p "remove" at bounding box center [624, 133] width 26 height 8
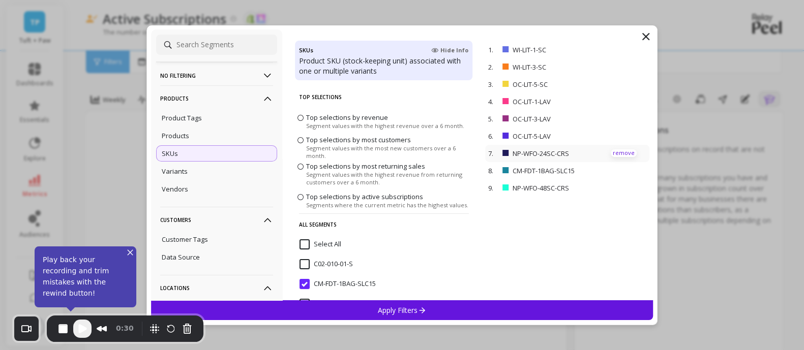
click at [617, 150] on p "remove" at bounding box center [624, 153] width 26 height 8
click at [448, 312] on div "Apply Filters" at bounding box center [402, 310] width 502 height 20
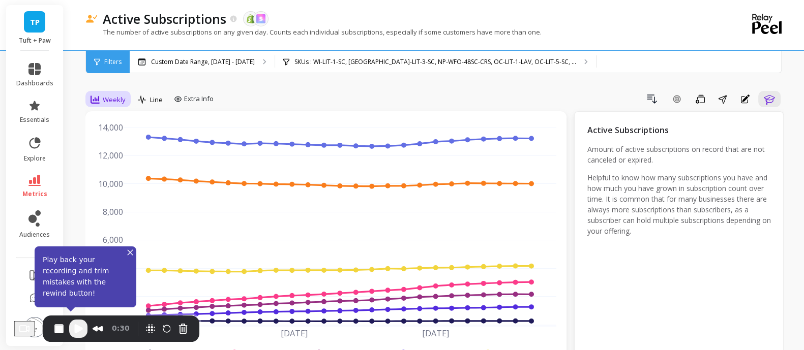
click at [110, 97] on span "Weekly" at bounding box center [114, 100] width 23 height 10
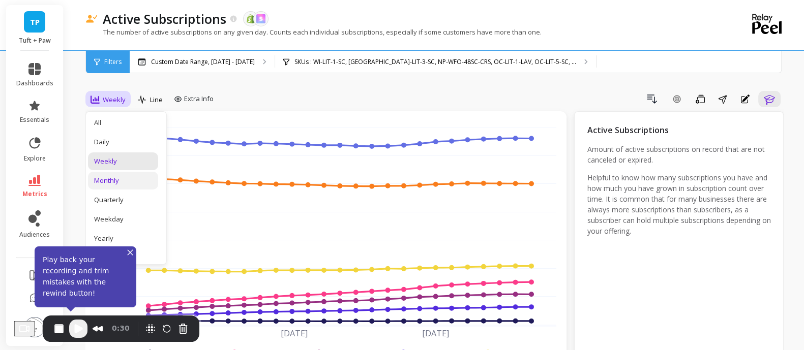
click at [128, 182] on div "Monthly" at bounding box center [123, 181] width 58 height 10
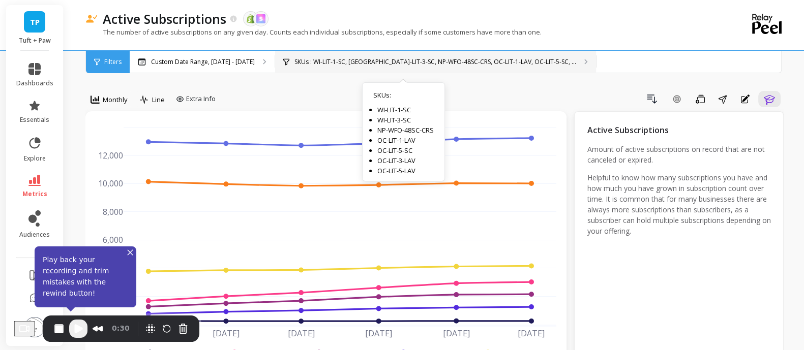
click at [346, 59] on p "SKUs : WI-LIT-1-SC, [GEOGRAPHIC_DATA]-LIT-3-SC, NP-WFO-48SC-CRS, OC-LIT-1-LAV, …" at bounding box center [435, 62] width 282 height 8
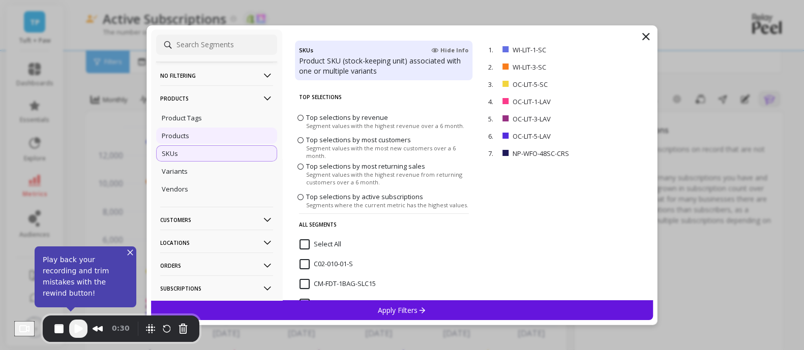
click at [193, 131] on div "Products" at bounding box center [216, 136] width 121 height 16
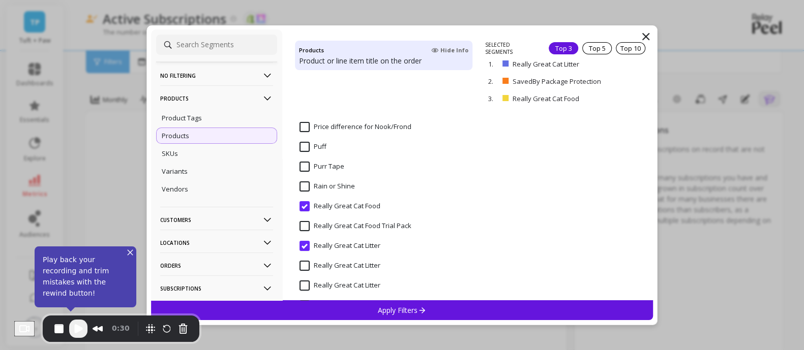
scroll to position [5274, 0]
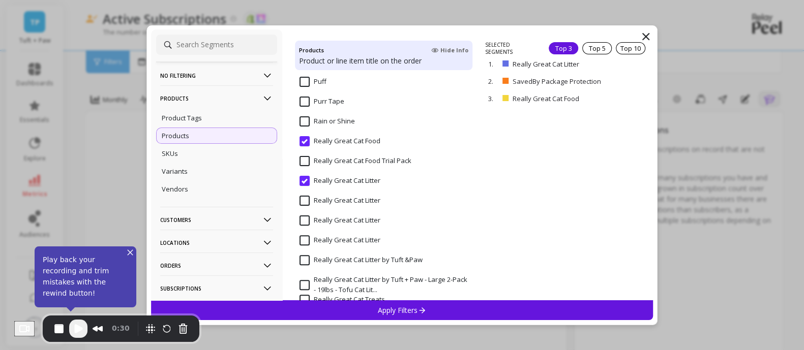
click at [336, 141] on input "Really Great Cat Food" at bounding box center [339, 141] width 81 height 10
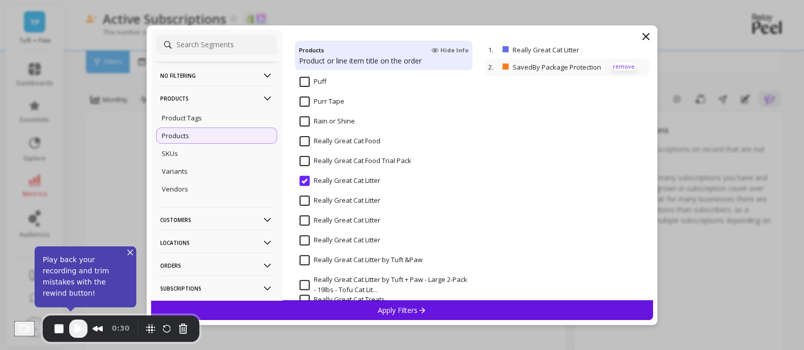
click at [615, 67] on p "remove" at bounding box center [624, 67] width 26 height 8
click at [421, 311] on icon at bounding box center [421, 310] width 9 height 9
